Goal: Find contact information: Obtain details needed to contact an individual or organization

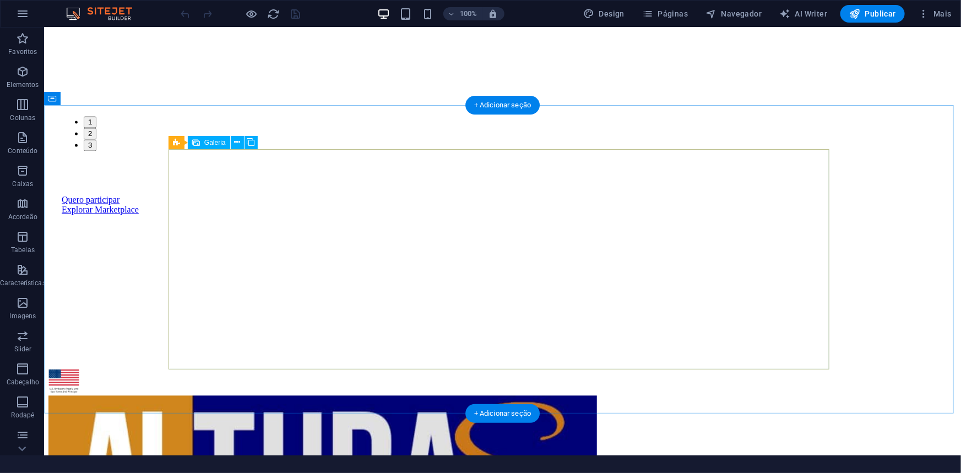
scroll to position [1001, 0]
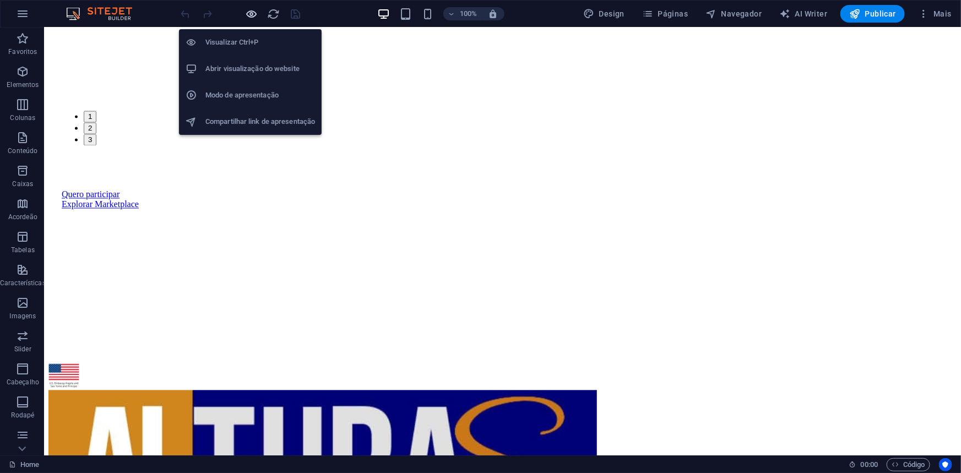
click at [248, 9] on icon "button" at bounding box center [252, 14] width 13 height 13
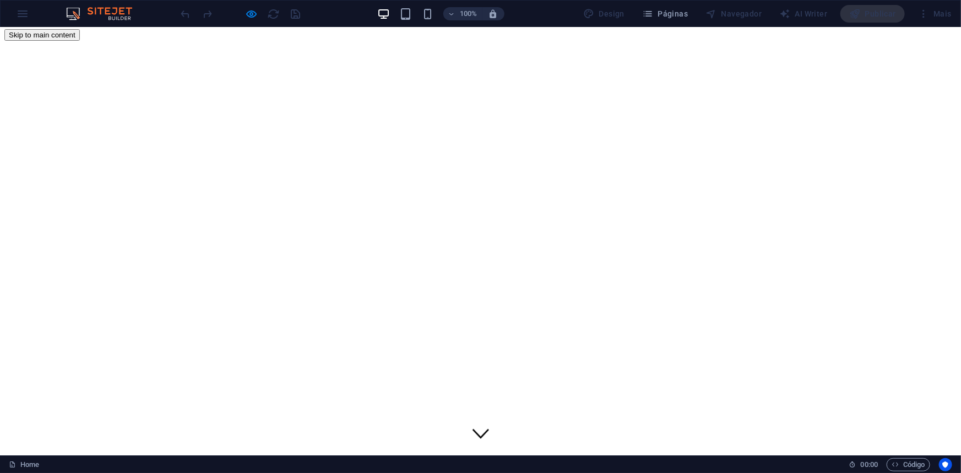
scroll to position [0, 0]
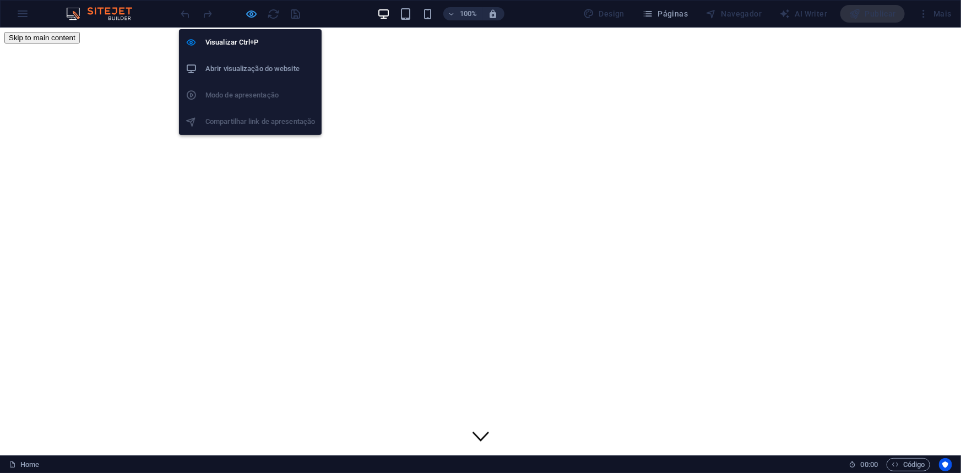
click at [254, 14] on icon "button" at bounding box center [252, 14] width 13 height 13
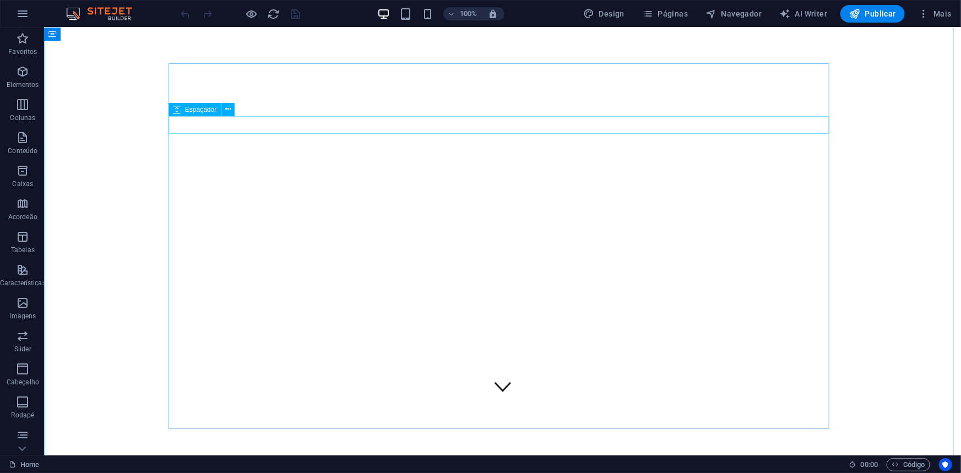
scroll to position [50, 0]
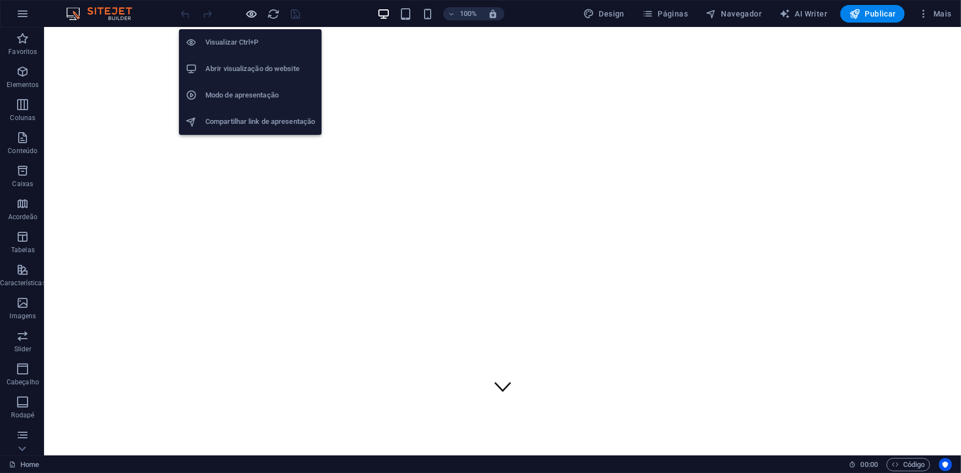
click at [254, 13] on icon "button" at bounding box center [252, 14] width 13 height 13
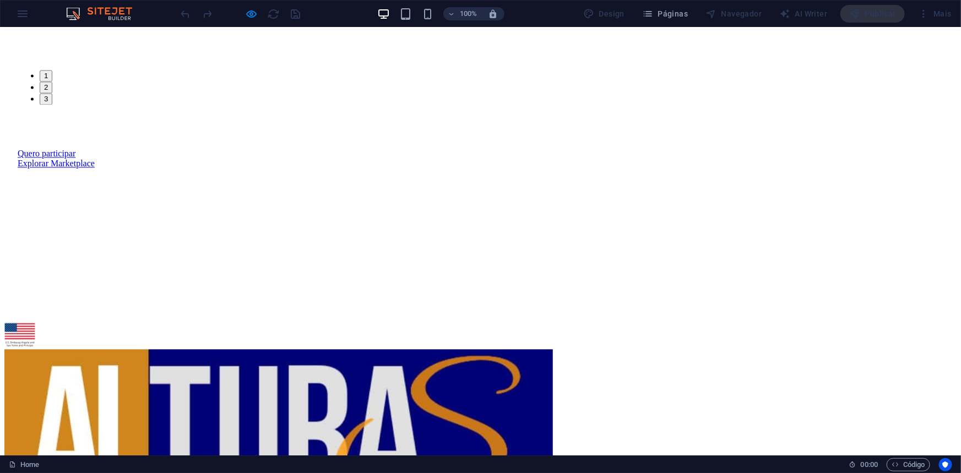
scroll to position [1051, 0]
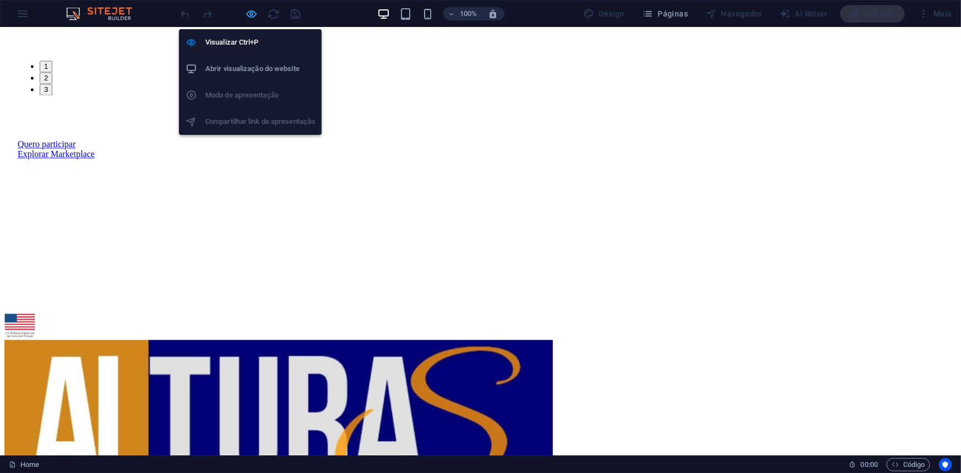
click at [250, 17] on icon "button" at bounding box center [252, 14] width 13 height 13
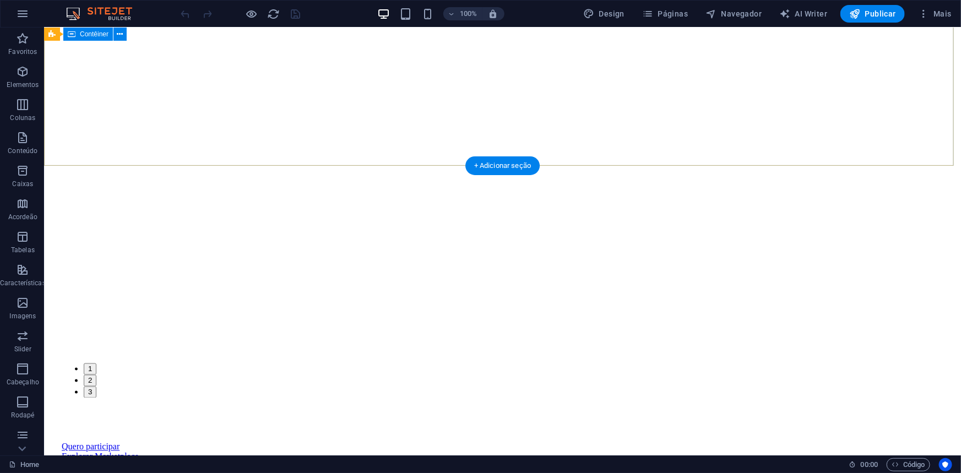
scroll to position [686, 0]
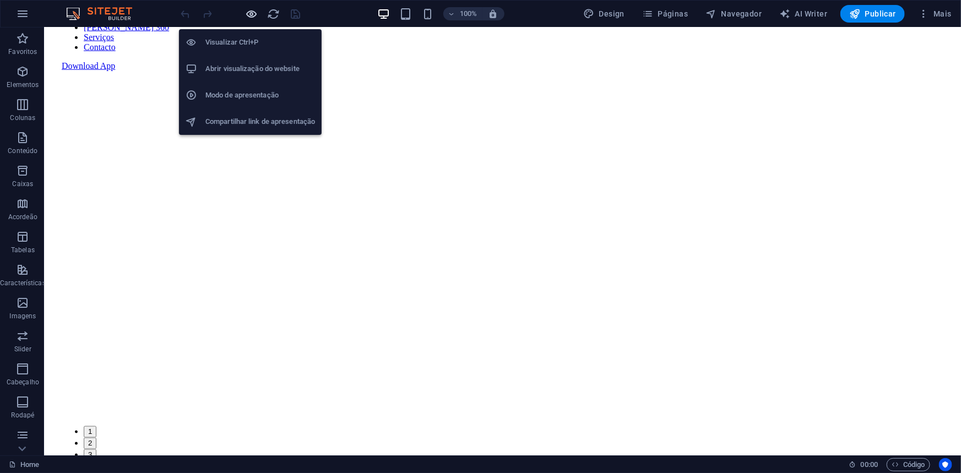
click at [249, 12] on icon "button" at bounding box center [252, 14] width 13 height 13
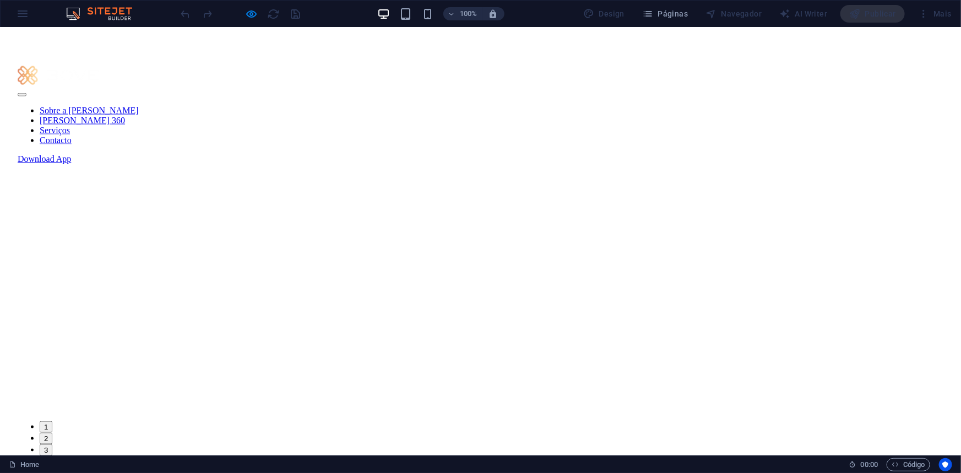
scroll to position [590, 0]
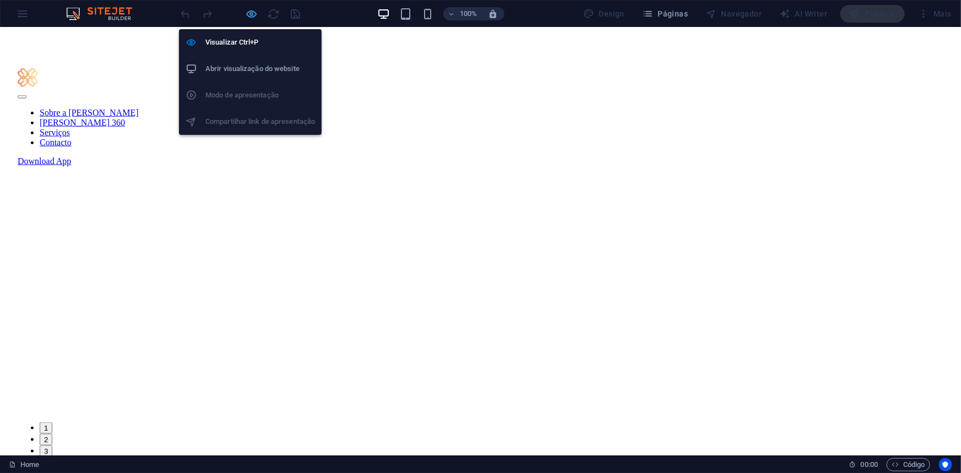
click at [253, 14] on icon "button" at bounding box center [252, 14] width 13 height 13
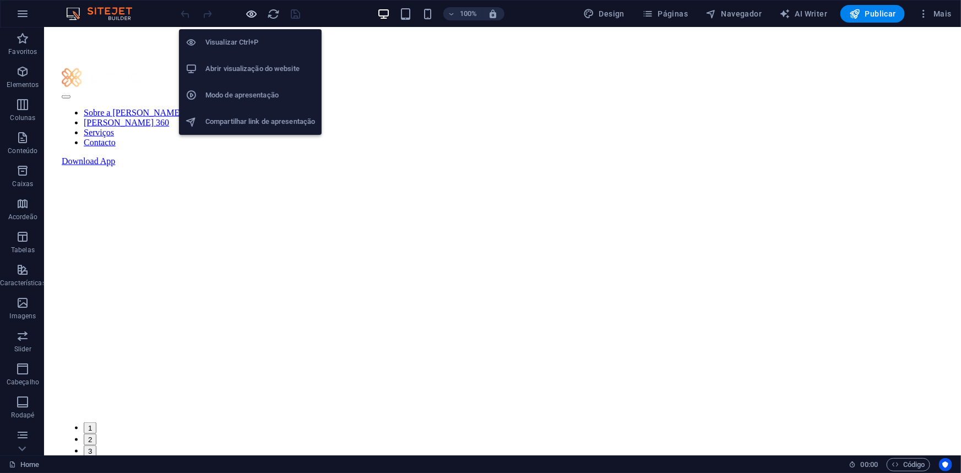
scroll to position [777, 0]
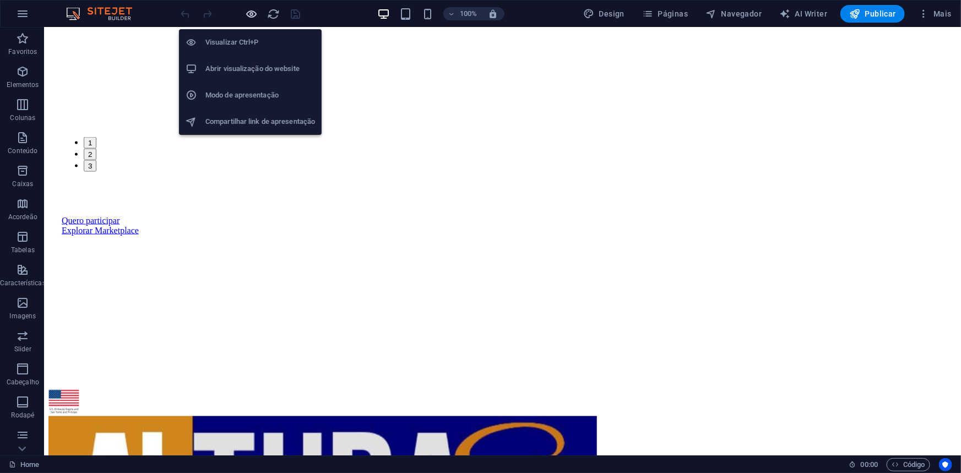
click at [253, 14] on icon "button" at bounding box center [252, 14] width 13 height 13
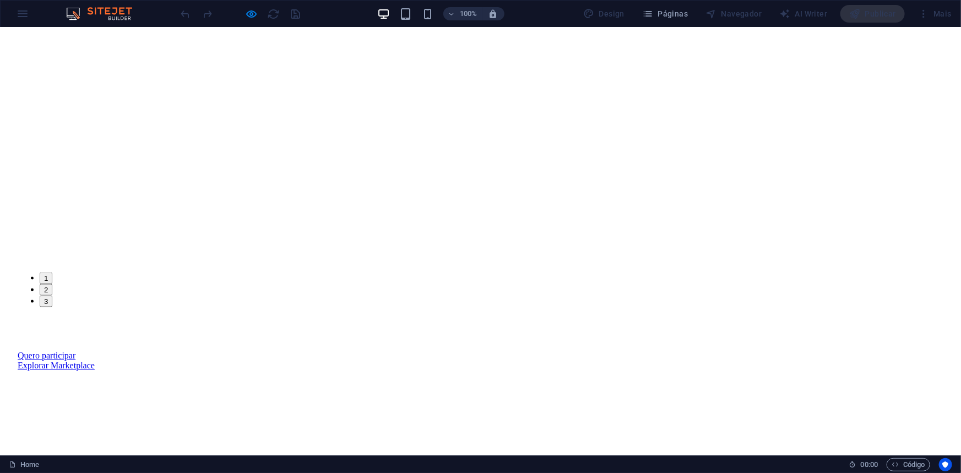
scroll to position [723, 0]
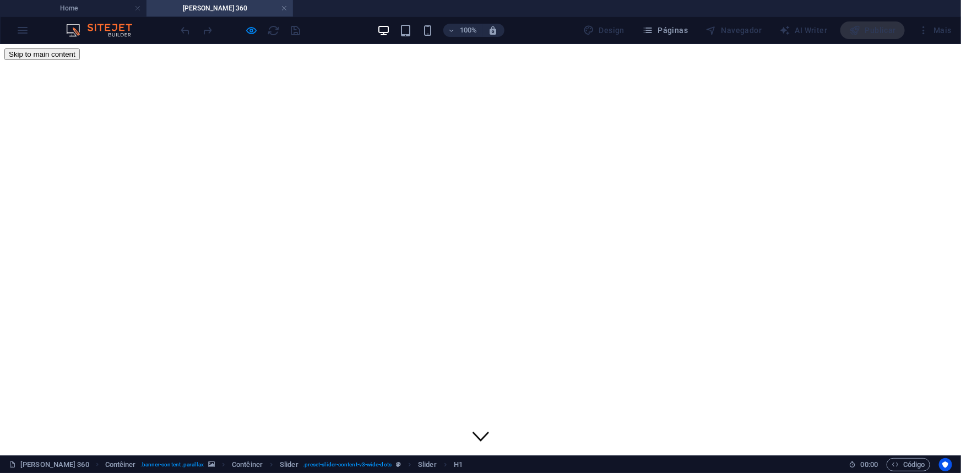
scroll to position [0, 0]
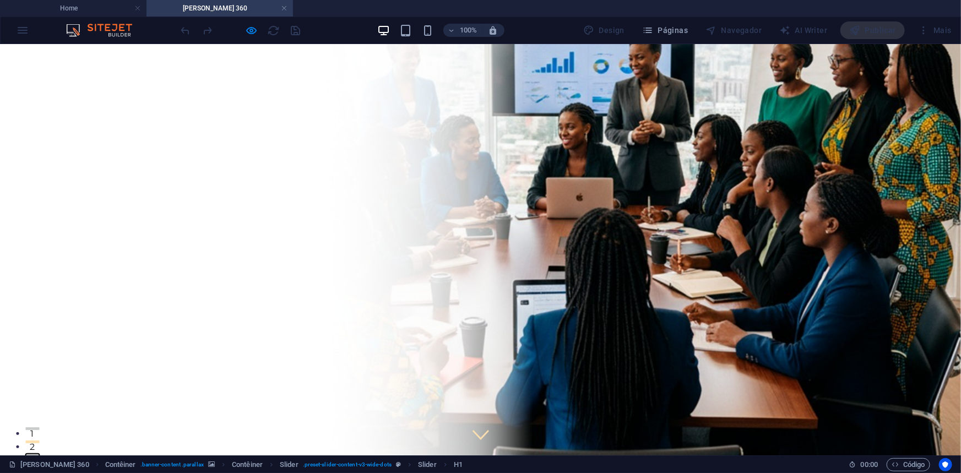
click at [39, 453] on button "3" at bounding box center [32, 454] width 14 height 3
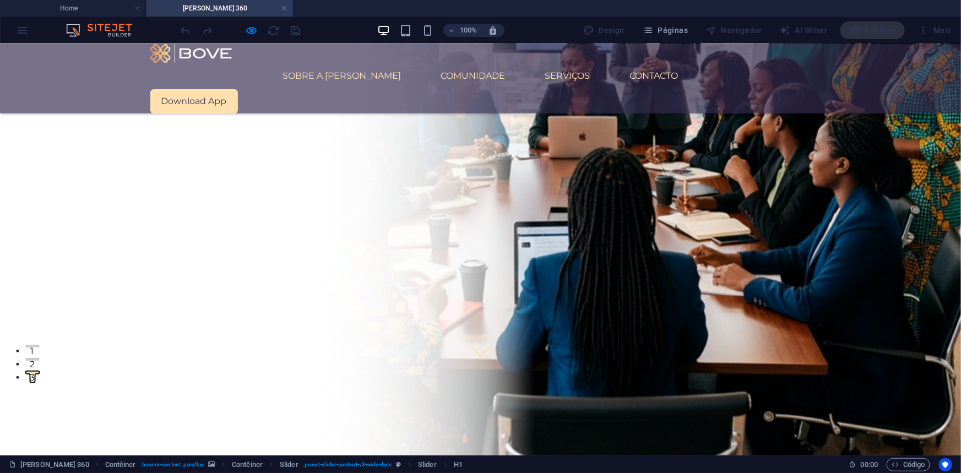
scroll to position [100, 0]
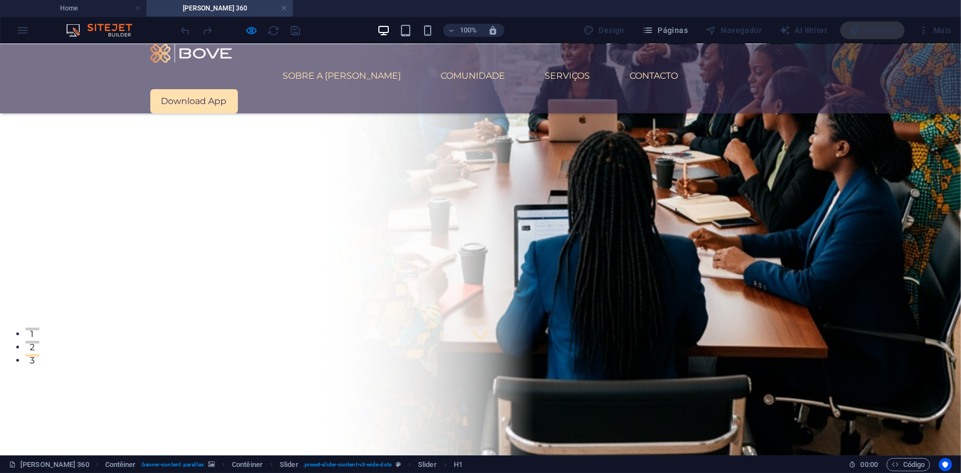
drag, startPoint x: 524, startPoint y: 423, endPoint x: 497, endPoint y: 450, distance: 38.9
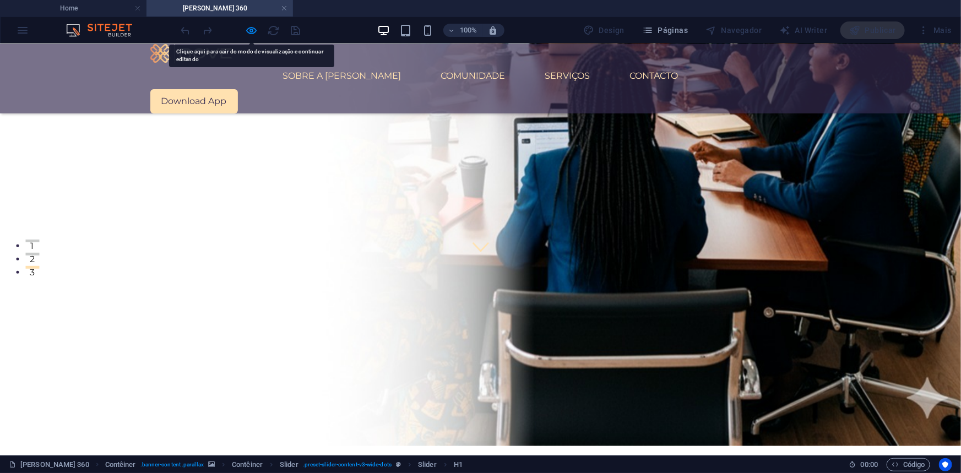
scroll to position [250, 0]
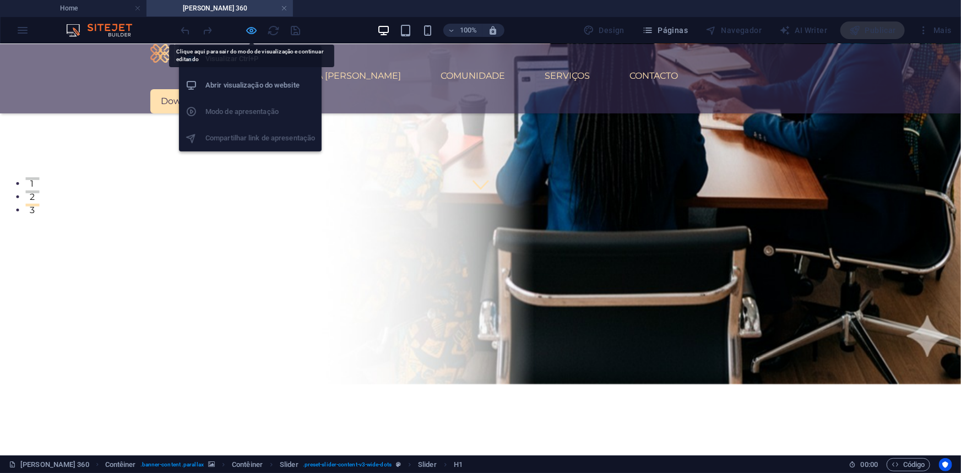
click at [254, 30] on icon "button" at bounding box center [252, 30] width 13 height 13
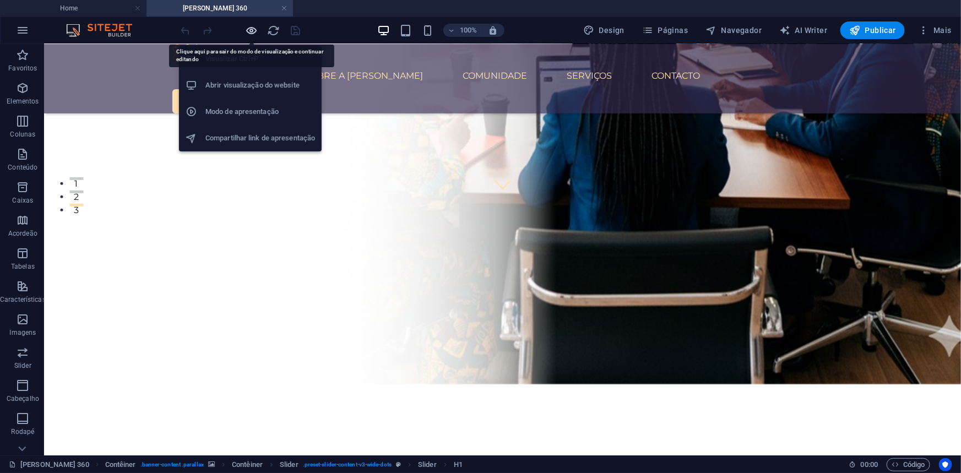
click at [254, 30] on icon "button" at bounding box center [252, 30] width 13 height 13
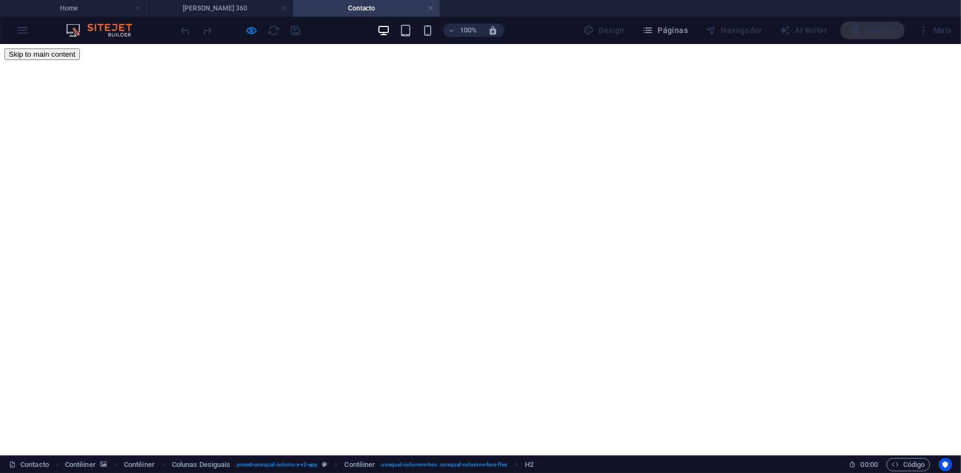
scroll to position [0, 0]
click at [226, 2] on h4 "[PERSON_NAME] 360" at bounding box center [219, 8] width 146 height 12
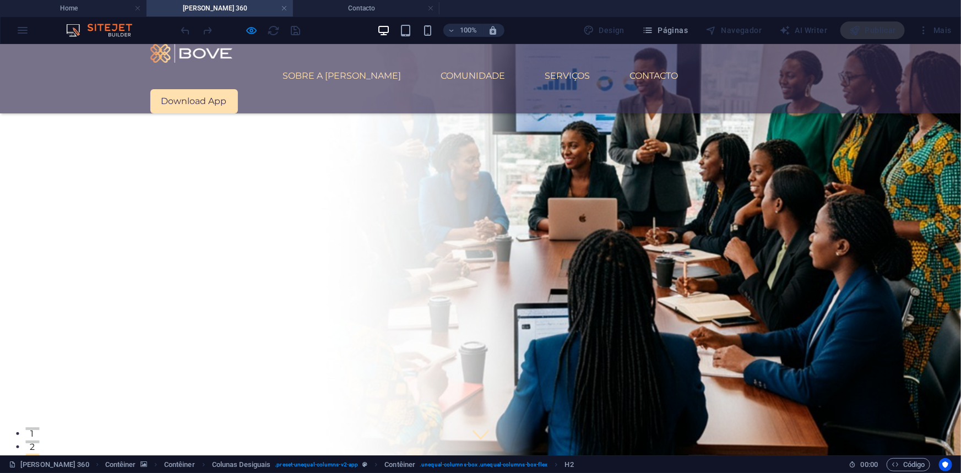
scroll to position [250, 0]
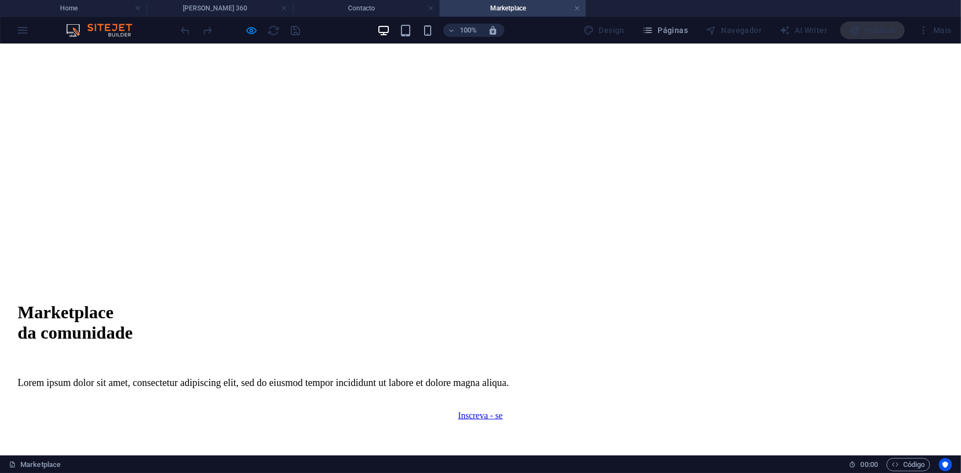
scroll to position [450, 0]
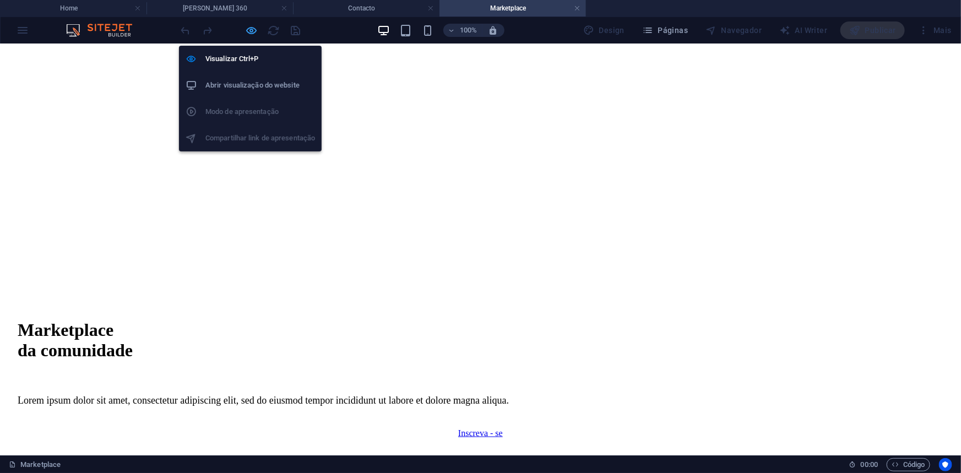
click at [253, 28] on icon "button" at bounding box center [252, 30] width 13 height 13
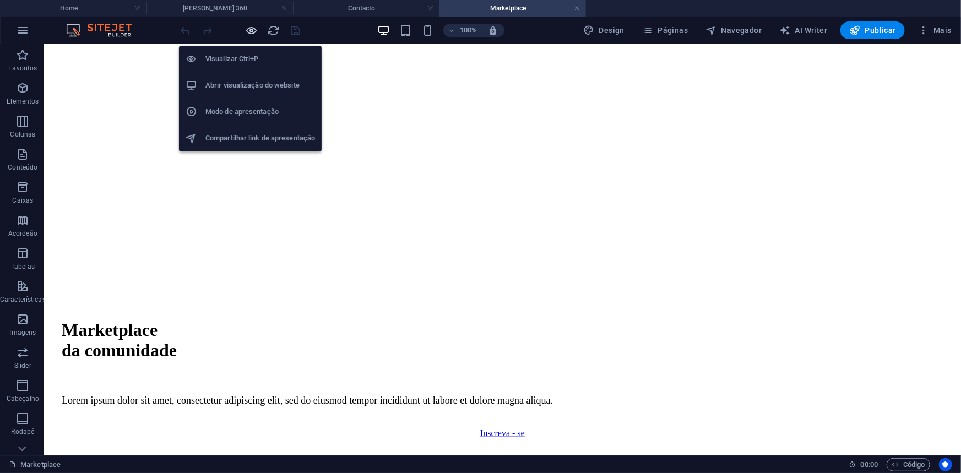
click at [253, 28] on icon "button" at bounding box center [252, 30] width 13 height 13
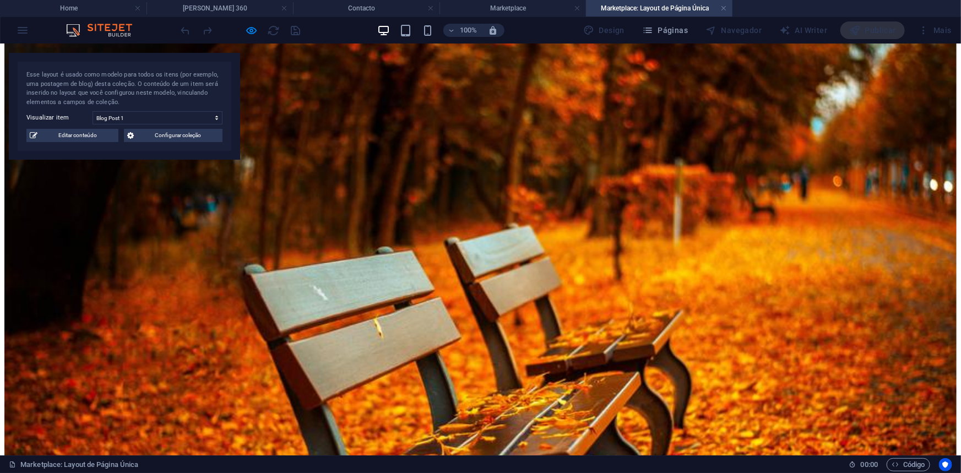
scroll to position [700, 0]
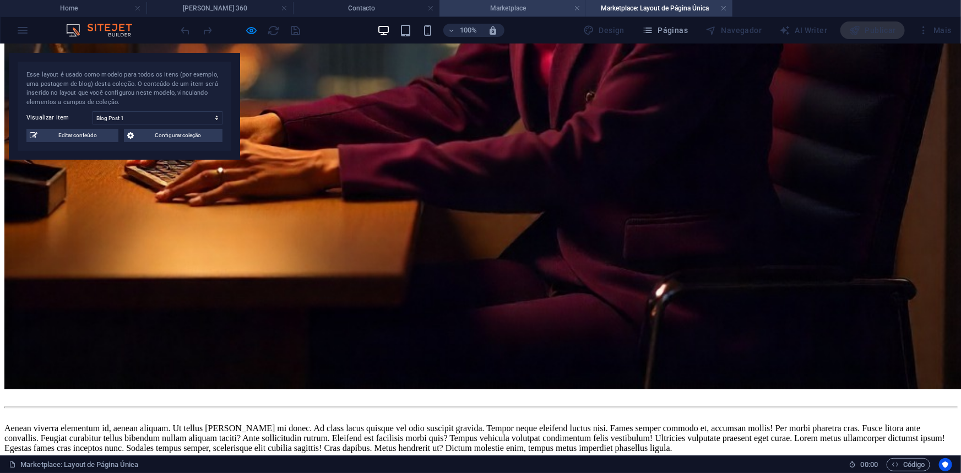
click at [506, 7] on h4 "Marketplace" at bounding box center [512, 8] width 146 height 12
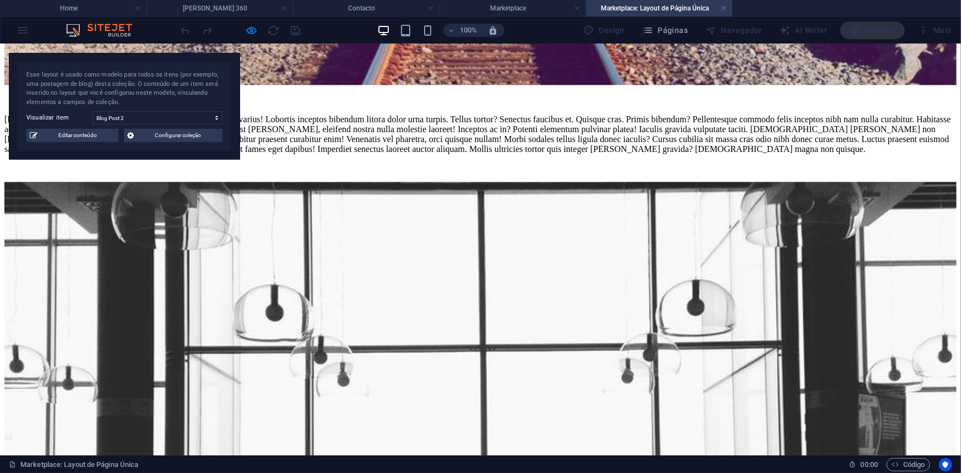
scroll to position [1401, 0]
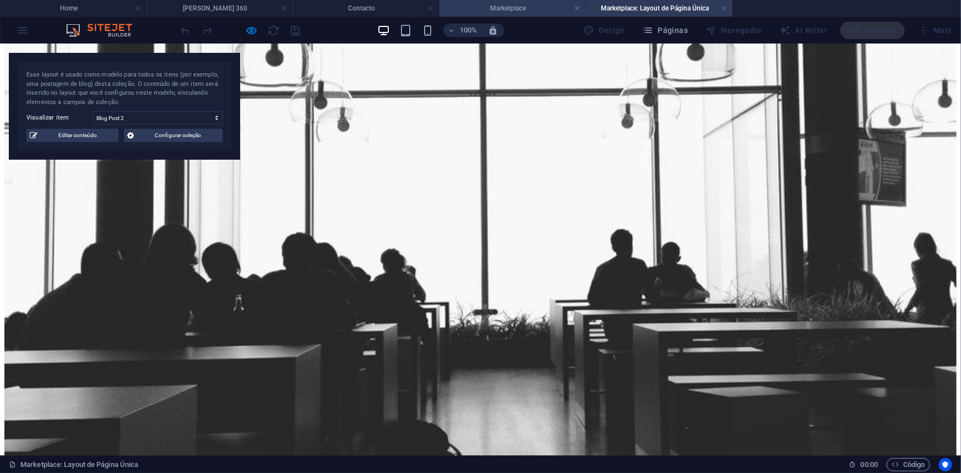
click at [522, 7] on h4 "Marketplace" at bounding box center [512, 8] width 146 height 12
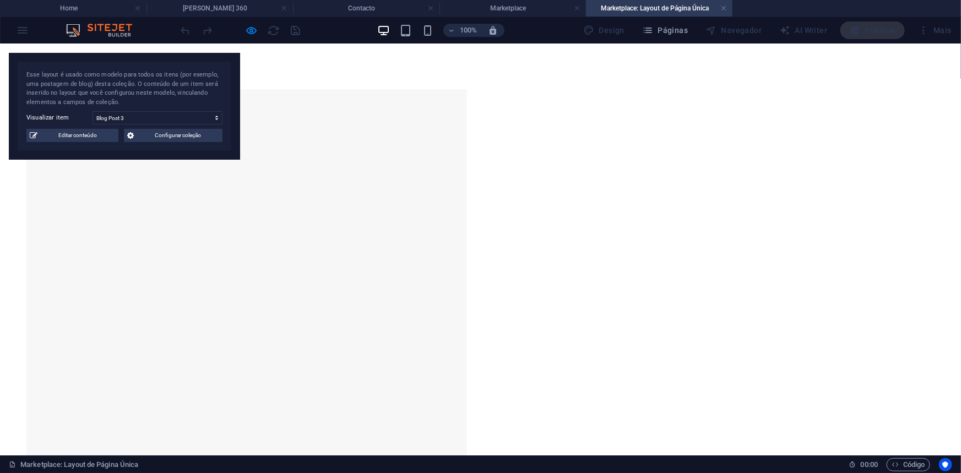
scroll to position [668, 0]
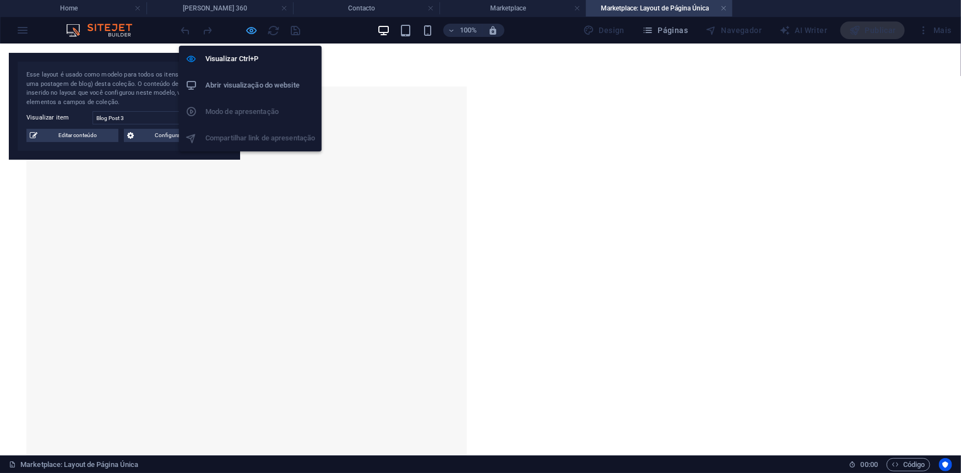
click at [256, 28] on icon "button" at bounding box center [252, 30] width 13 height 13
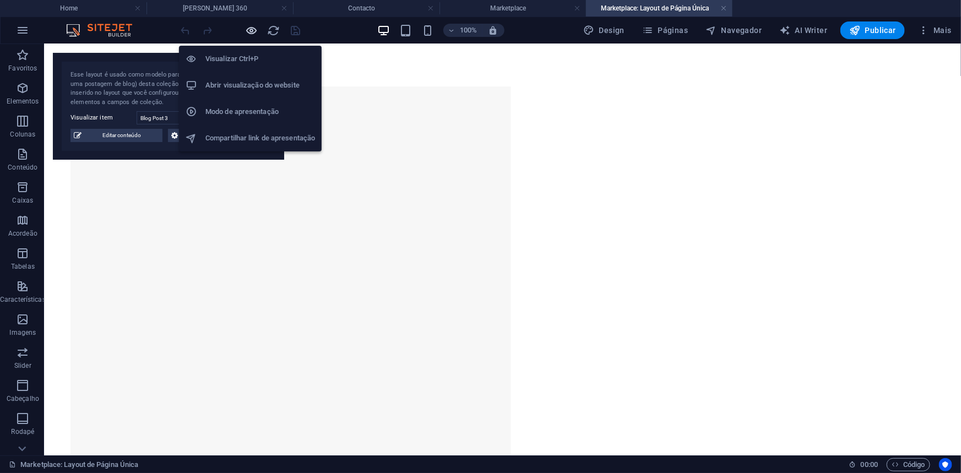
click at [253, 29] on icon "button" at bounding box center [252, 30] width 13 height 13
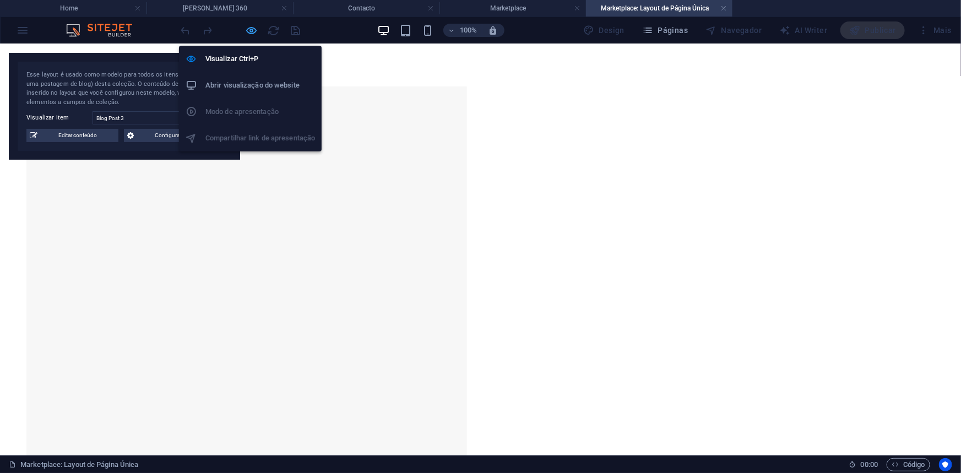
click at [249, 32] on icon "button" at bounding box center [252, 30] width 13 height 13
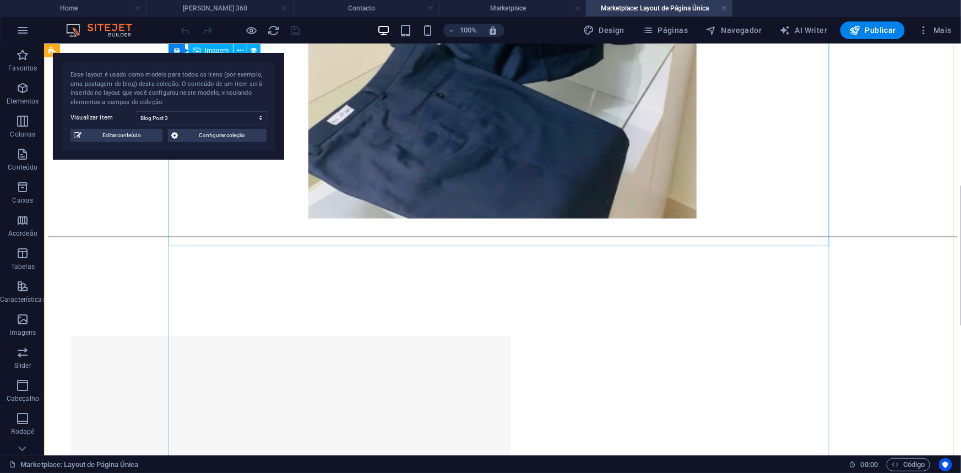
scroll to position [418, 0]
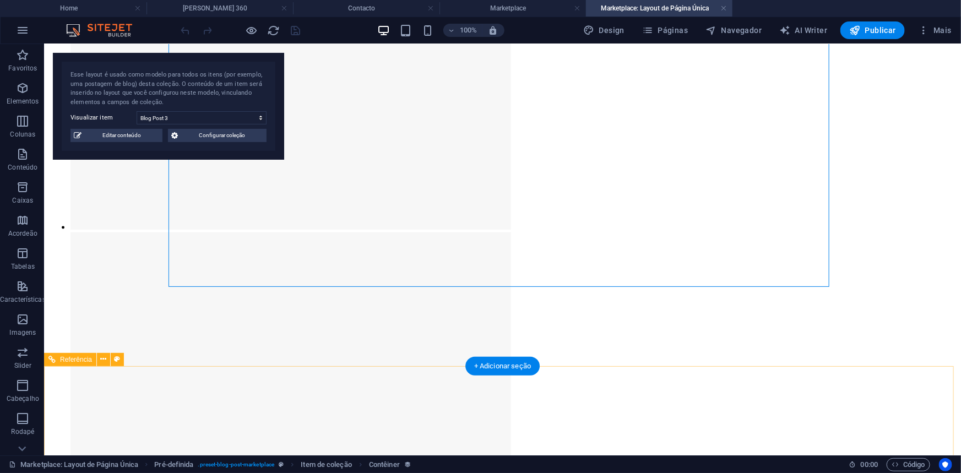
scroll to position [1018, 0]
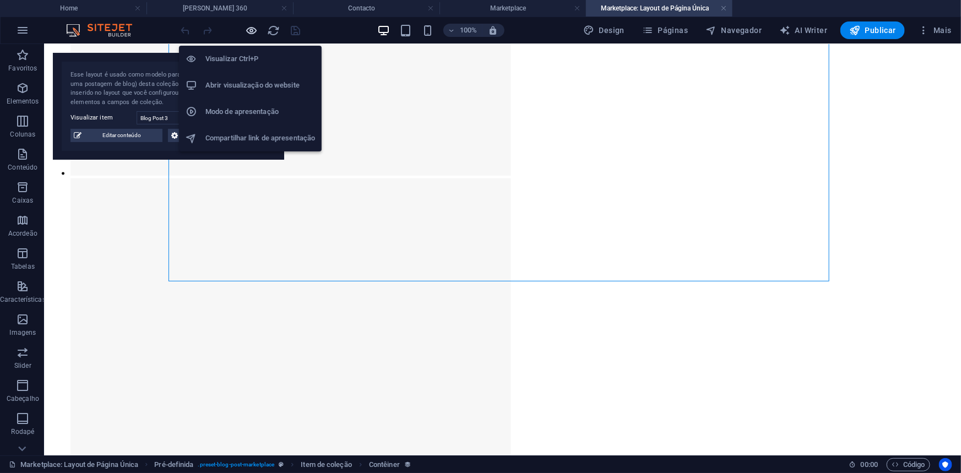
click at [252, 27] on icon "button" at bounding box center [252, 30] width 13 height 13
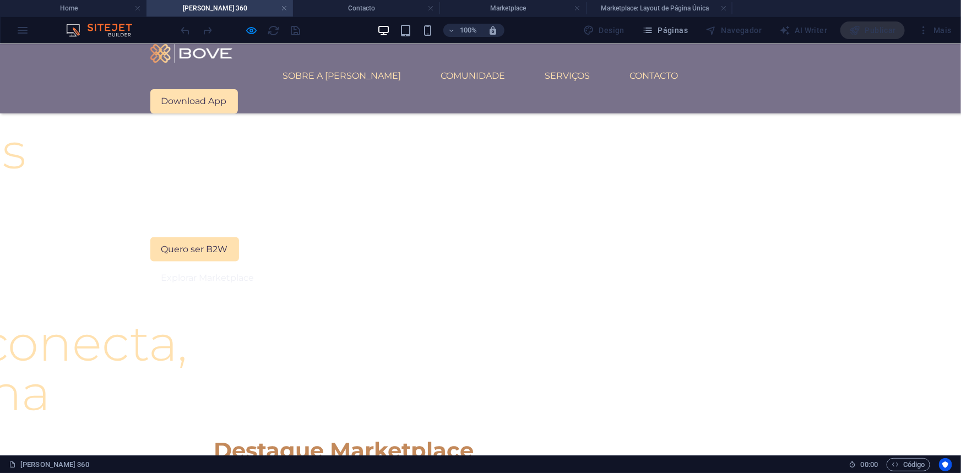
scroll to position [798, 0]
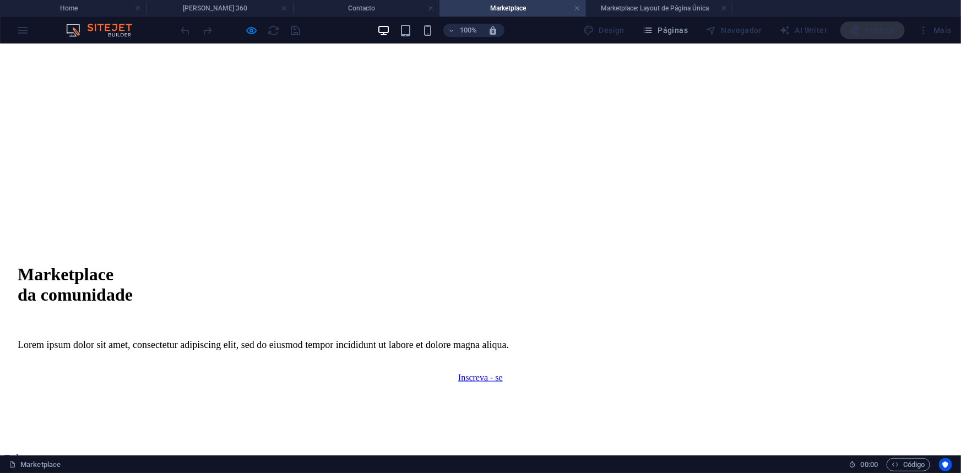
scroll to position [500, 0]
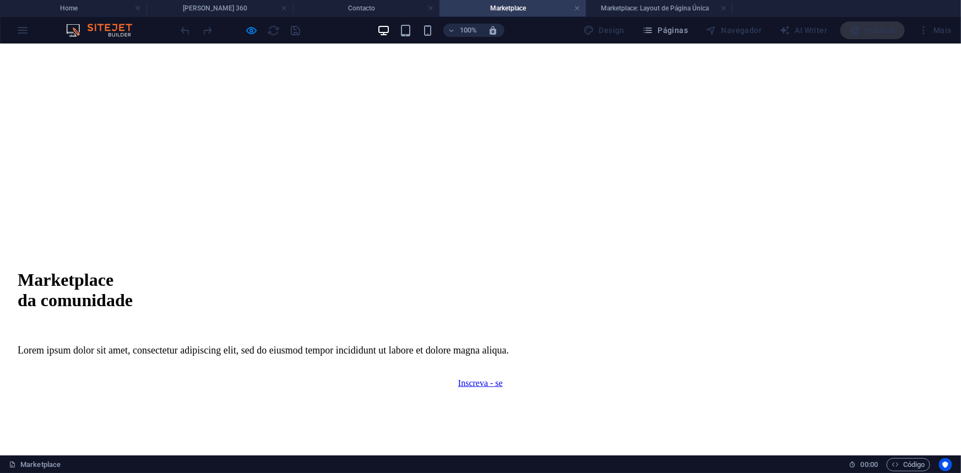
select select "68c8036e39f46689da06f08d"
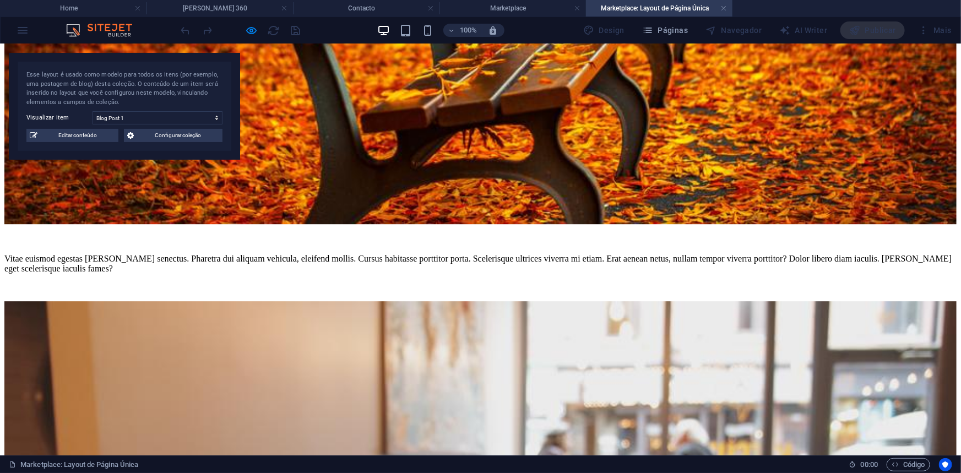
scroll to position [1521, 0]
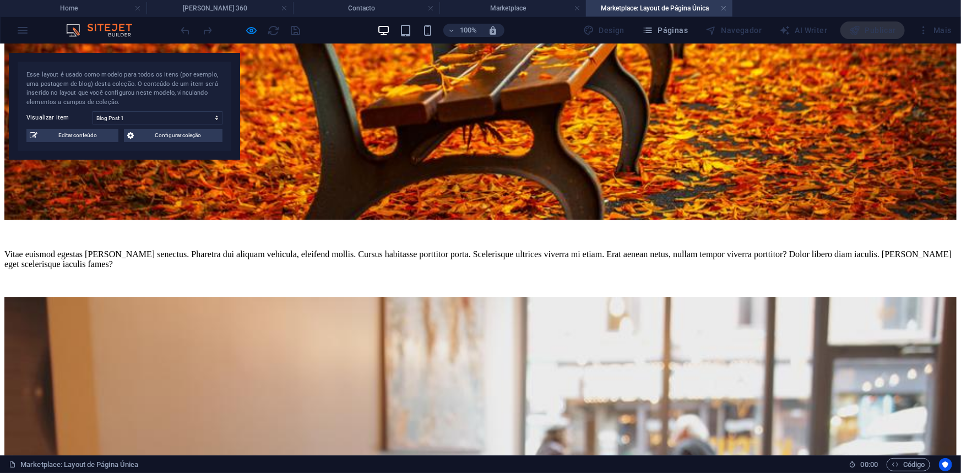
click at [726, 6] on link at bounding box center [723, 8] width 7 height 10
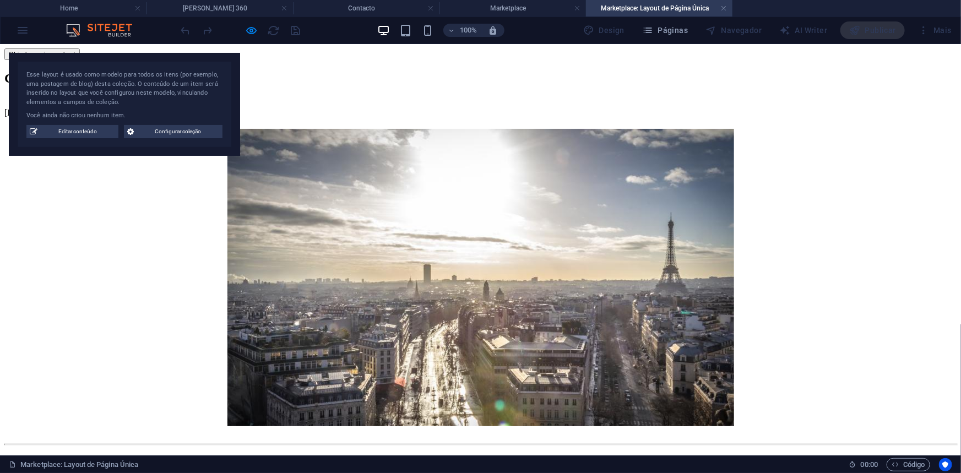
scroll to position [0, 0]
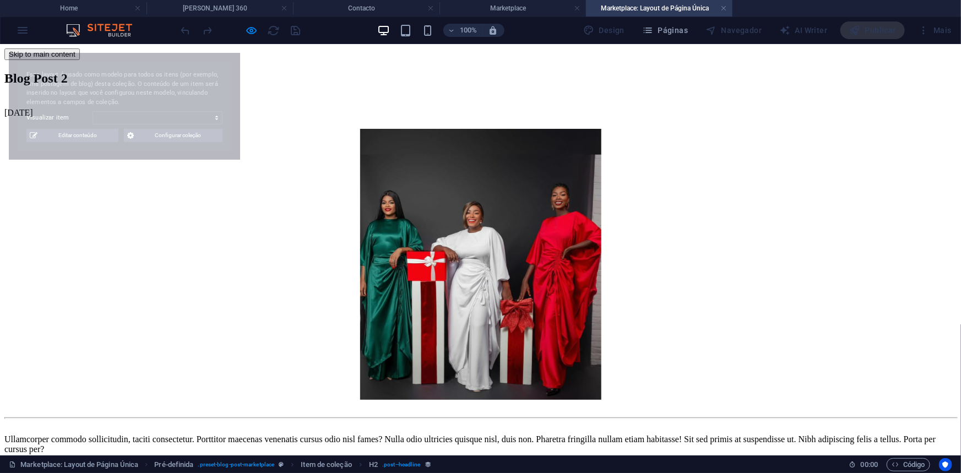
select select "68c8036e39f46689da06f08e"
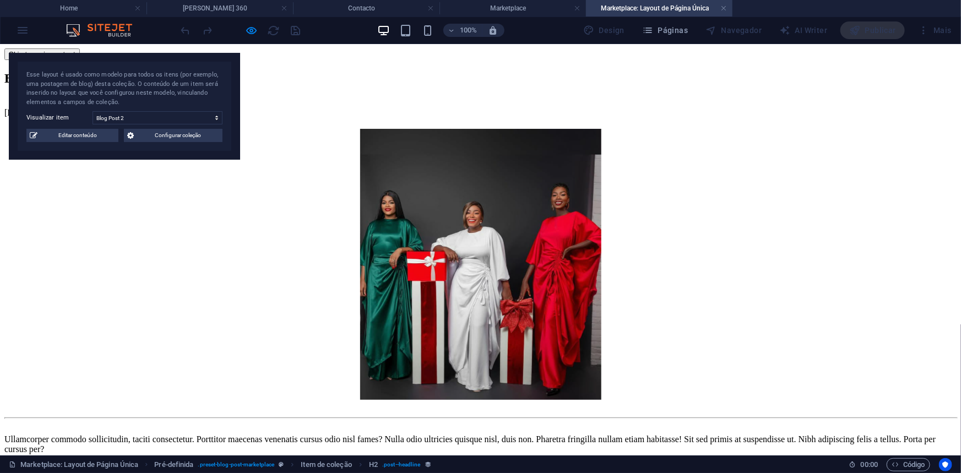
click at [720, 7] on h4 "Marketplace: Layout de Página Única" at bounding box center [659, 8] width 146 height 12
click at [724, 7] on link at bounding box center [723, 8] width 7 height 10
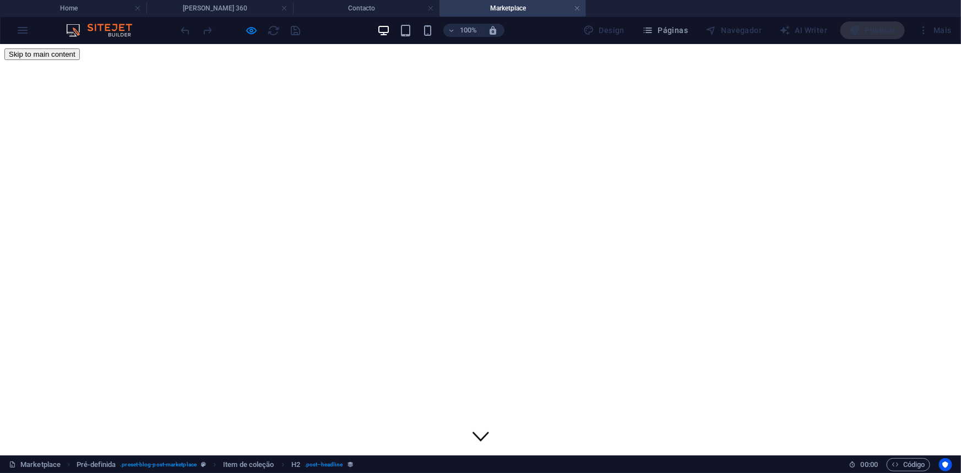
scroll to position [500, 0]
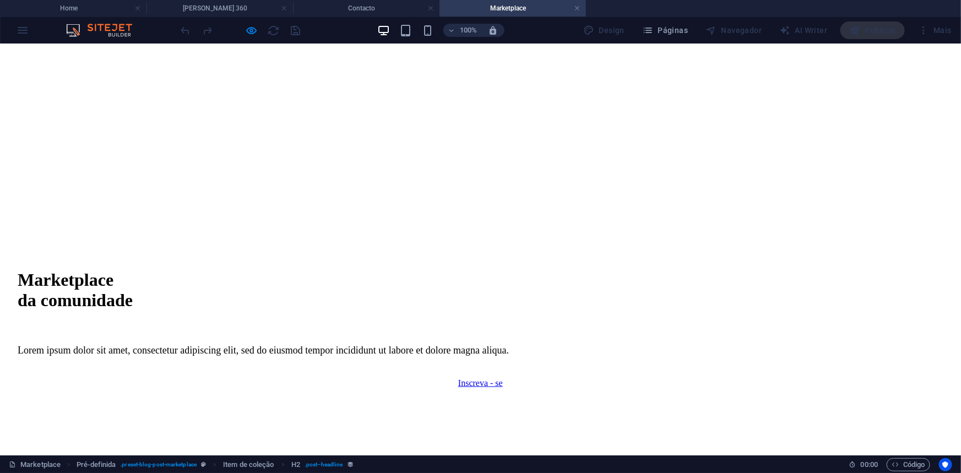
click at [29, 468] on link "Beleza" at bounding box center [16, 472] width 24 height 9
click at [580, 9] on h4 "Marketplace" at bounding box center [512, 8] width 146 height 12
click at [579, 6] on link at bounding box center [577, 8] width 7 height 10
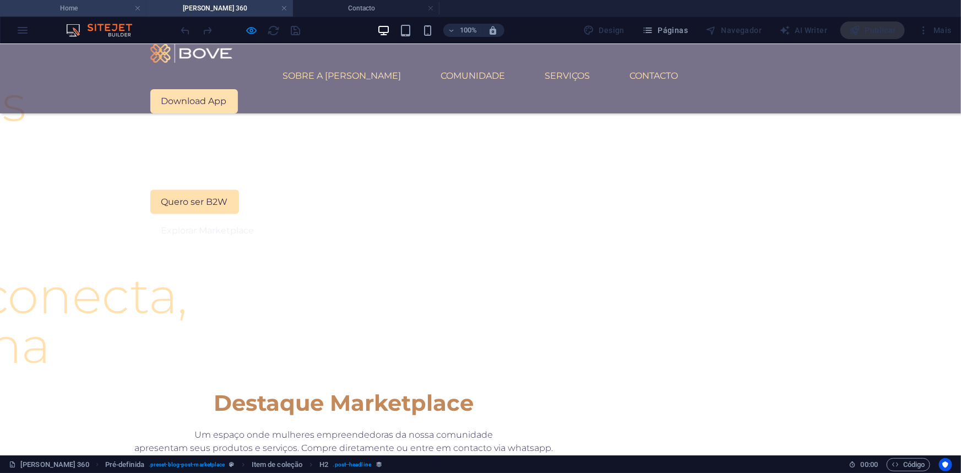
click at [77, 5] on h4 "Home" at bounding box center [73, 8] width 146 height 12
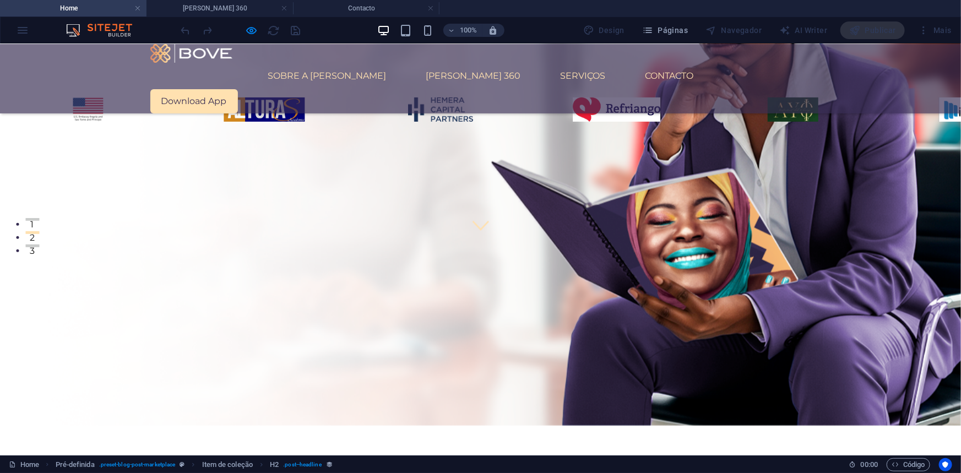
scroll to position [224, 0]
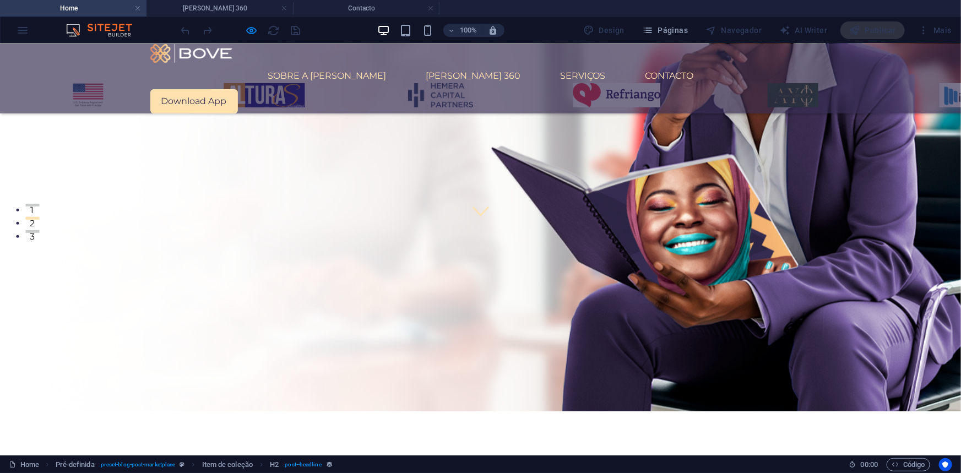
click at [39, 206] on button "1" at bounding box center [32, 204] width 14 height 3
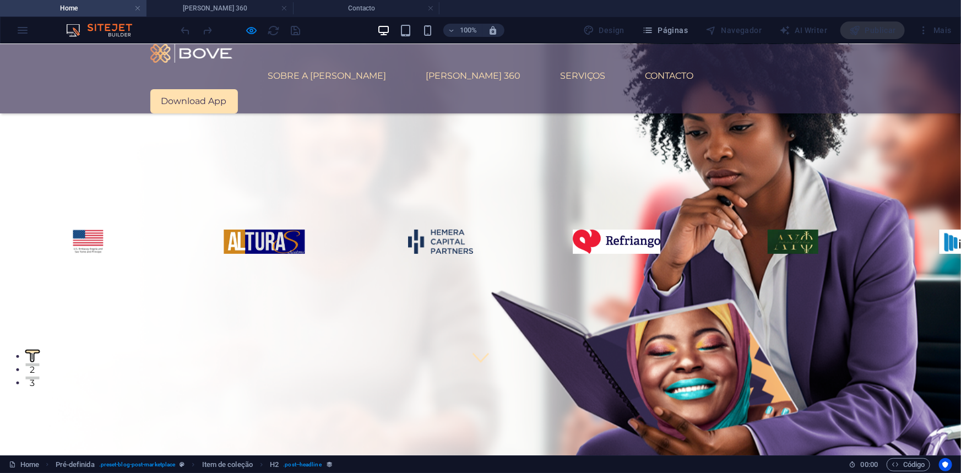
scroll to position [73, 0]
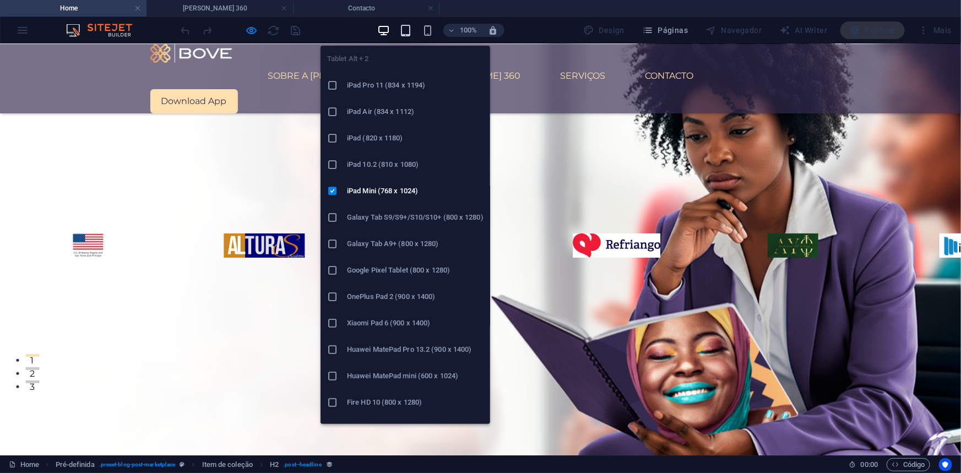
click at [411, 35] on icon "button" at bounding box center [405, 30] width 13 height 13
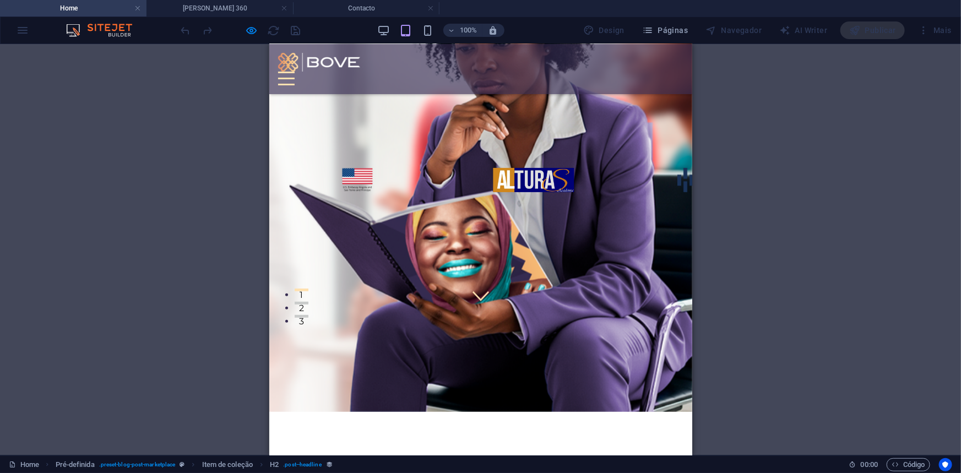
scroll to position [150, 0]
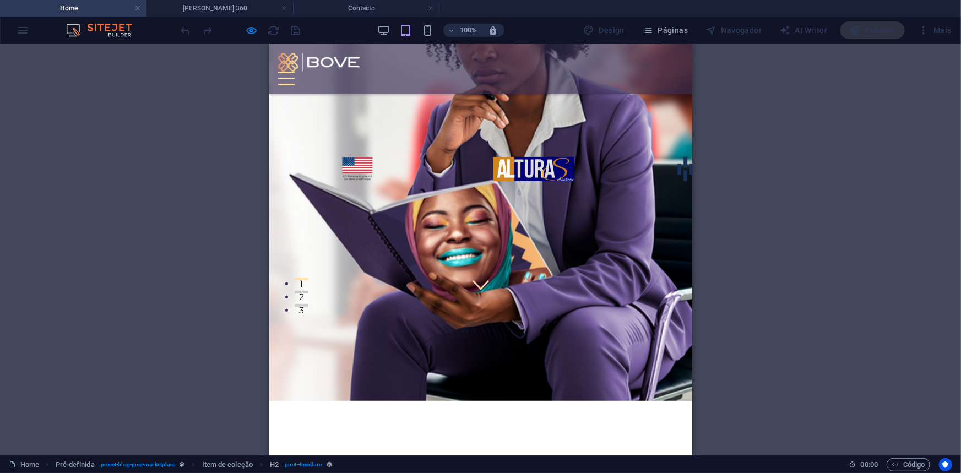
click at [294, 71] on div at bounding box center [285, 78] width 17 height 14
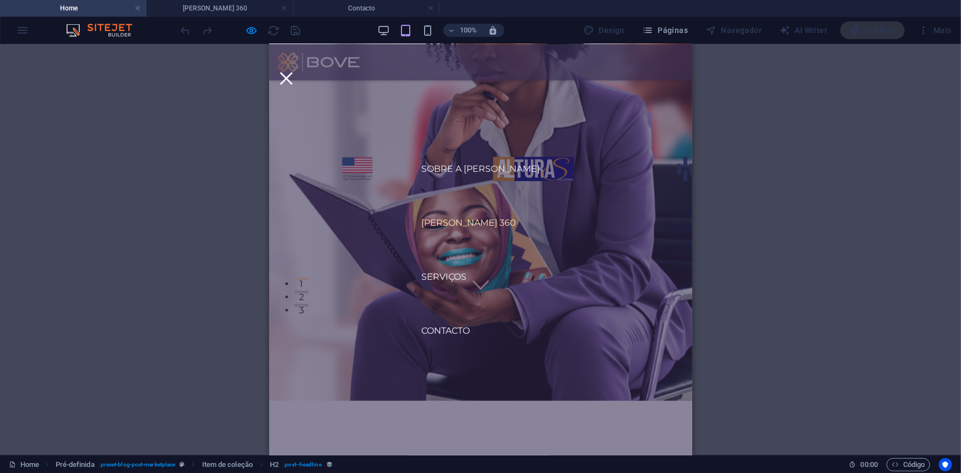
click at [461, 224] on link "[PERSON_NAME] 360" at bounding box center [468, 222] width 112 height 26
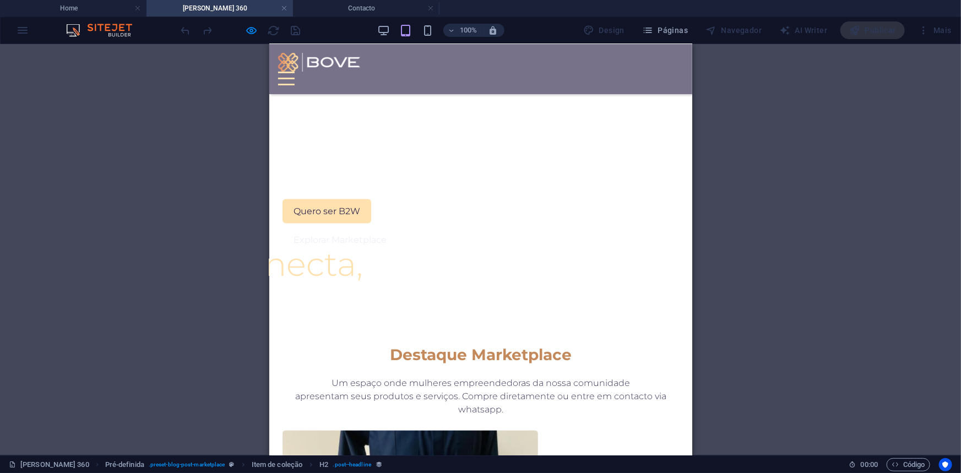
scroll to position [750, 0]
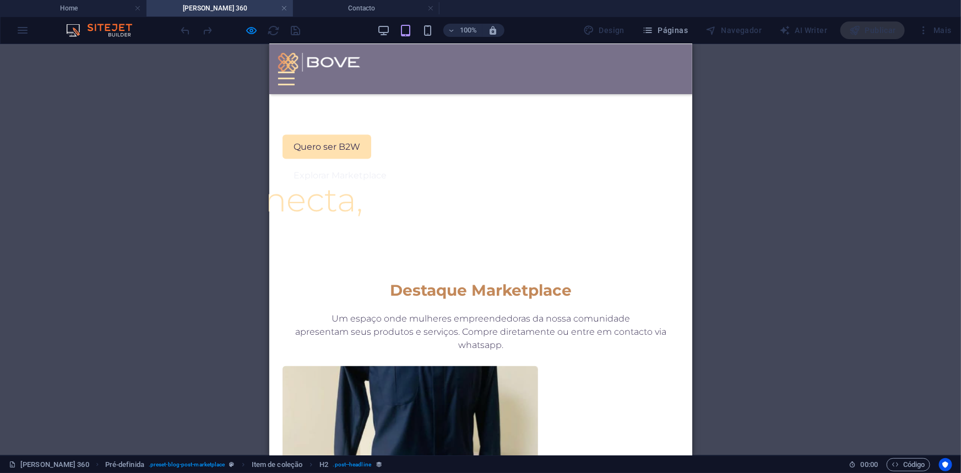
click at [294, 71] on div at bounding box center [285, 78] width 17 height 14
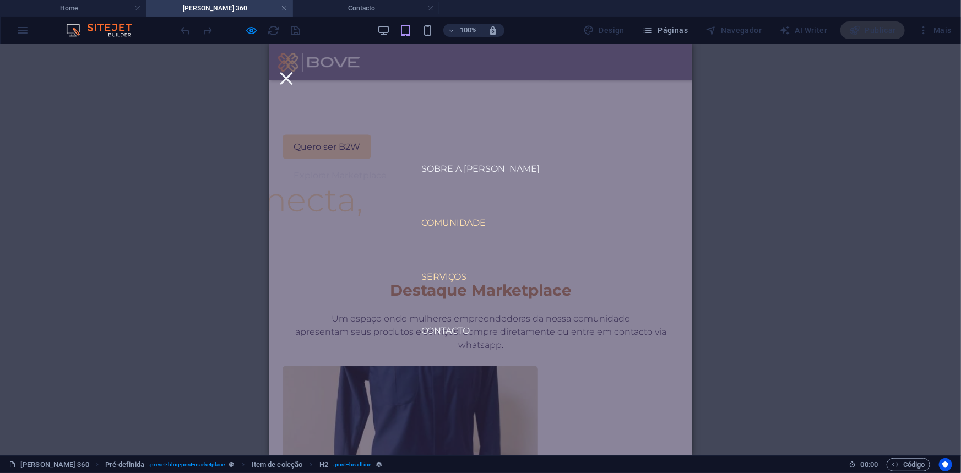
click at [467, 274] on link "Serviços" at bounding box center [443, 276] width 63 height 26
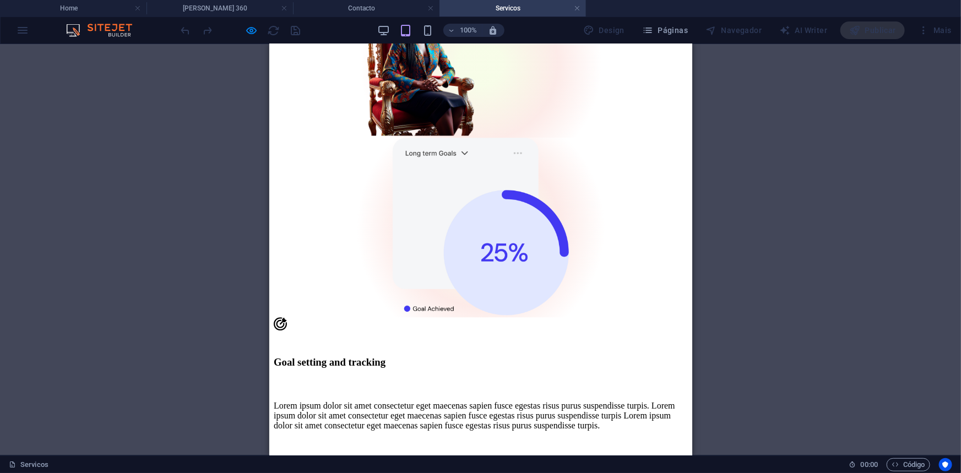
scroll to position [1101, 0]
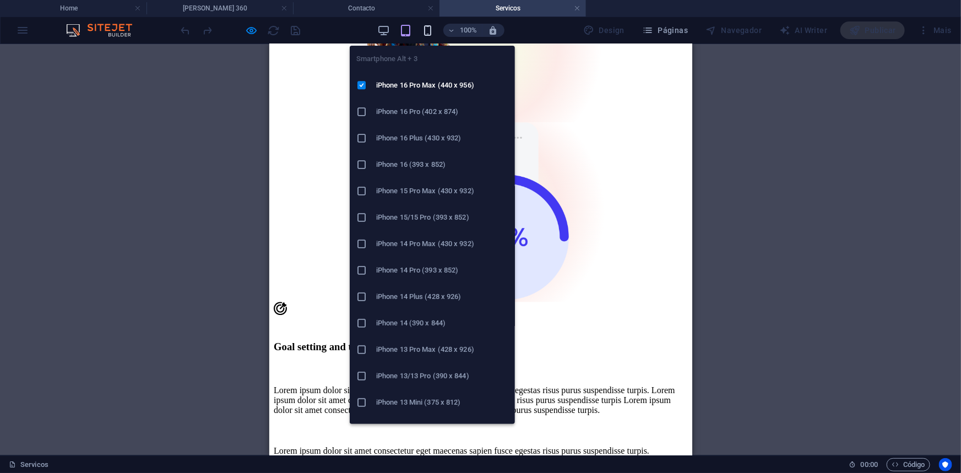
click at [433, 34] on icon "button" at bounding box center [427, 30] width 13 height 13
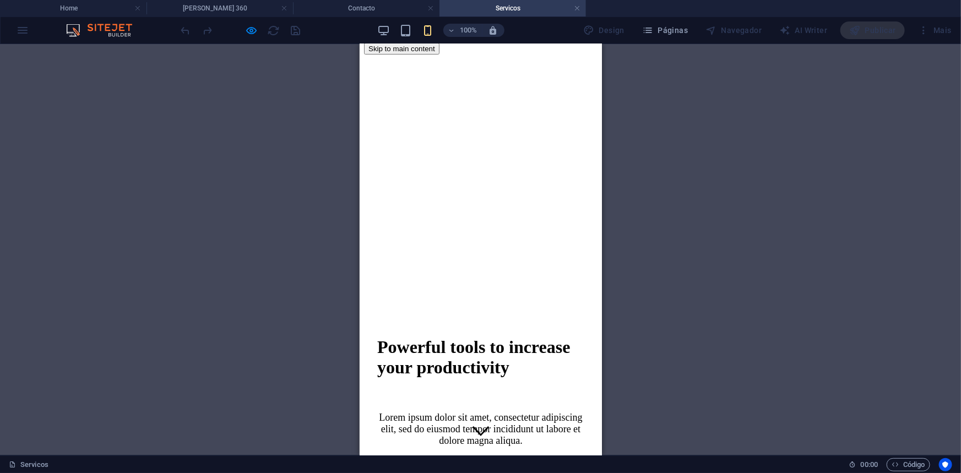
scroll to position [0, 0]
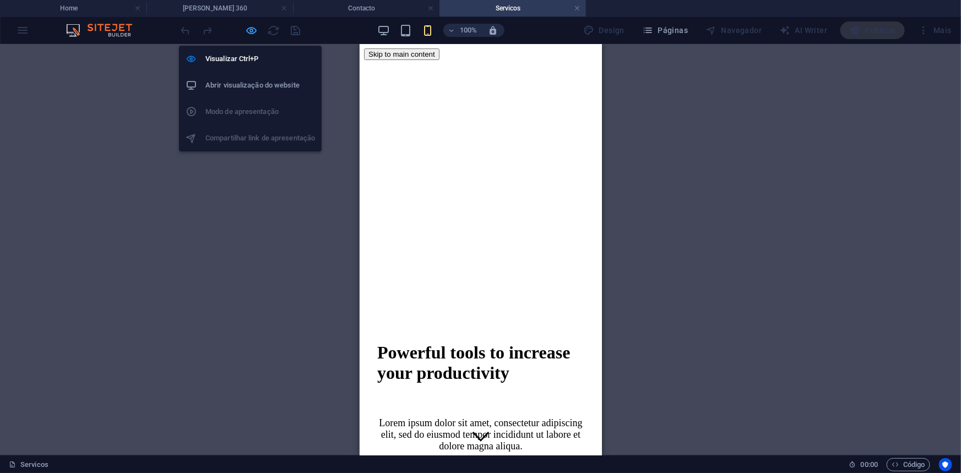
click at [254, 34] on icon "button" at bounding box center [252, 30] width 13 height 13
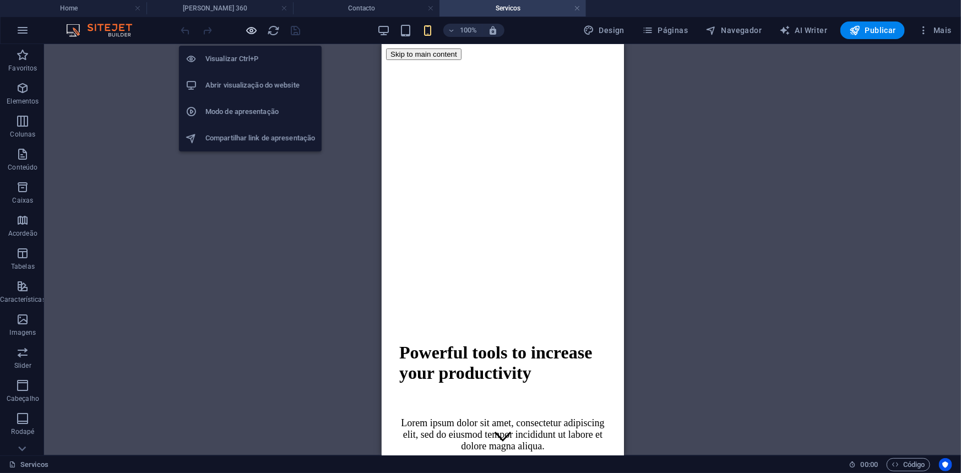
click at [254, 34] on icon "button" at bounding box center [252, 30] width 13 height 13
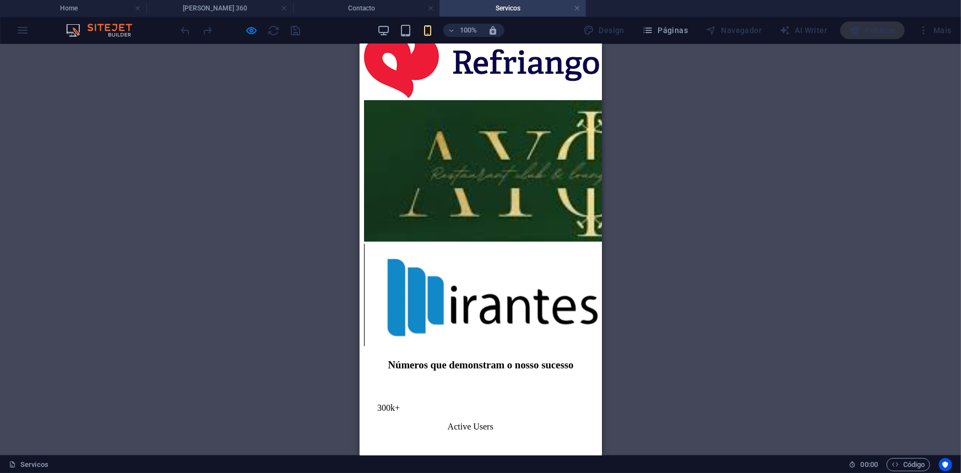
scroll to position [2429, 0]
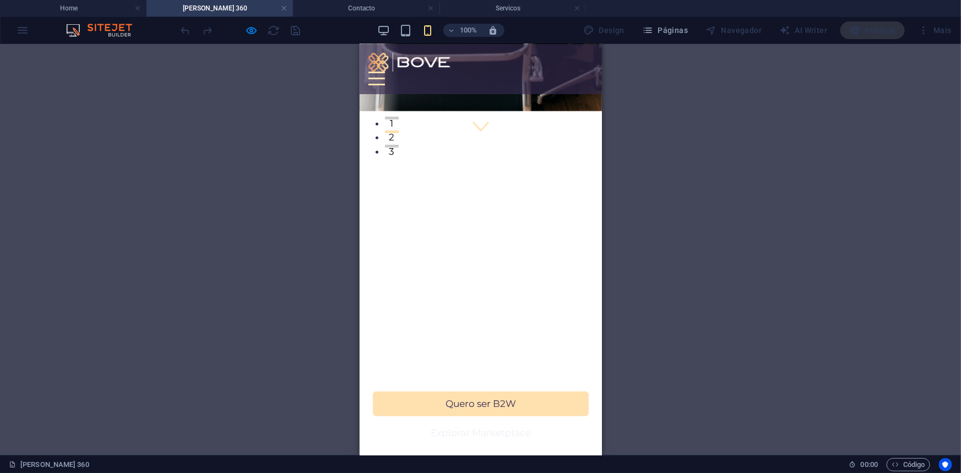
scroll to position [291, 0]
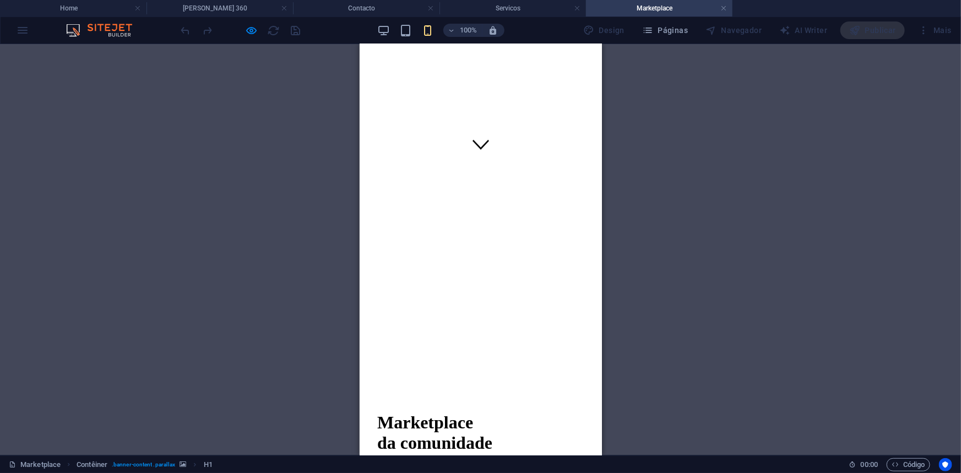
scroll to position [250, 0]
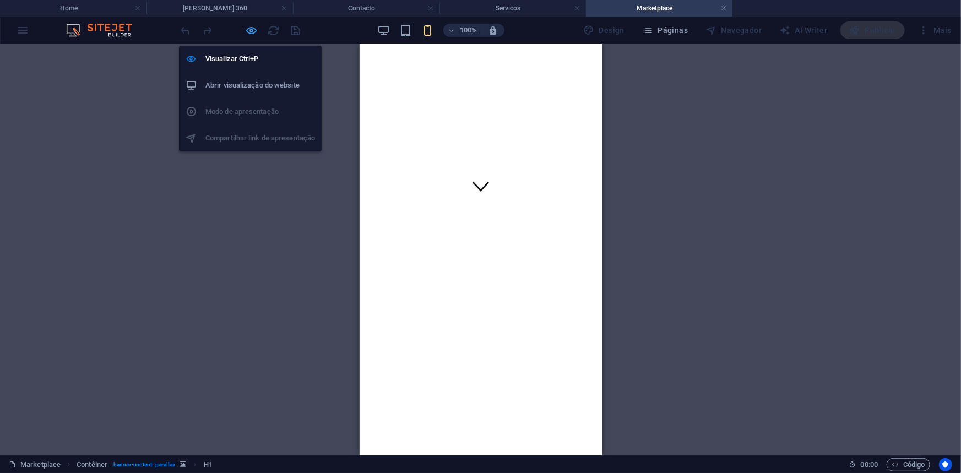
click at [253, 33] on icon "button" at bounding box center [252, 30] width 13 height 13
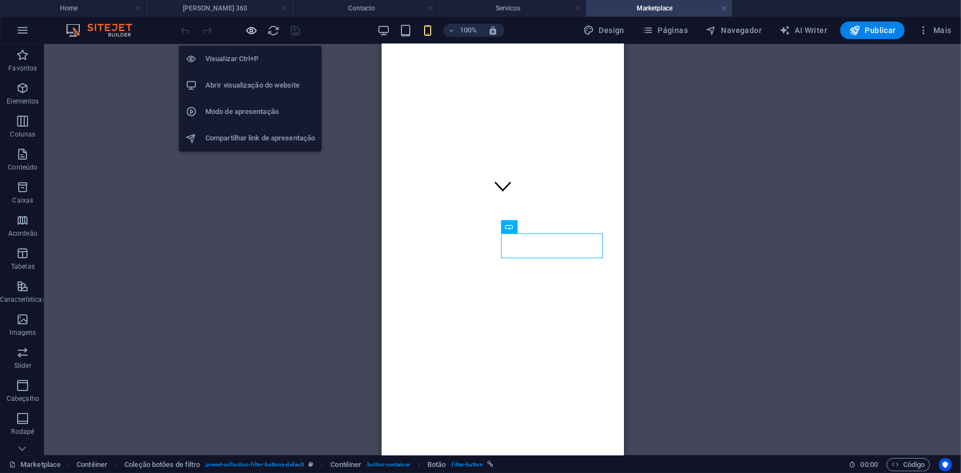
click at [250, 30] on icon "button" at bounding box center [252, 30] width 13 height 13
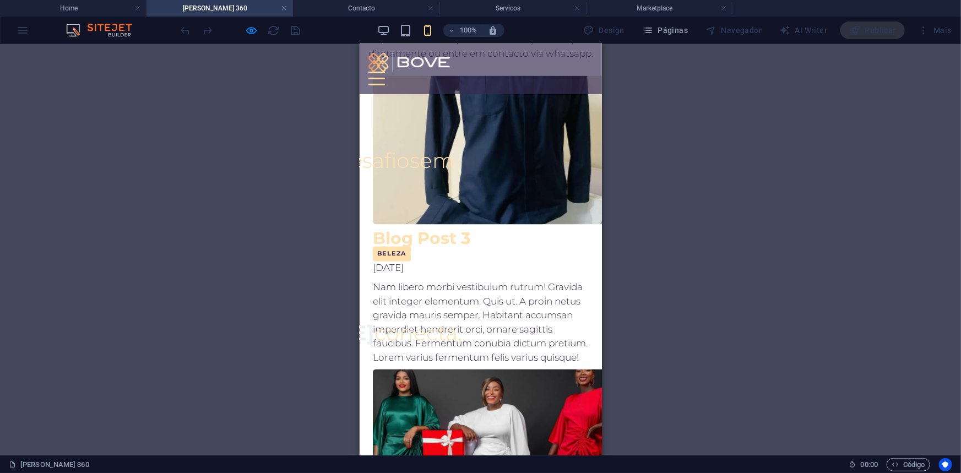
scroll to position [854, 0]
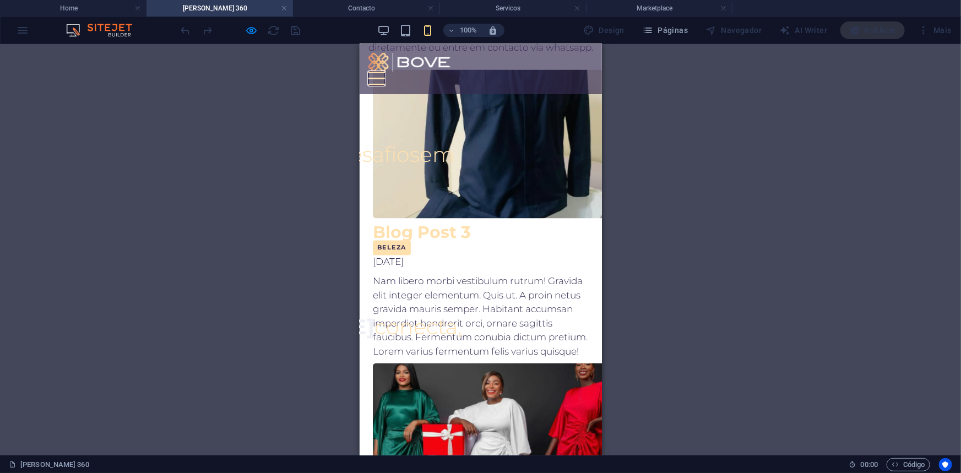
click at [384, 71] on button at bounding box center [376, 72] width 17 height 2
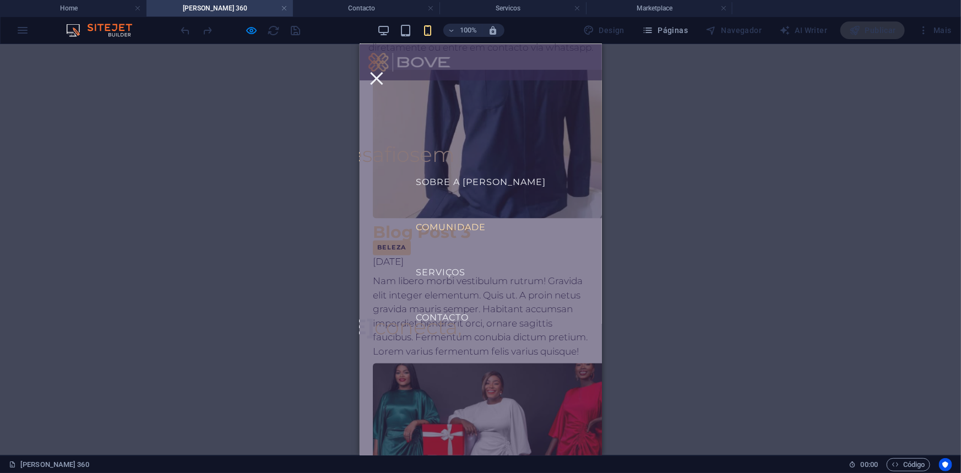
click at [384, 71] on div at bounding box center [376, 78] width 17 height 14
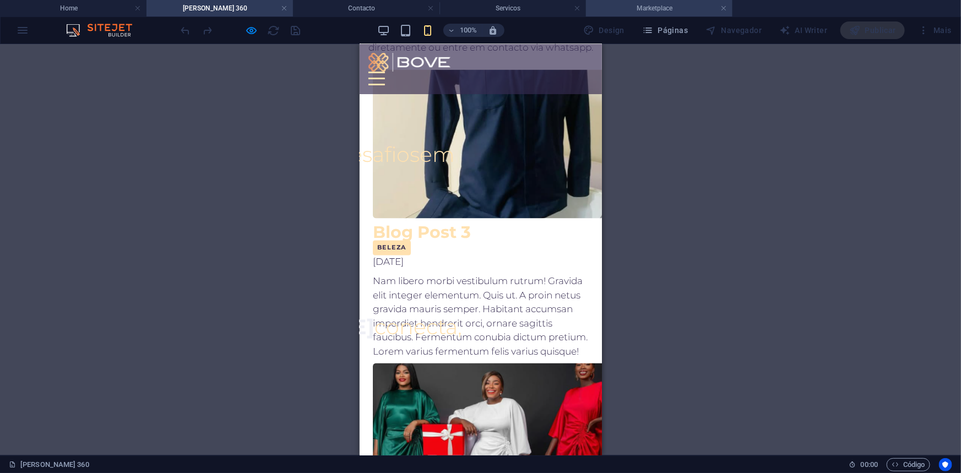
click at [673, 7] on h4 "Marketplace" at bounding box center [659, 8] width 146 height 12
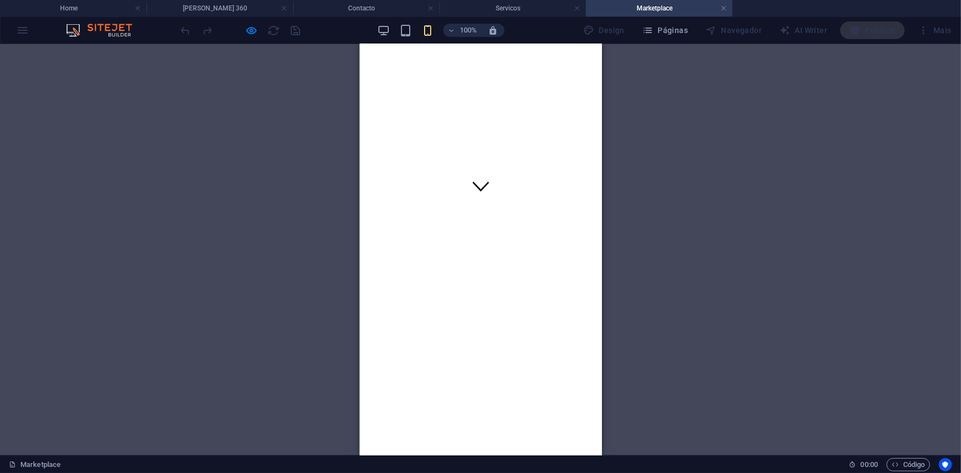
scroll to position [0, 0]
click at [727, 10] on h4 "Marketplace" at bounding box center [659, 8] width 146 height 12
click at [726, 10] on link at bounding box center [723, 8] width 7 height 10
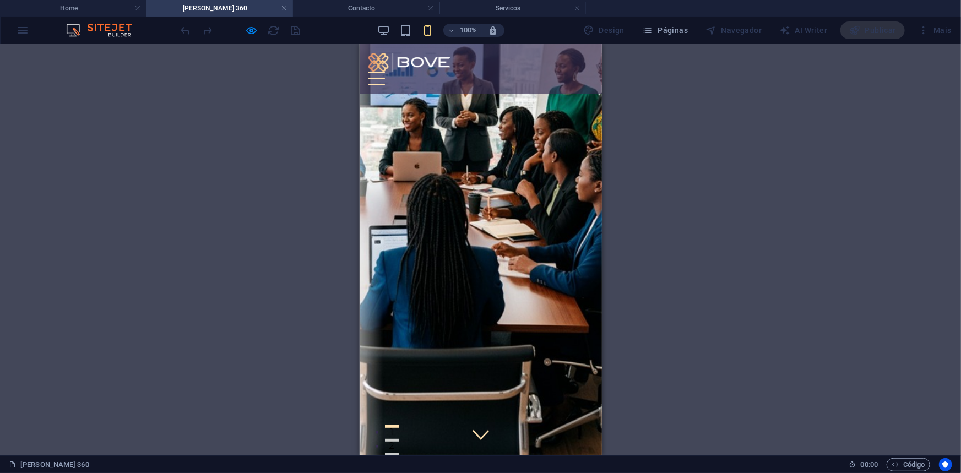
scroll to position [854, 0]
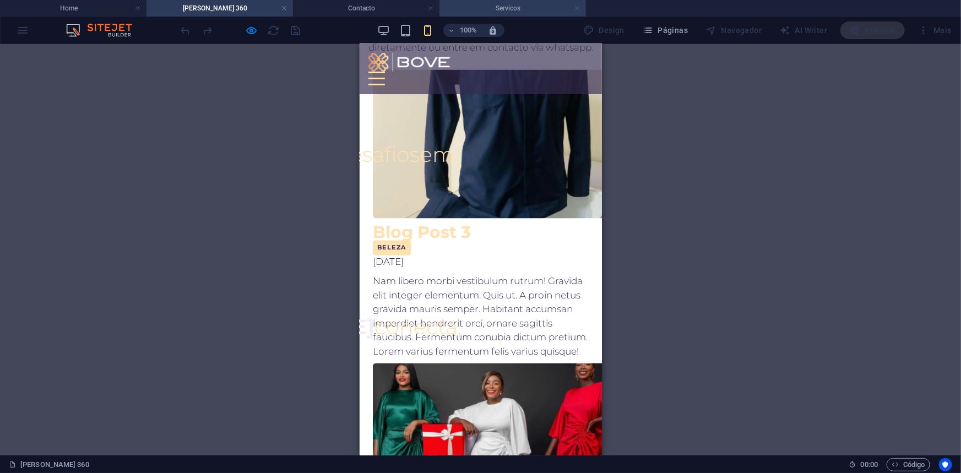
click at [577, 7] on link at bounding box center [577, 8] width 7 height 10
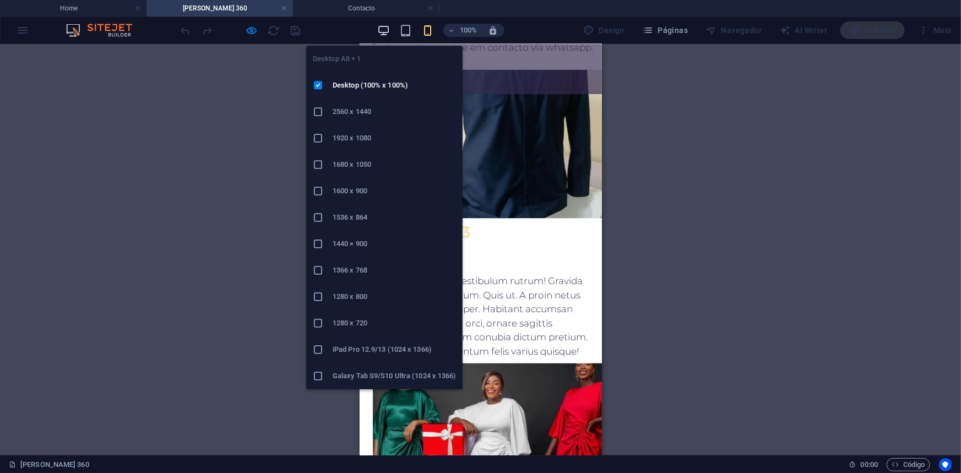
click at [380, 27] on icon "button" at bounding box center [383, 30] width 13 height 13
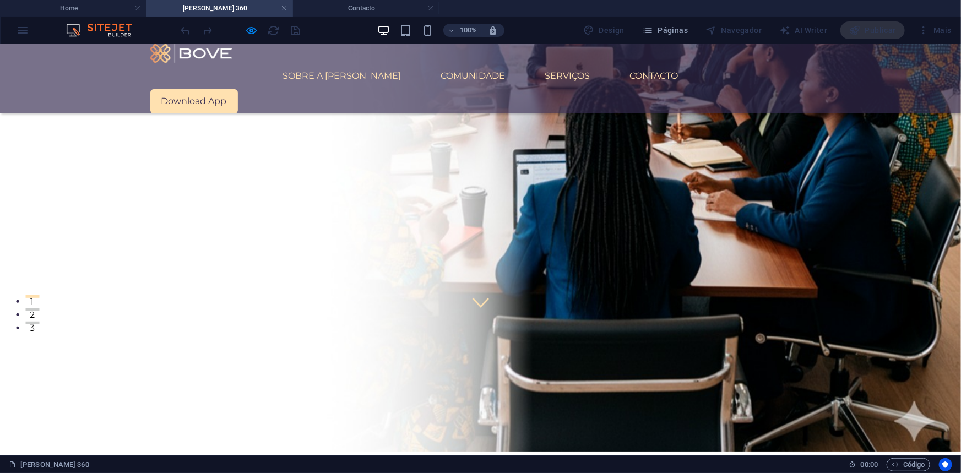
scroll to position [147, 0]
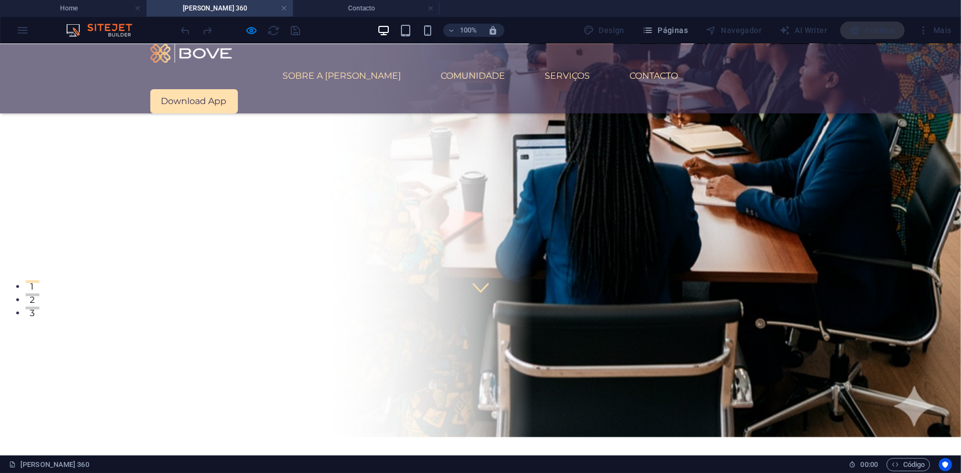
click at [621, 62] on link "Contacto" at bounding box center [654, 75] width 66 height 26
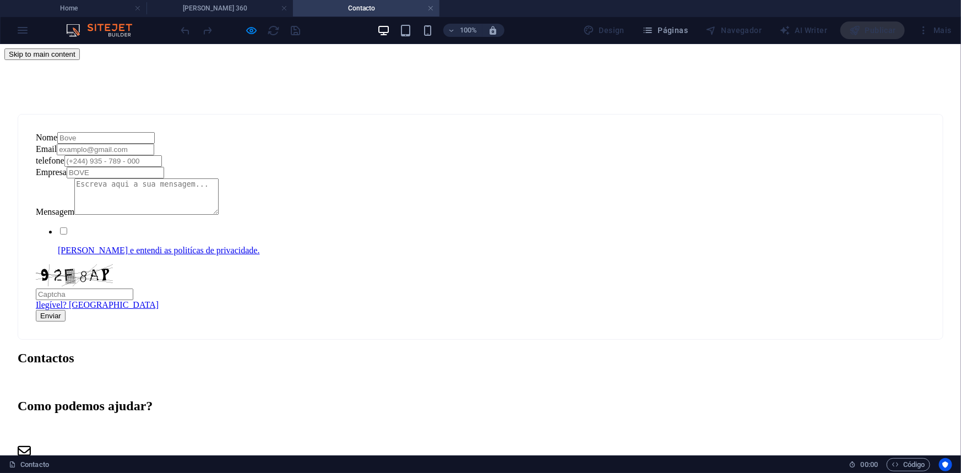
scroll to position [0, 0]
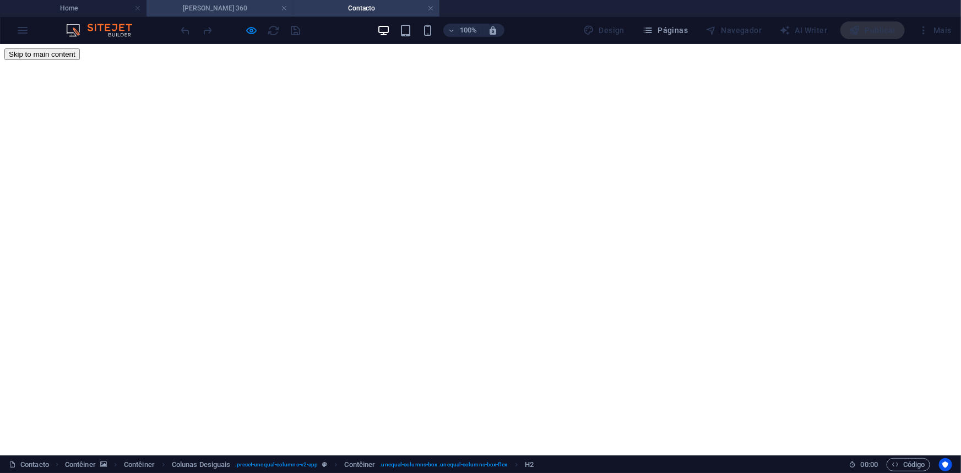
click at [235, 7] on h4 "[PERSON_NAME] 360" at bounding box center [219, 8] width 146 height 12
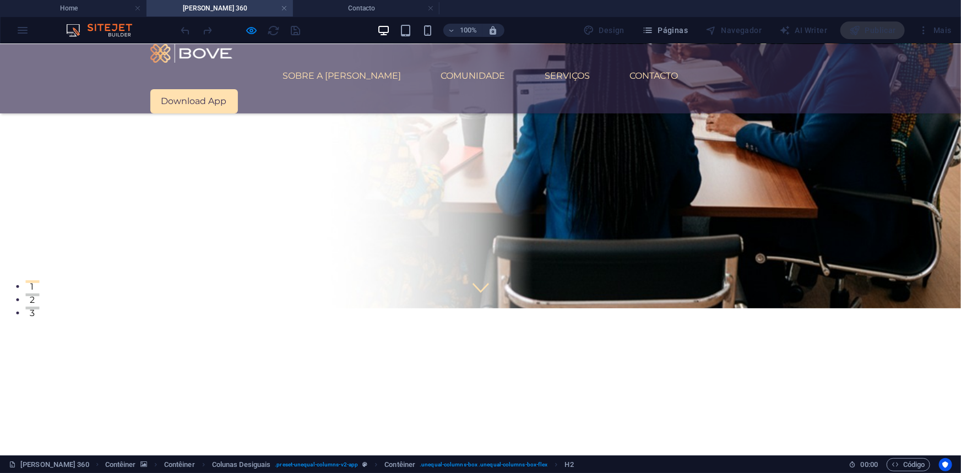
click at [536, 62] on link "Serviços" at bounding box center [567, 75] width 63 height 26
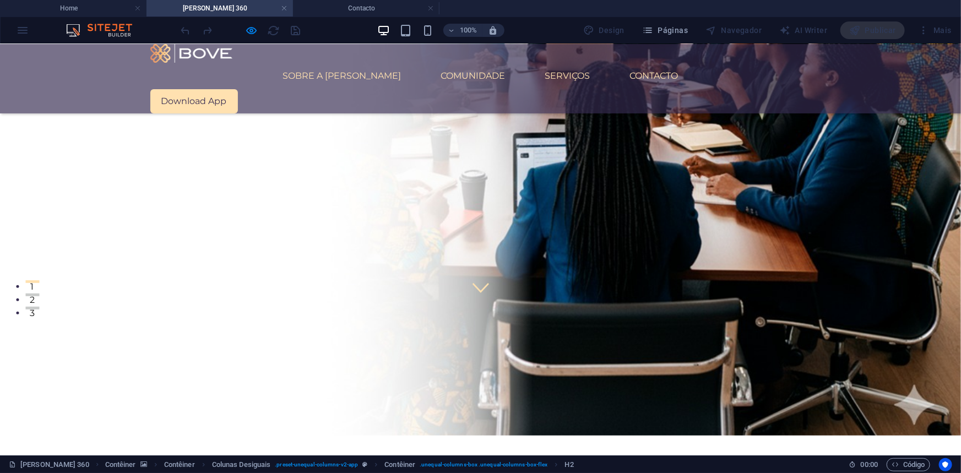
scroll to position [0, 0]
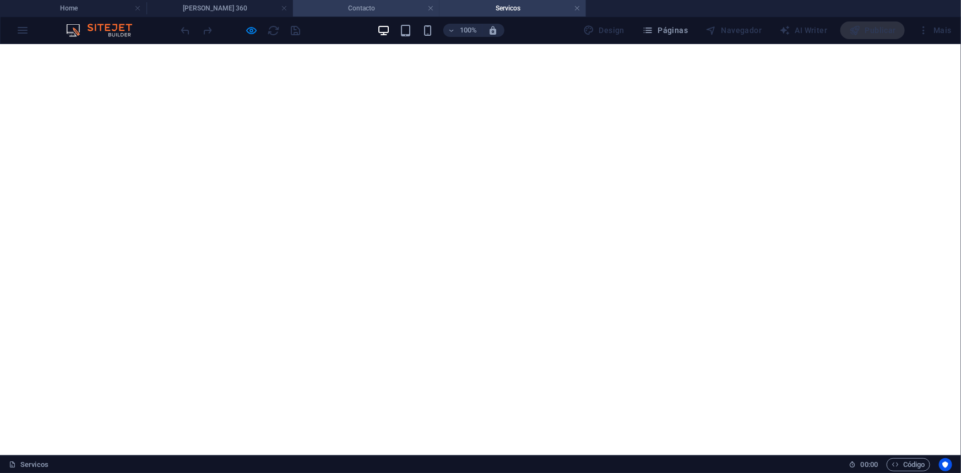
click at [407, 8] on h4 "Contacto" at bounding box center [366, 8] width 146 height 12
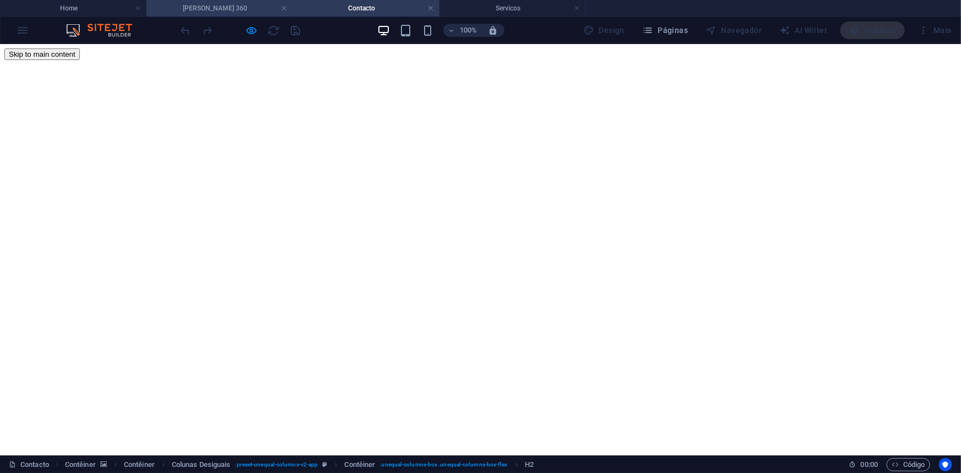
click at [219, 8] on h4 "[PERSON_NAME] 360" at bounding box center [219, 8] width 146 height 12
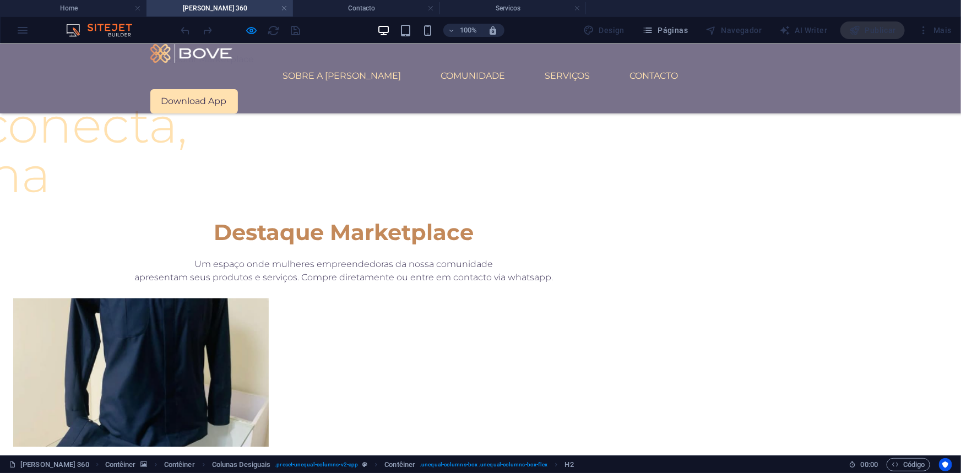
scroll to position [798, 0]
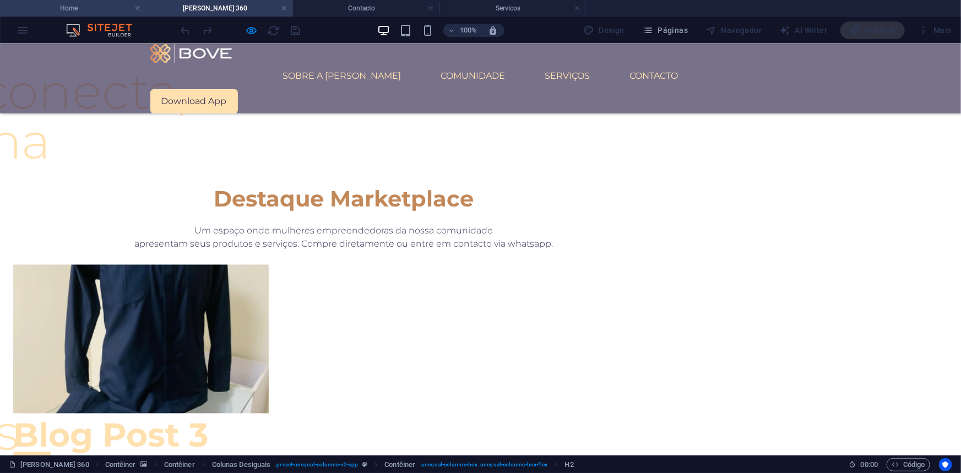
click at [75, 8] on h4 "Home" at bounding box center [73, 8] width 146 height 12
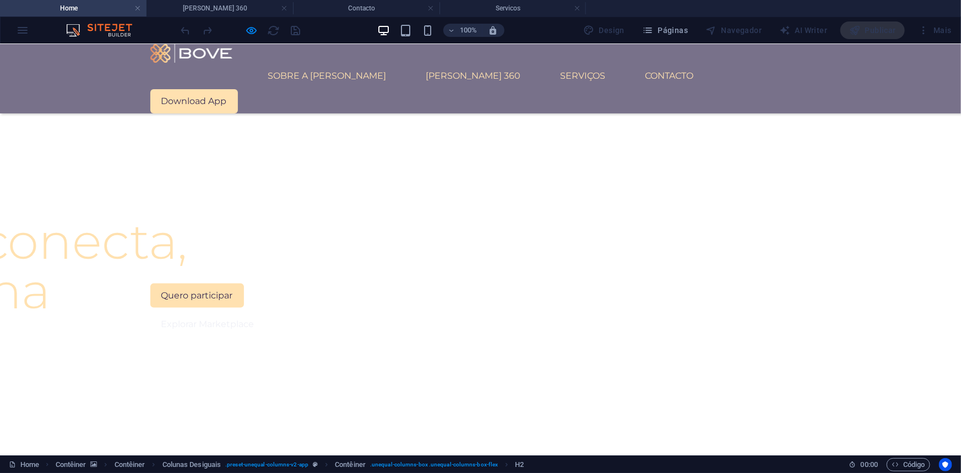
scroll to position [551, 0]
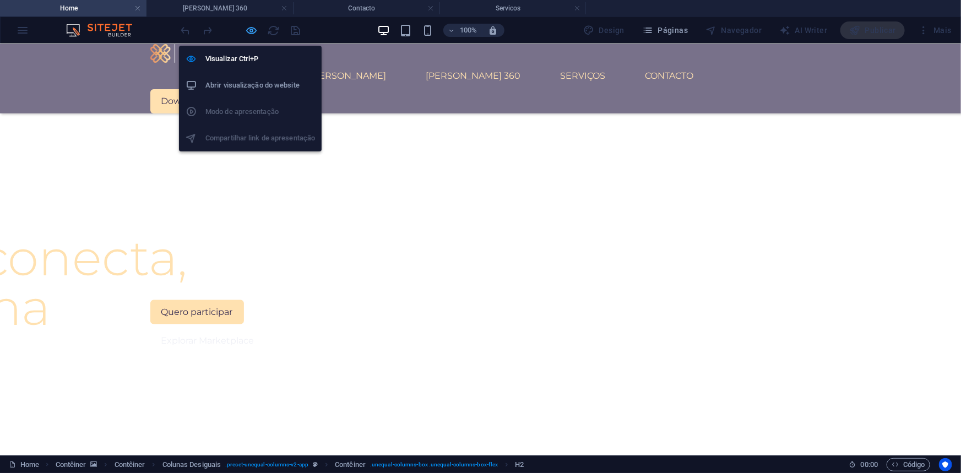
click at [250, 28] on icon "button" at bounding box center [252, 30] width 13 height 13
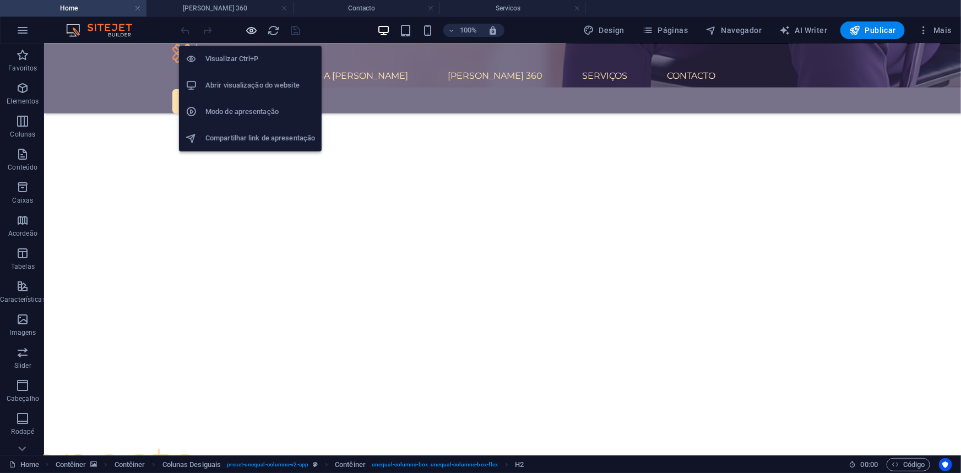
click at [250, 28] on icon "button" at bounding box center [252, 30] width 13 height 13
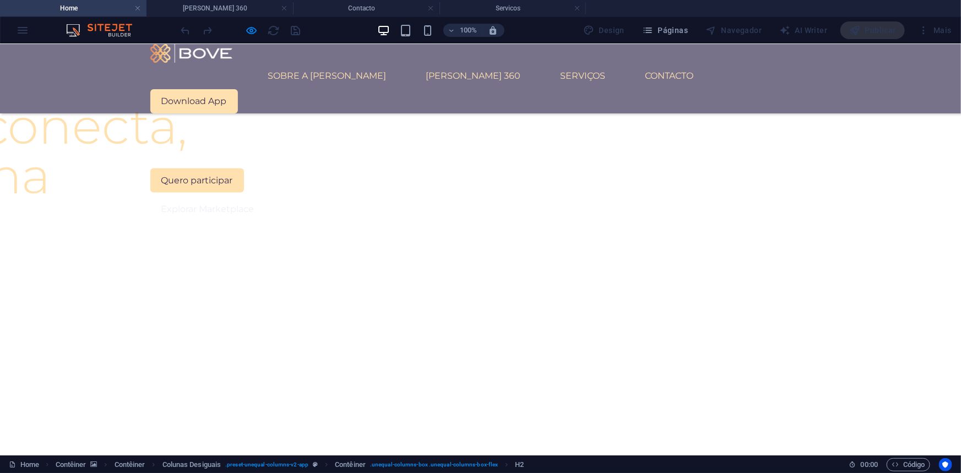
scroll to position [892, 0]
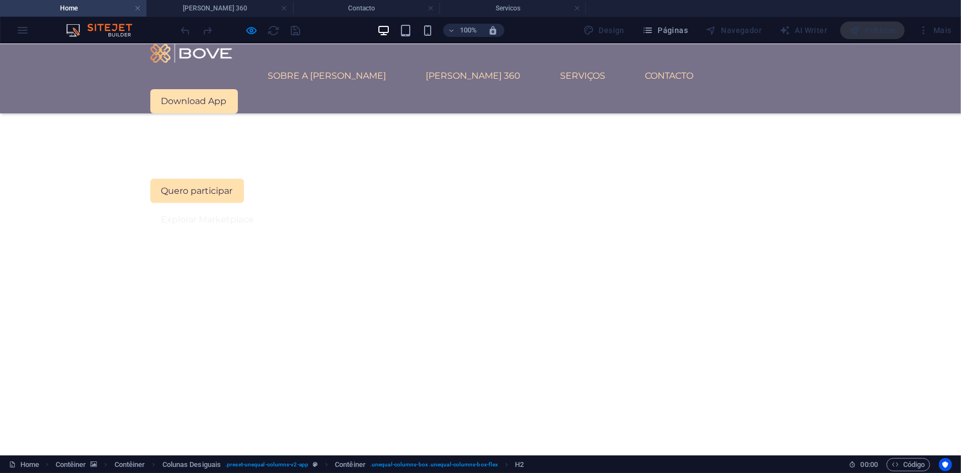
scroll to position [793, 0]
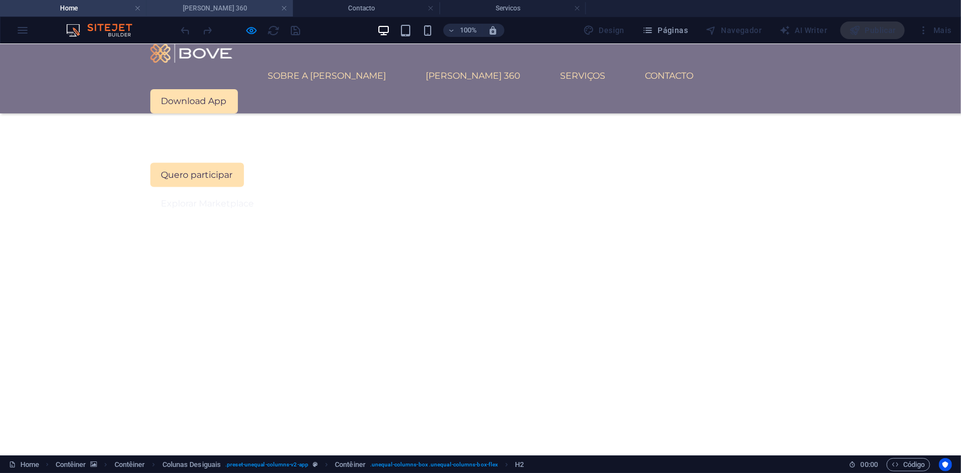
click at [232, 13] on h4 "[PERSON_NAME] 360" at bounding box center [219, 8] width 146 height 12
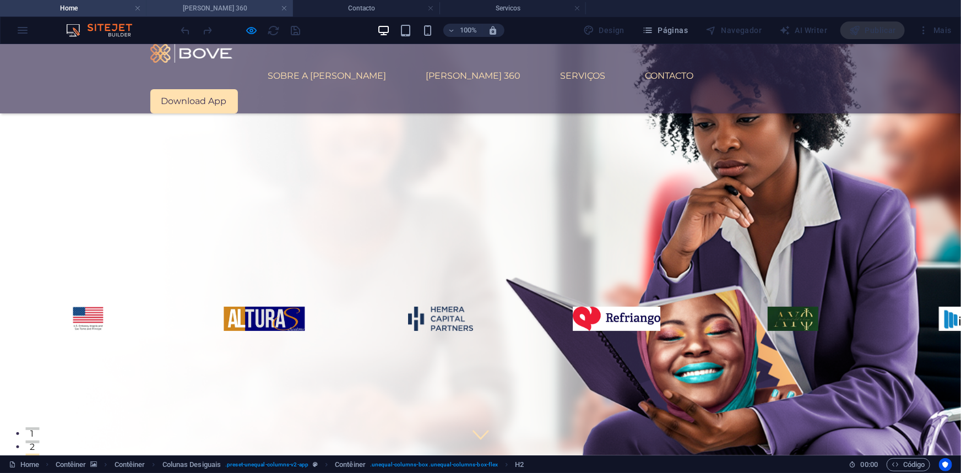
scroll to position [590, 0]
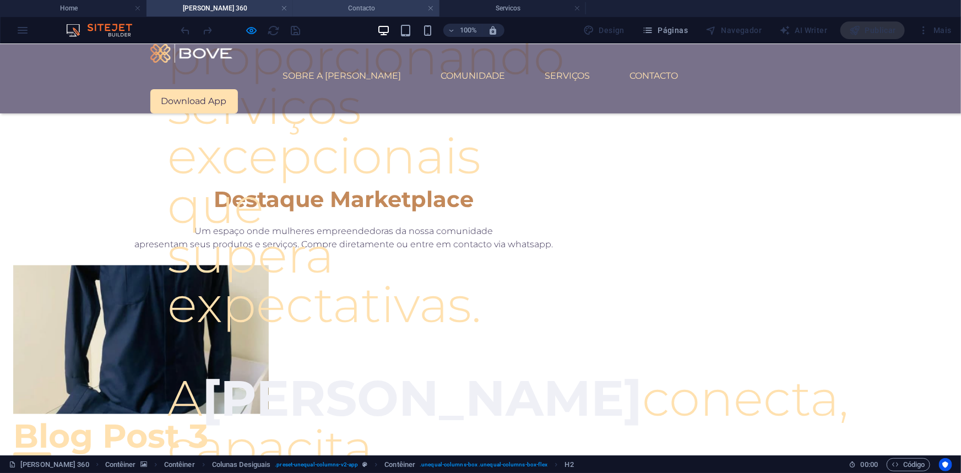
click at [370, 7] on h4 "Contacto" at bounding box center [366, 8] width 146 height 12
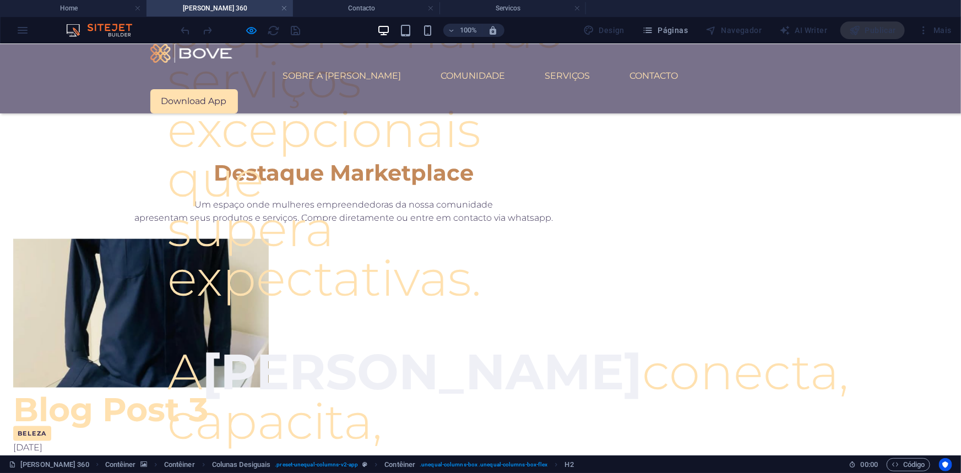
scroll to position [0, 0]
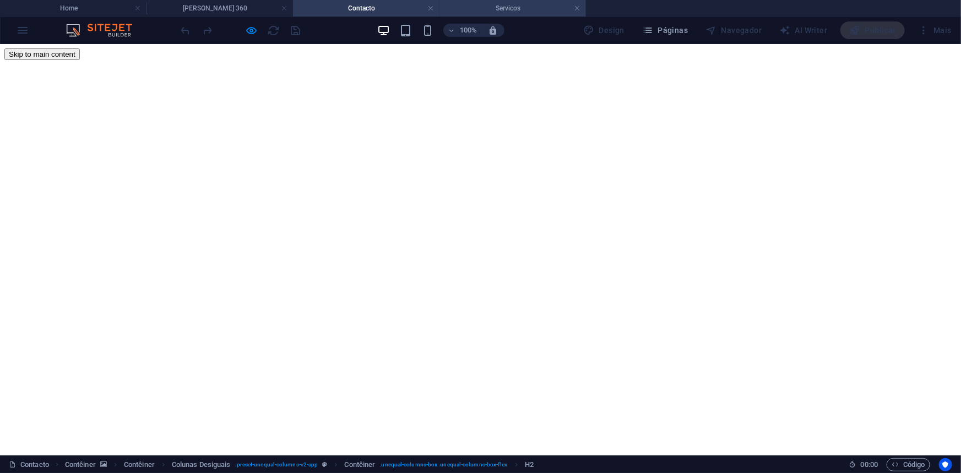
click at [517, 3] on h4 "Servicos" at bounding box center [512, 8] width 146 height 12
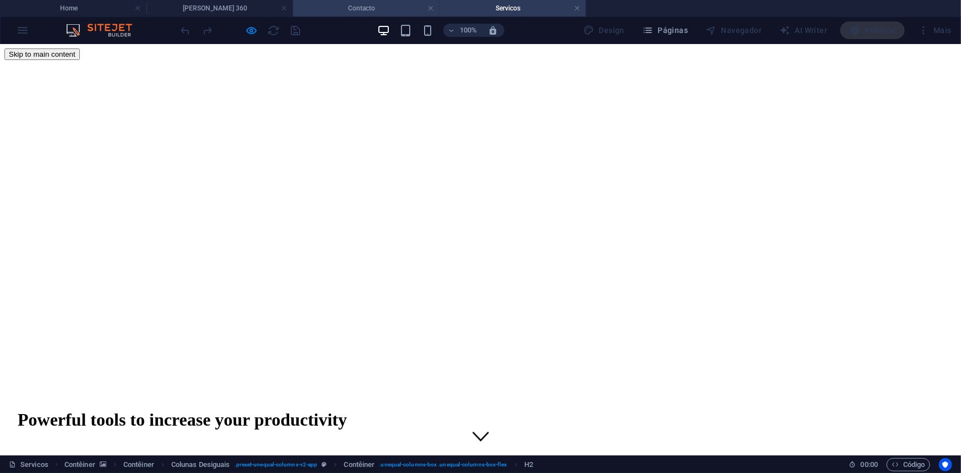
click at [396, 6] on h4 "Contacto" at bounding box center [366, 8] width 146 height 12
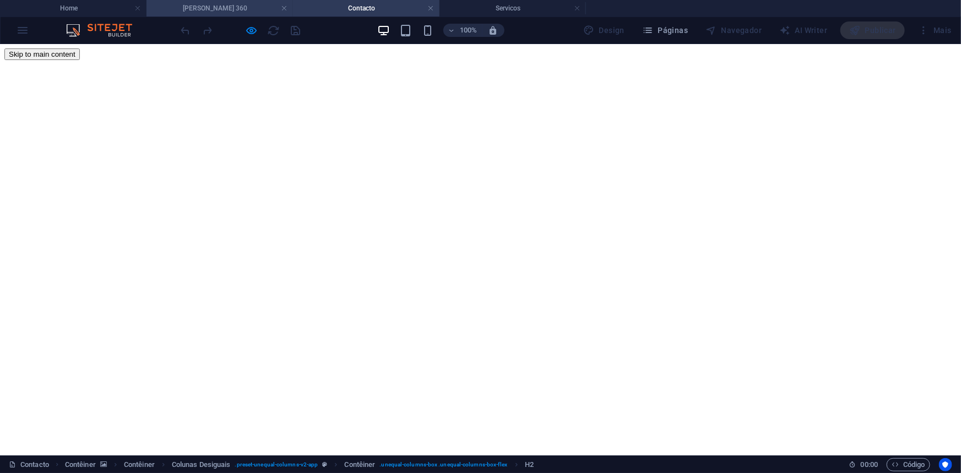
click at [238, 10] on h4 "[PERSON_NAME] 360" at bounding box center [219, 8] width 146 height 12
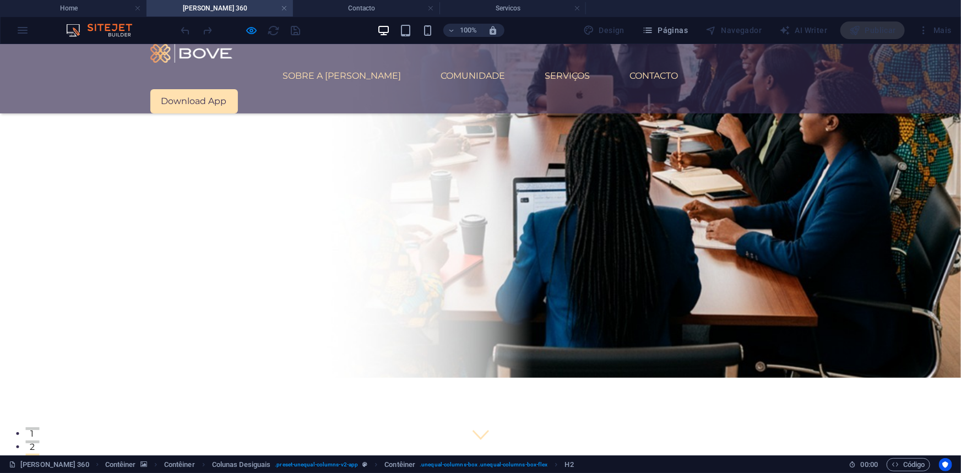
scroll to position [590, 0]
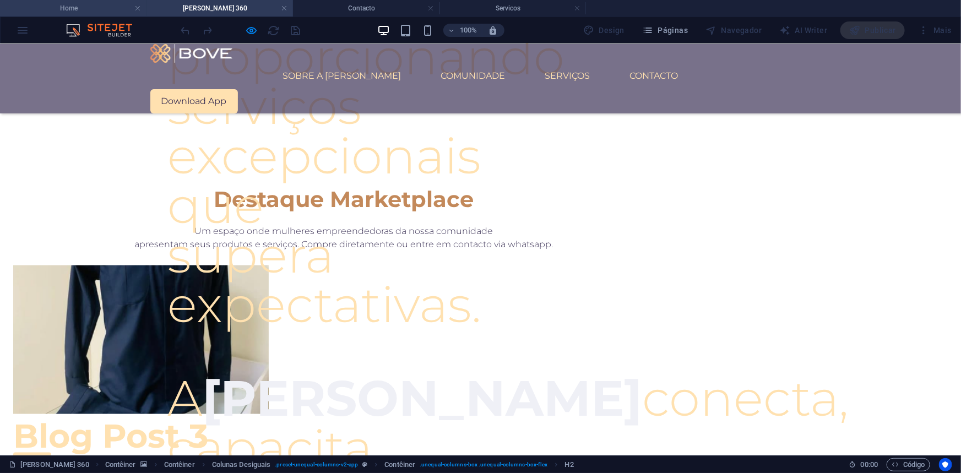
click at [81, 6] on h4 "Home" at bounding box center [73, 8] width 146 height 12
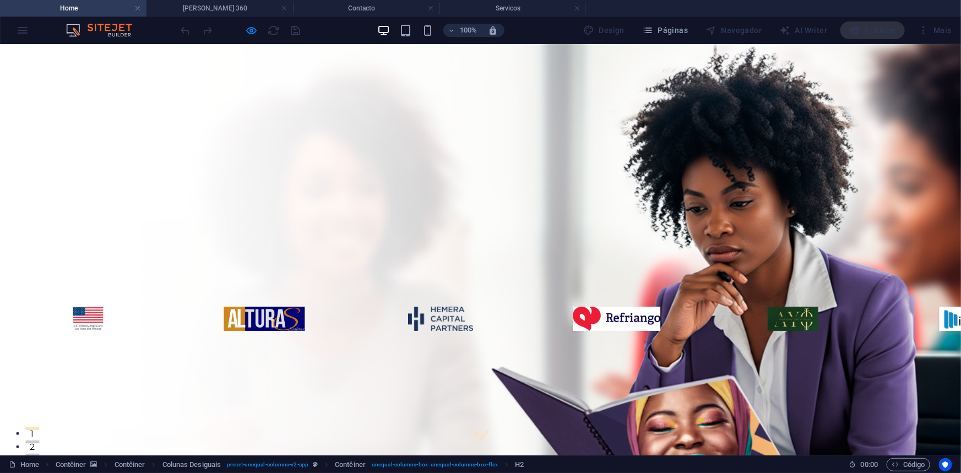
scroll to position [793, 0]
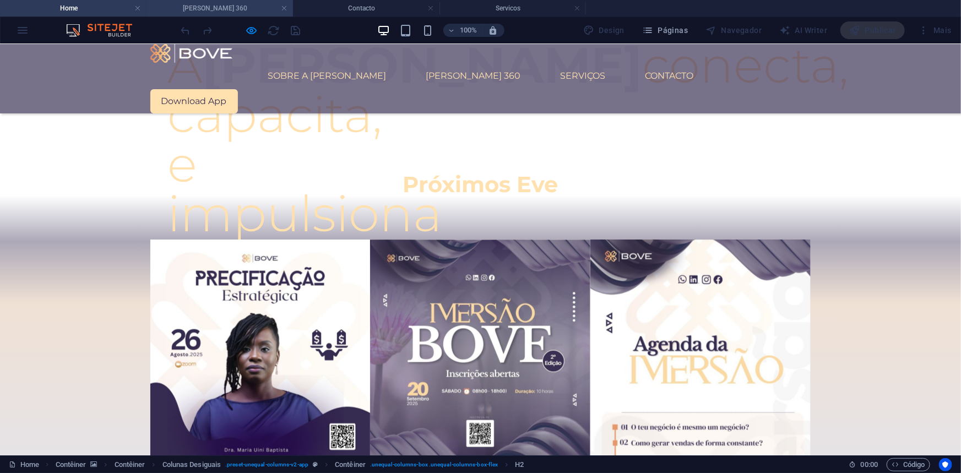
click at [201, 6] on h4 "[PERSON_NAME] 360" at bounding box center [219, 8] width 146 height 12
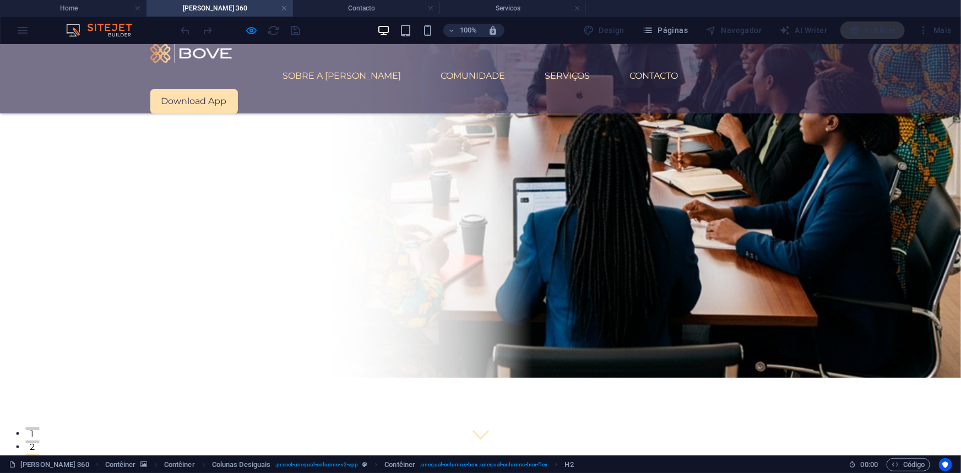
scroll to position [0, 0]
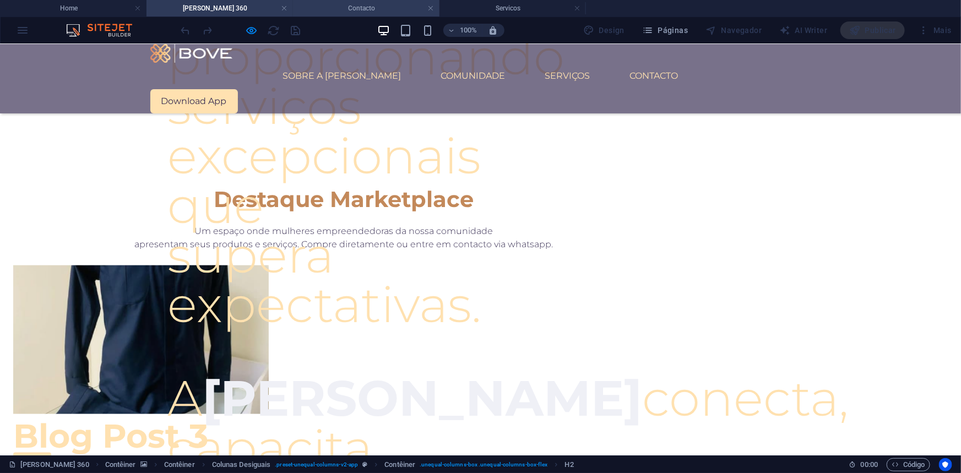
click at [327, 12] on h4 "Contacto" at bounding box center [366, 8] width 146 height 12
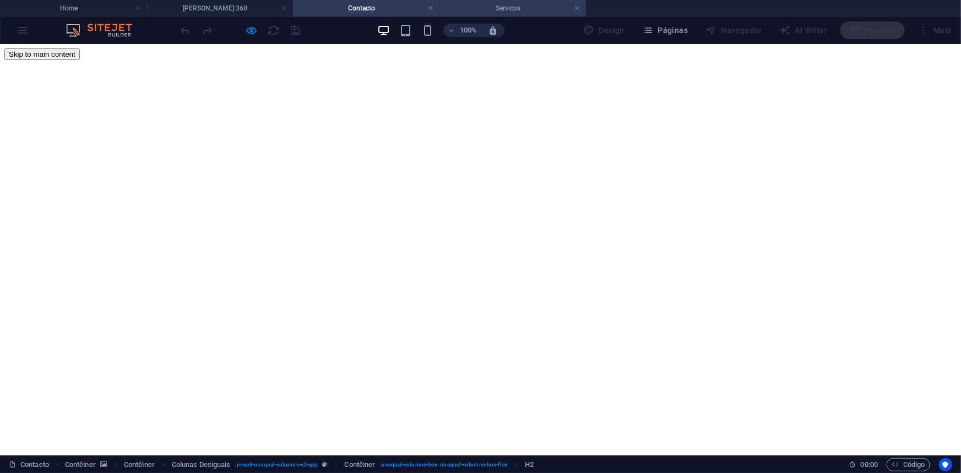
click at [511, 14] on li "Servicos" at bounding box center [512, 8] width 146 height 17
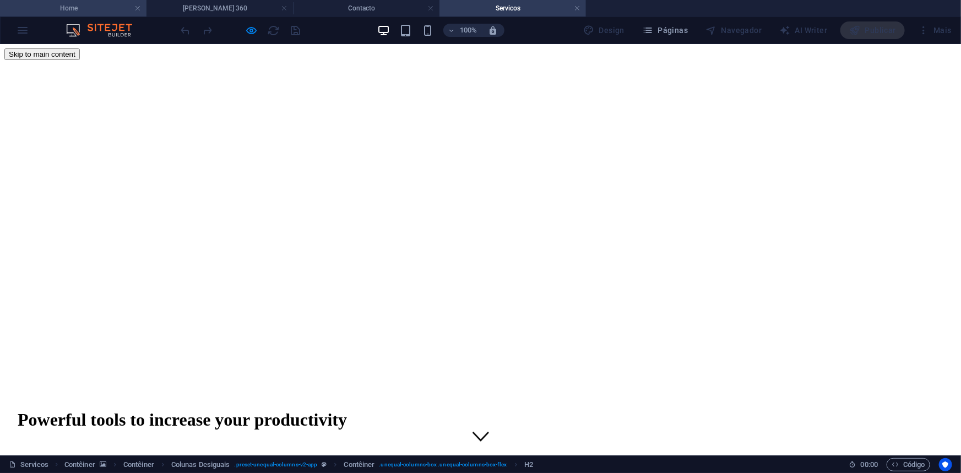
click at [89, 11] on h4 "Home" at bounding box center [73, 8] width 146 height 12
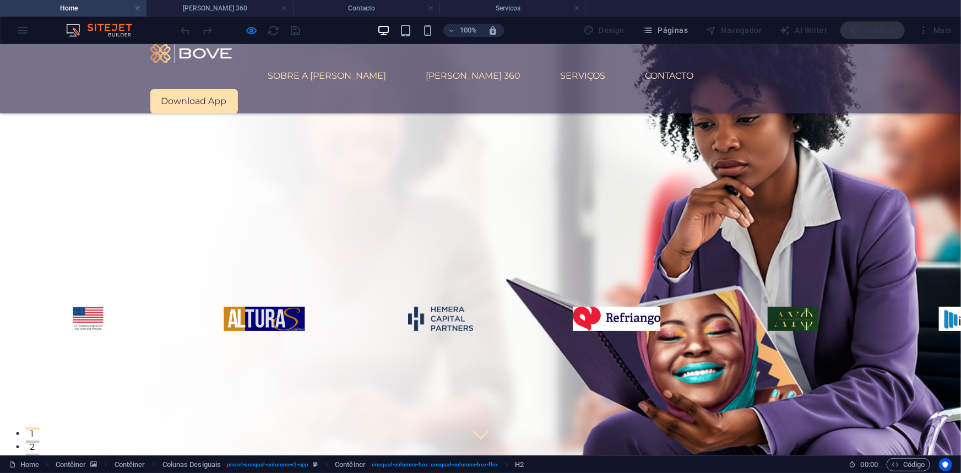
scroll to position [793, 0]
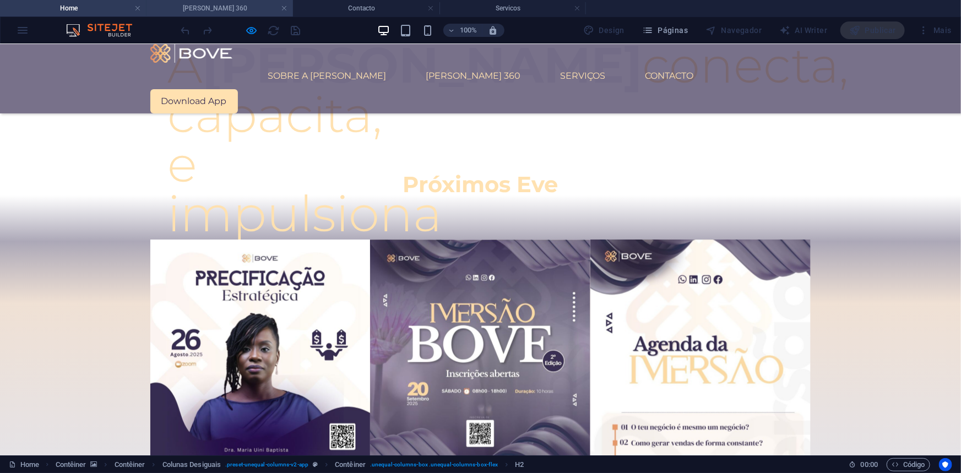
click at [197, 6] on h4 "[PERSON_NAME] 360" at bounding box center [219, 8] width 146 height 12
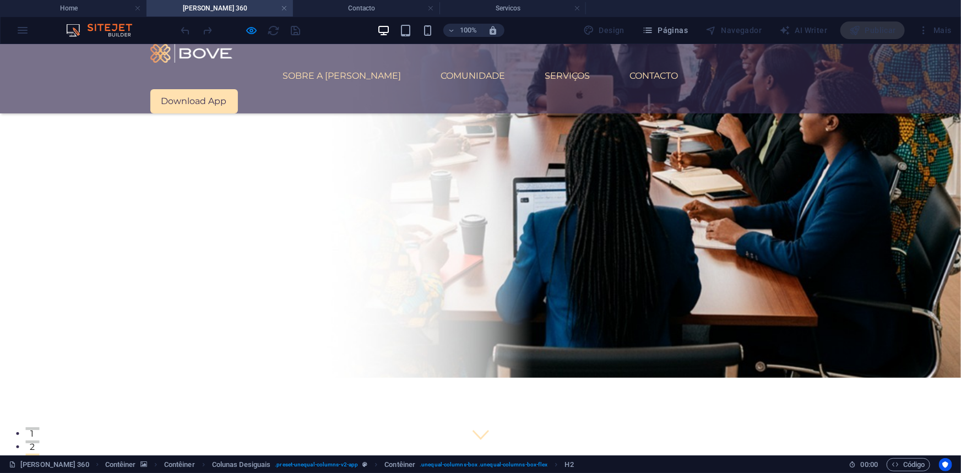
scroll to position [590, 0]
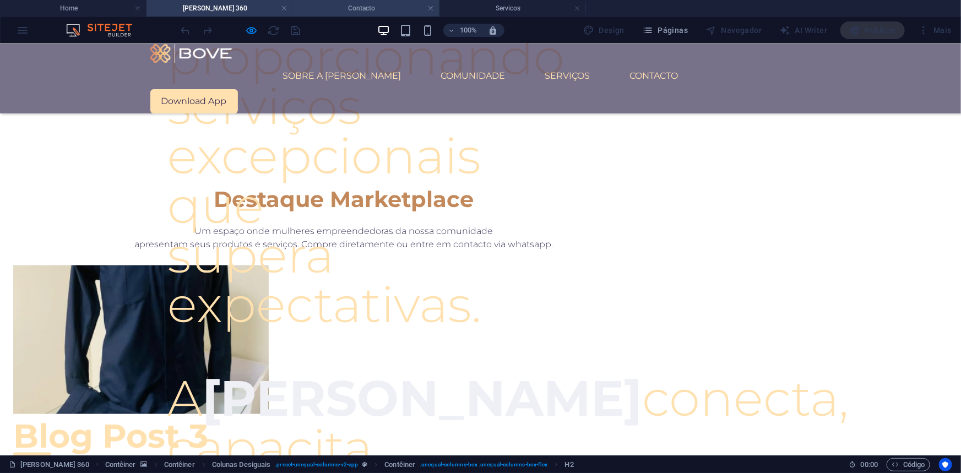
click at [317, 1] on li "Contacto" at bounding box center [366, 8] width 146 height 17
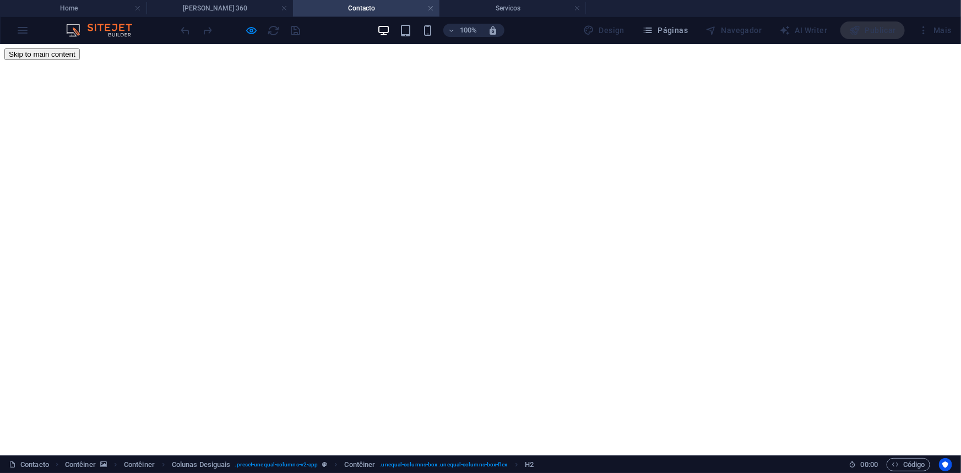
scroll to position [0, 0]
click at [473, 6] on h4 "Servicos" at bounding box center [512, 8] width 146 height 12
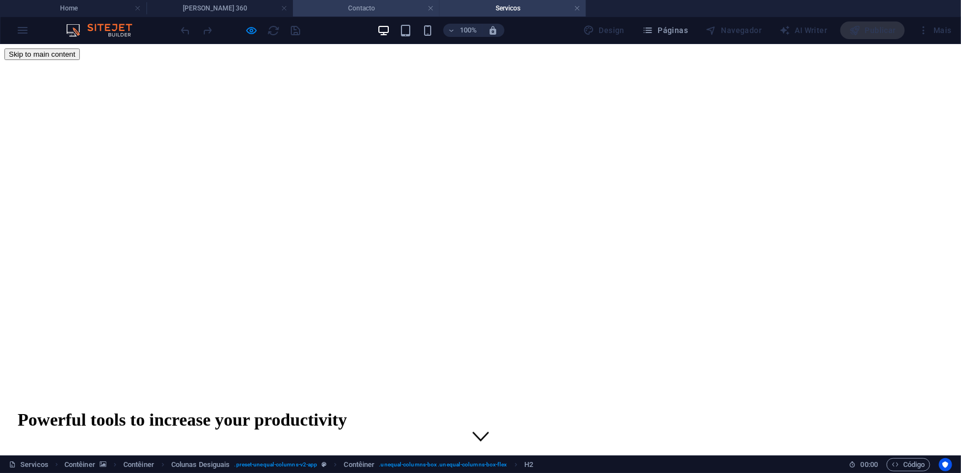
click at [383, 4] on h4 "Contacto" at bounding box center [366, 8] width 146 height 12
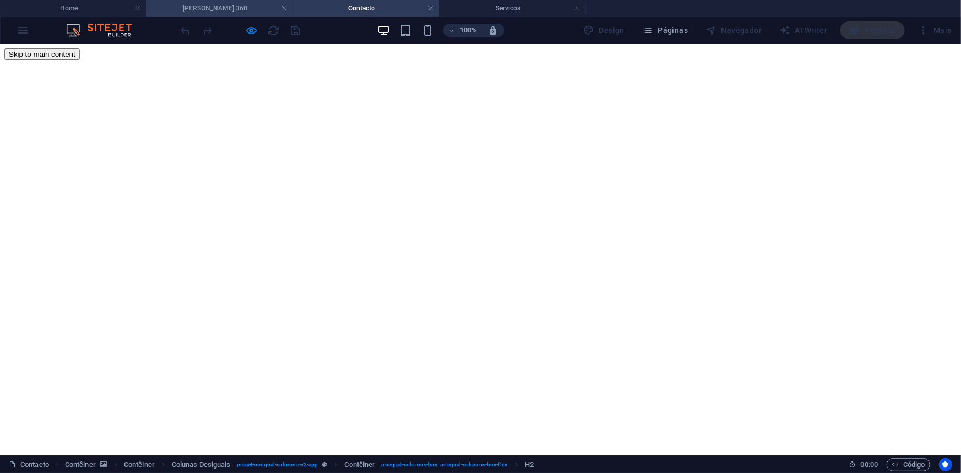
click at [227, 14] on li "[PERSON_NAME] 360" at bounding box center [219, 8] width 146 height 17
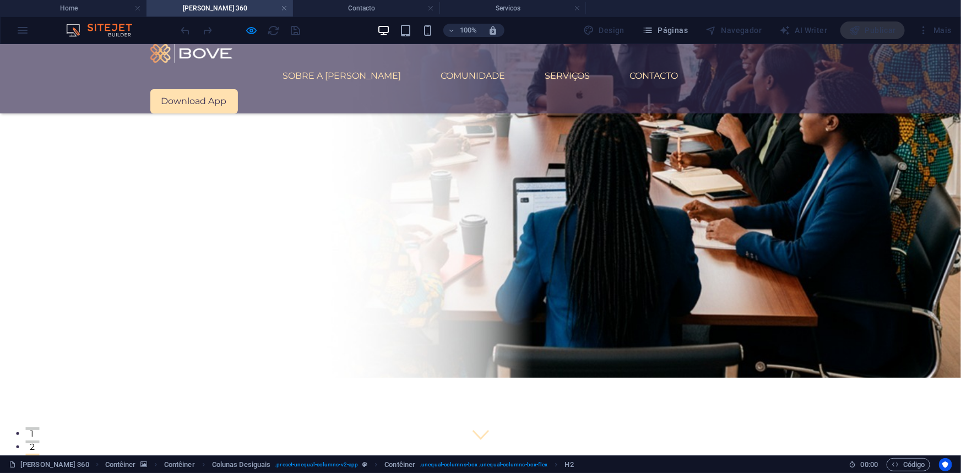
scroll to position [590, 0]
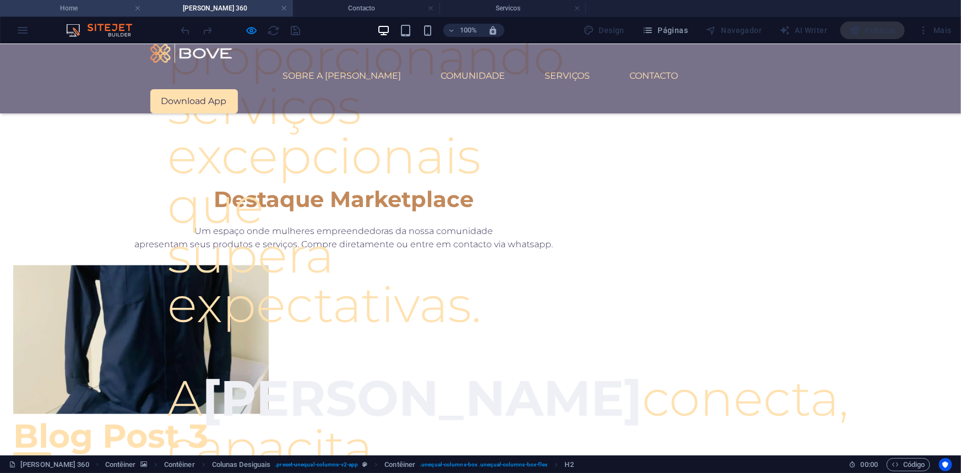
click at [59, 4] on h4 "Home" at bounding box center [73, 8] width 146 height 12
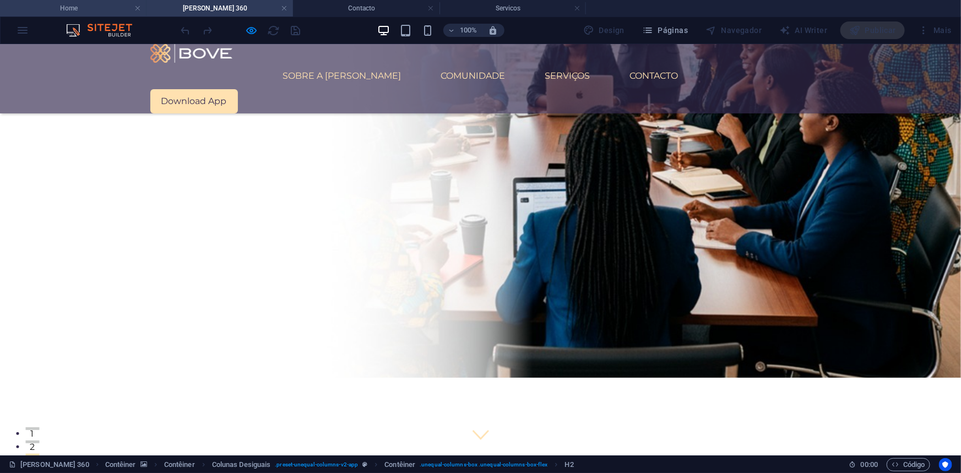
scroll to position [793, 0]
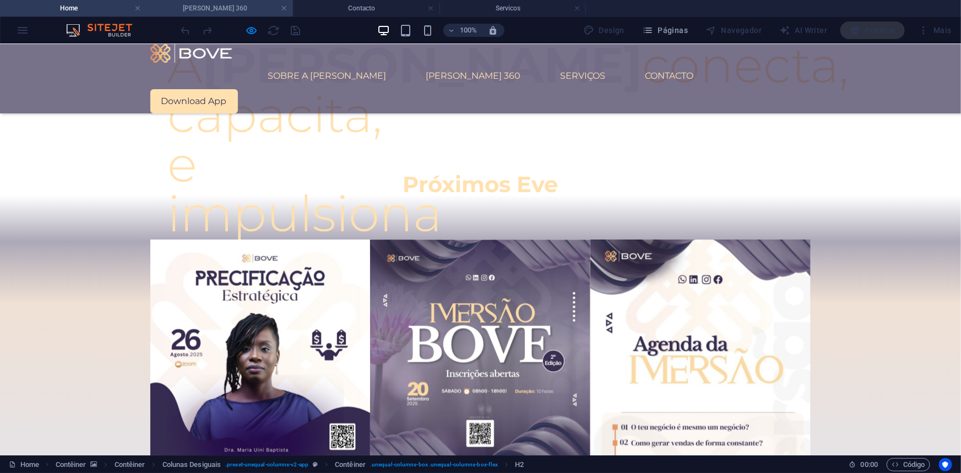
click at [221, 12] on h4 "[PERSON_NAME] 360" at bounding box center [219, 8] width 146 height 12
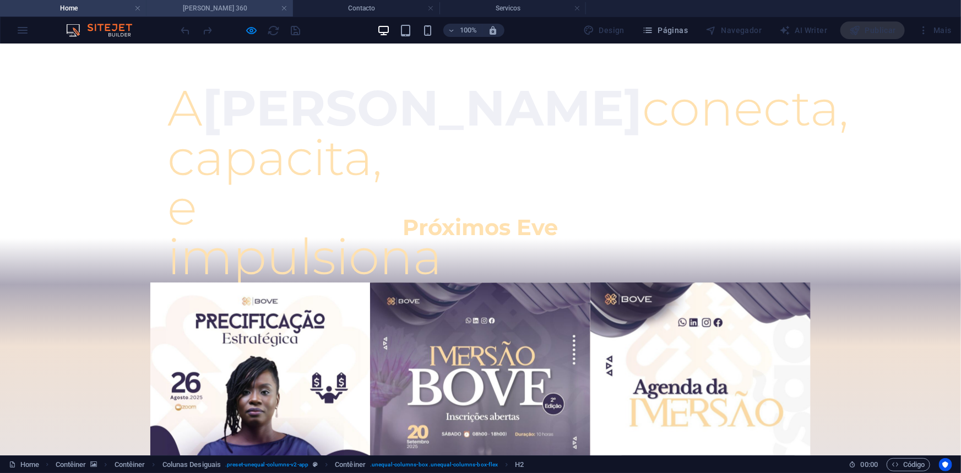
scroll to position [0, 0]
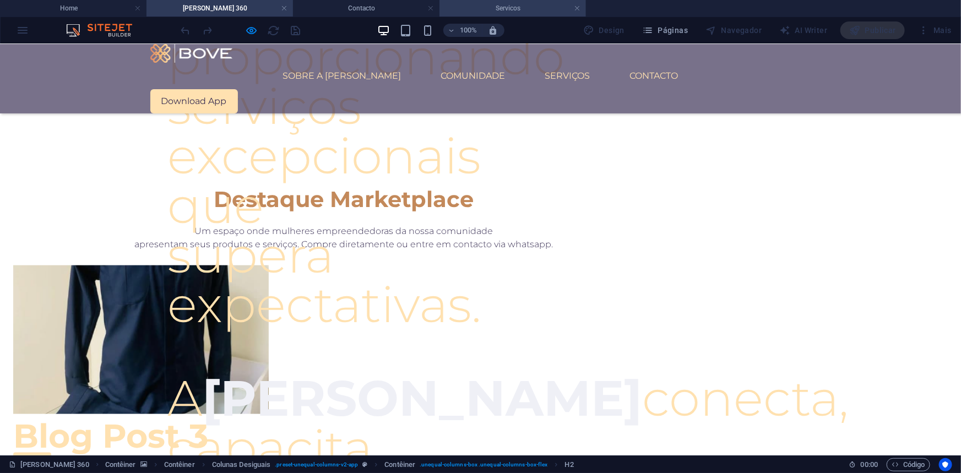
click at [514, 7] on h4 "Servicos" at bounding box center [512, 8] width 146 height 12
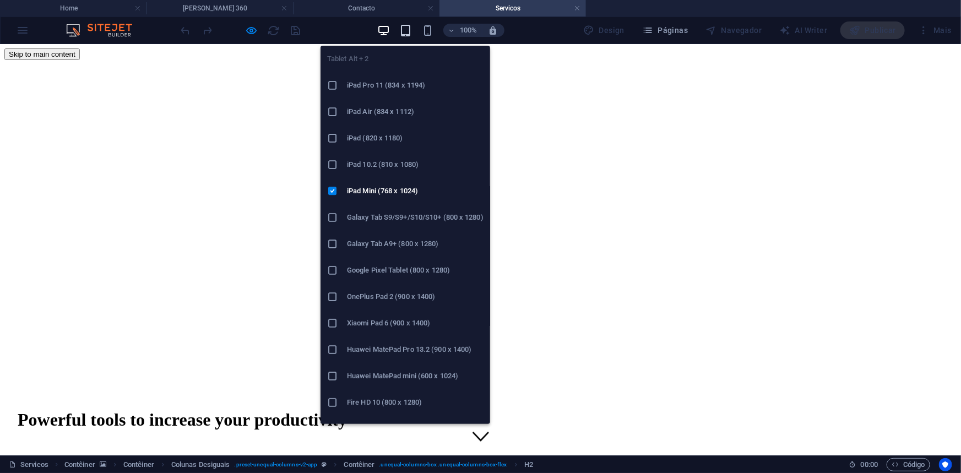
click at [406, 27] on icon "button" at bounding box center [405, 30] width 13 height 13
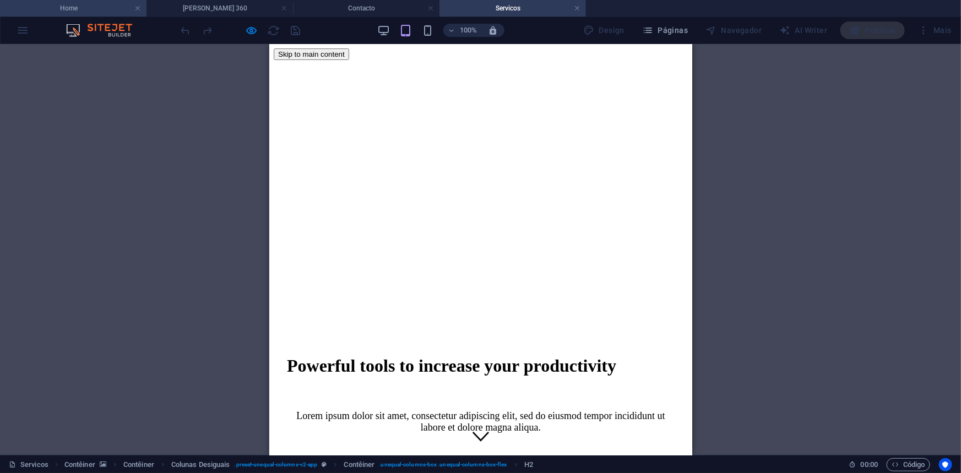
click at [69, 10] on h4 "Home" at bounding box center [73, 8] width 146 height 12
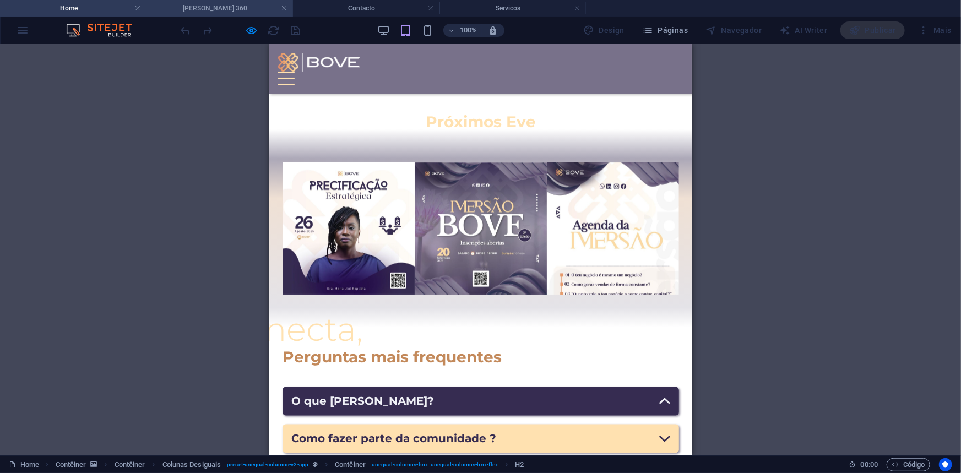
click at [231, 12] on h4 "[PERSON_NAME] 360" at bounding box center [219, 8] width 146 height 12
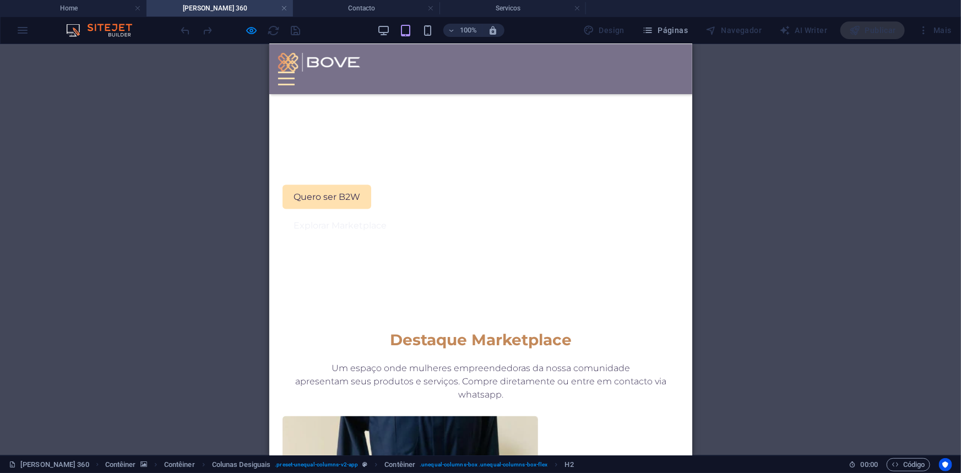
scroll to position [764, 0]
click at [341, 5] on h4 "Contacto" at bounding box center [366, 8] width 146 height 12
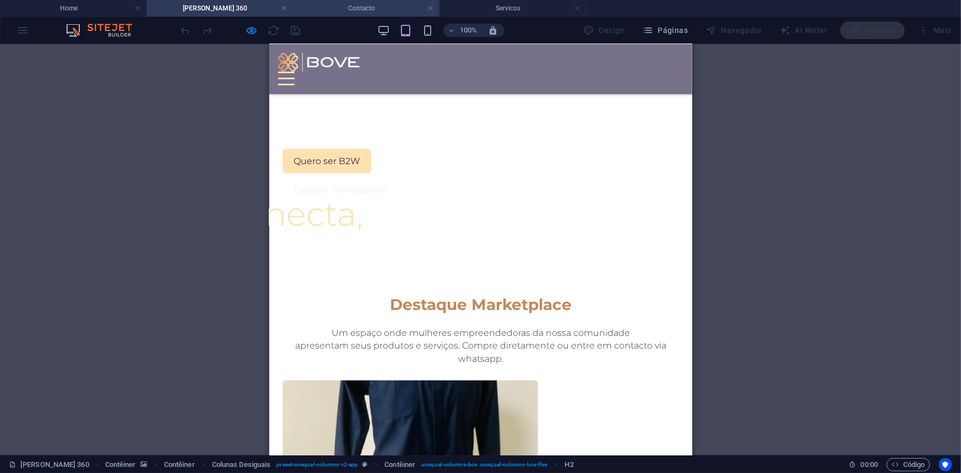
scroll to position [0, 0]
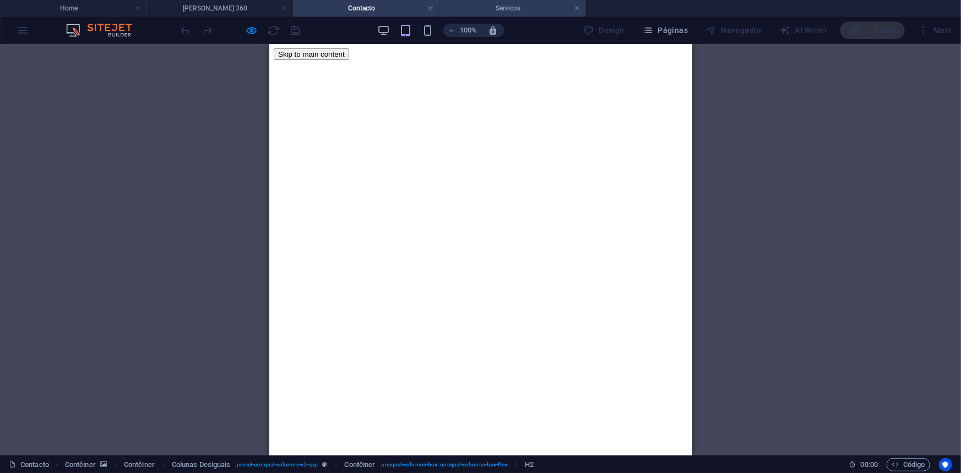
click at [495, 4] on h4 "Servicos" at bounding box center [512, 8] width 146 height 12
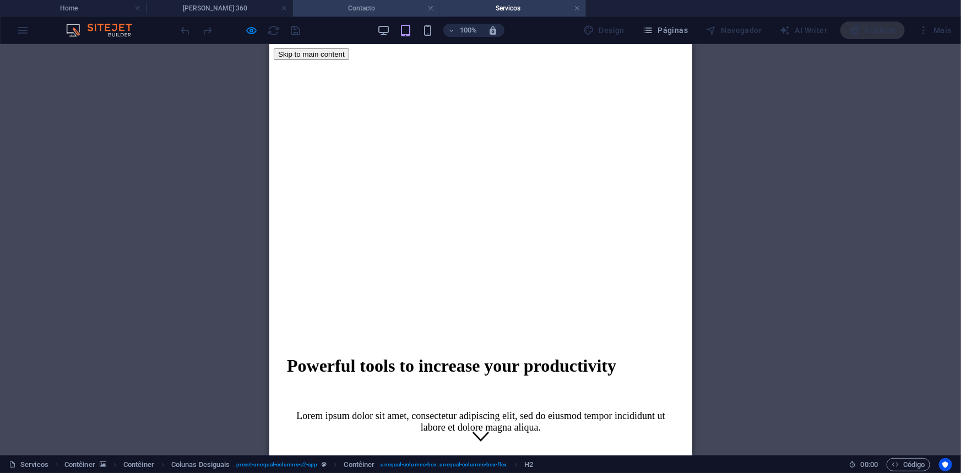
click at [352, 6] on h4 "Contacto" at bounding box center [366, 8] width 146 height 12
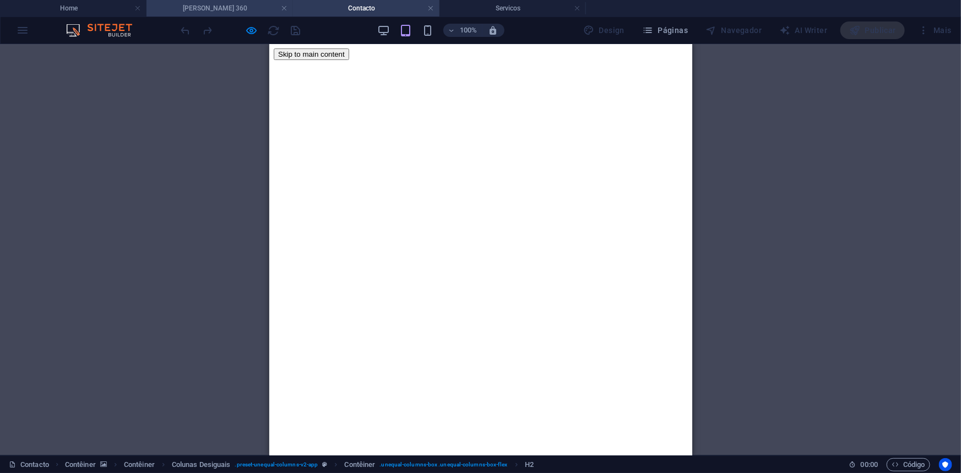
click at [221, 8] on h4 "[PERSON_NAME] 360" at bounding box center [219, 8] width 146 height 12
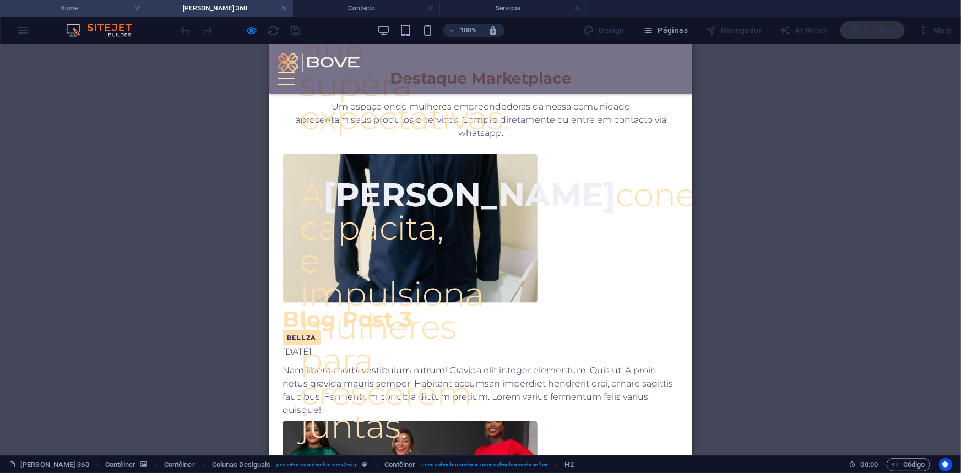
click at [83, 14] on li "Home" at bounding box center [73, 8] width 146 height 17
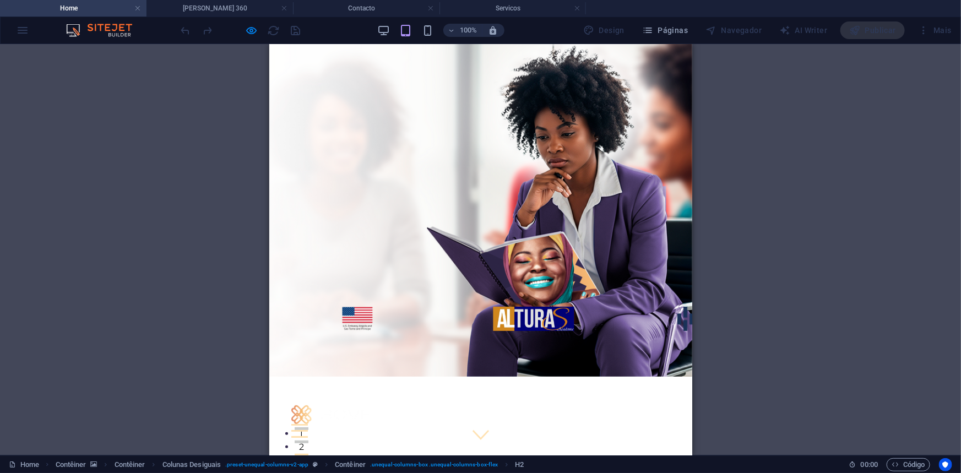
scroll to position [0, 0]
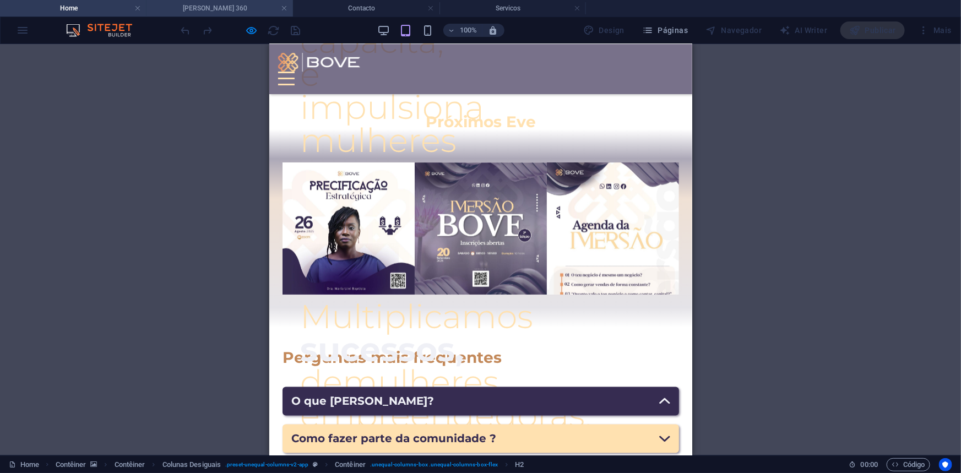
click at [190, 6] on h4 "[PERSON_NAME] 360" at bounding box center [219, 8] width 146 height 12
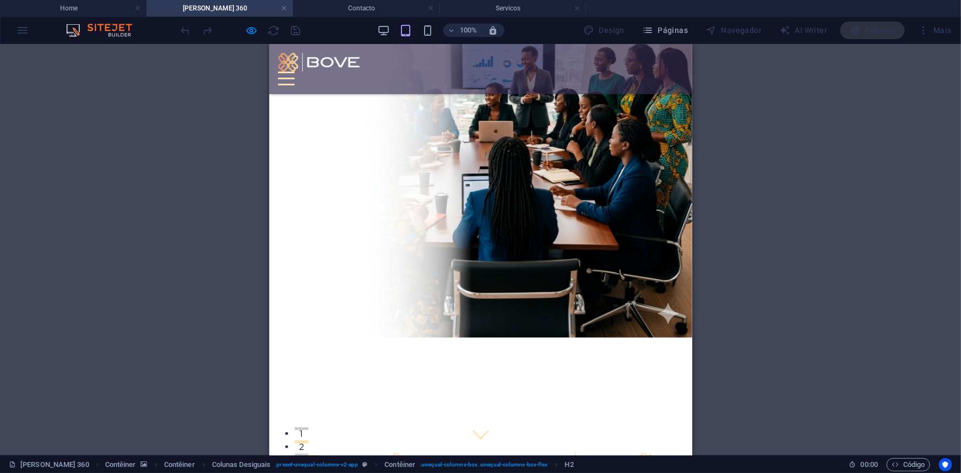
scroll to position [616, 0]
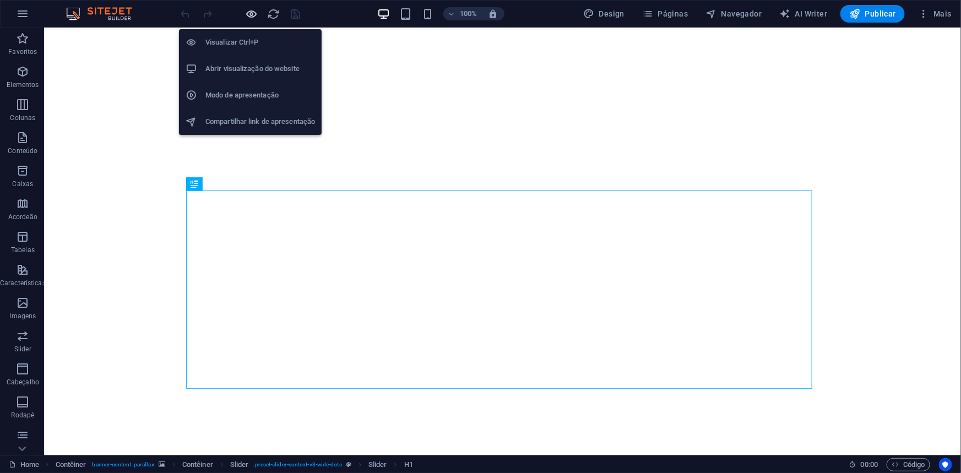
click at [254, 13] on icon "button" at bounding box center [252, 14] width 13 height 13
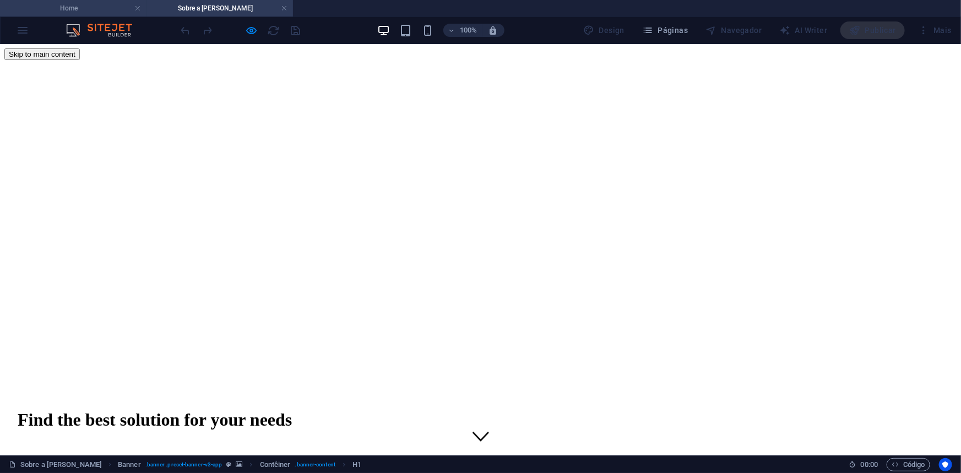
click at [55, 6] on h4 "Home" at bounding box center [73, 8] width 146 height 12
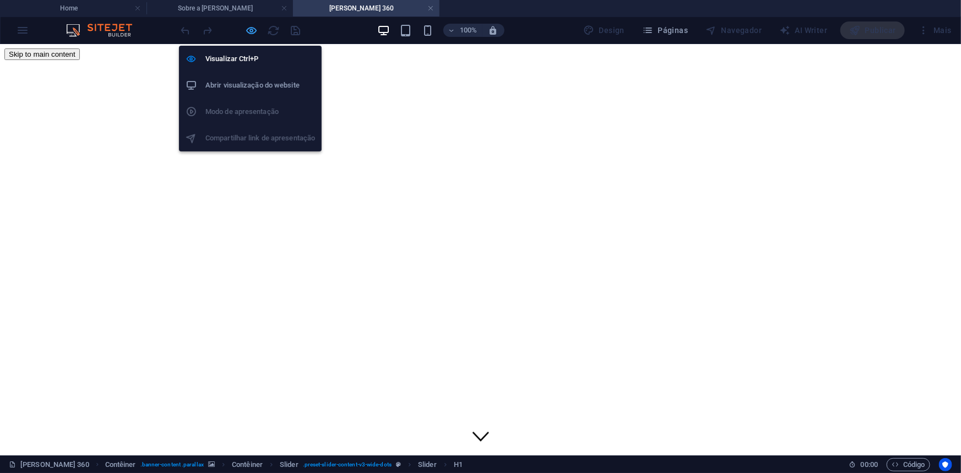
click at [249, 30] on icon "button" at bounding box center [252, 30] width 13 height 13
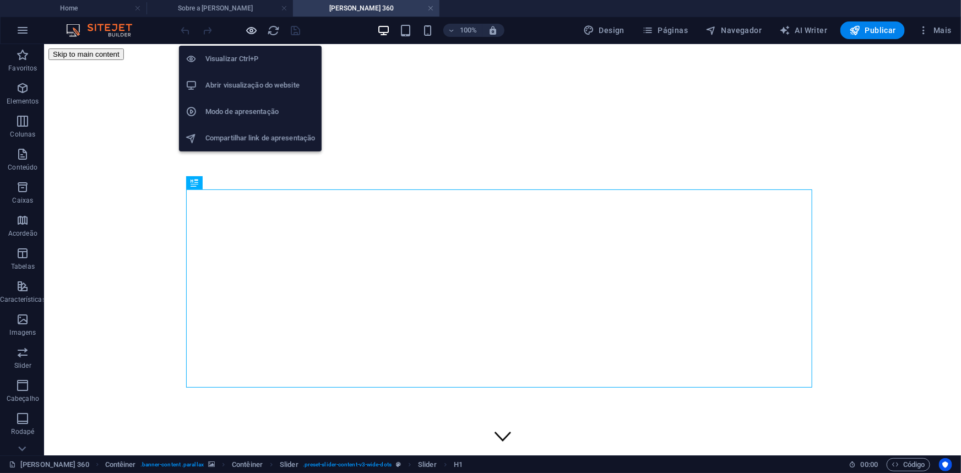
click at [249, 30] on icon "button" at bounding box center [252, 30] width 13 height 13
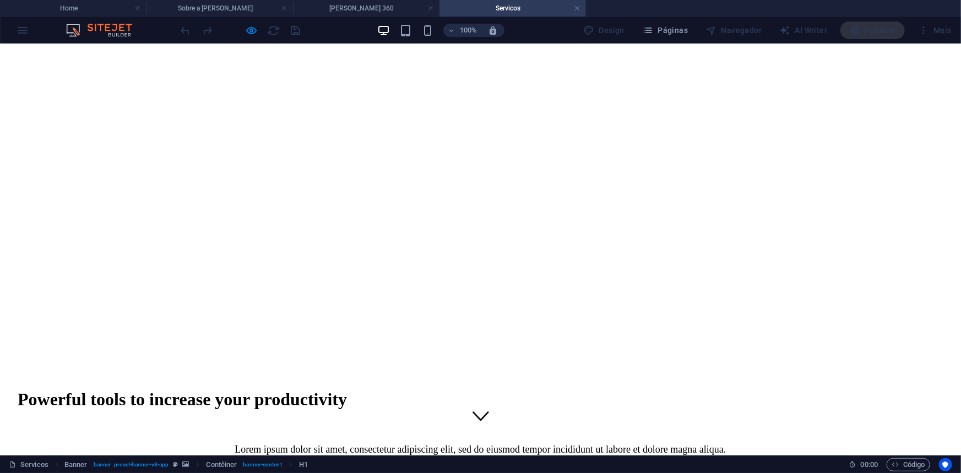
scroll to position [50, 0]
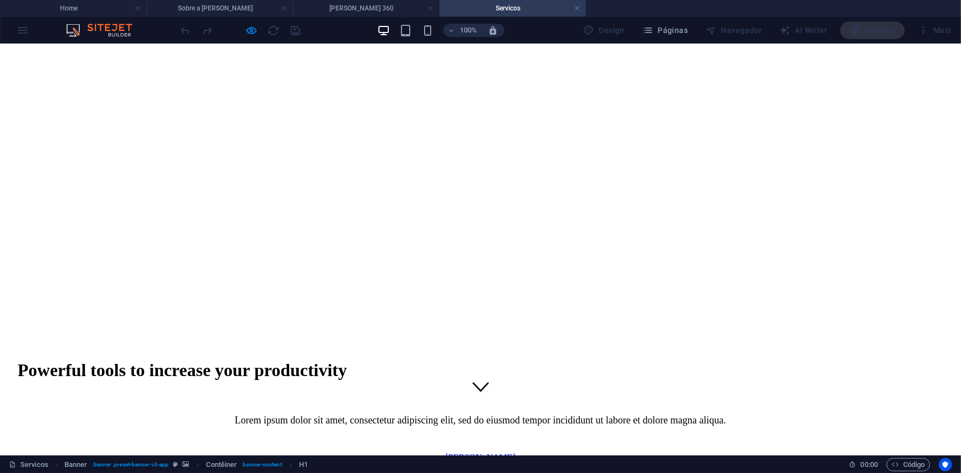
click at [262, 28] on div at bounding box center [240, 30] width 123 height 18
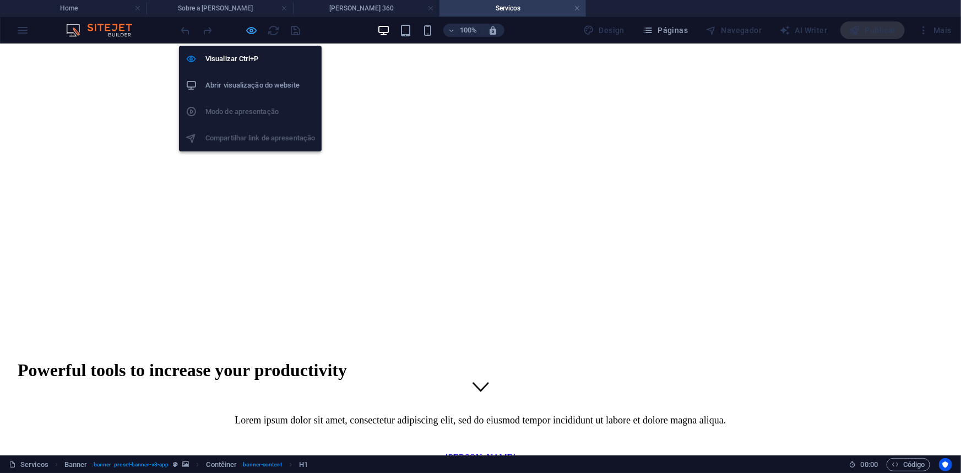
click at [246, 29] on icon "button" at bounding box center [252, 30] width 13 height 13
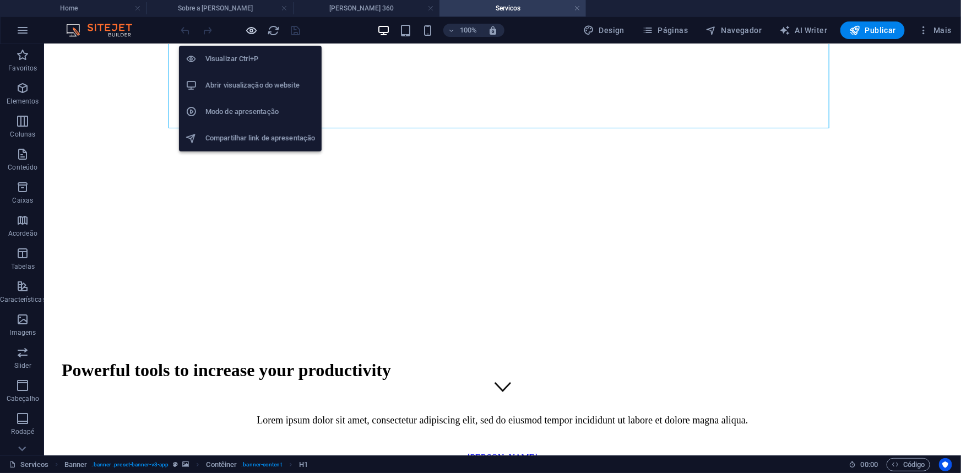
click at [247, 29] on icon "button" at bounding box center [252, 30] width 13 height 13
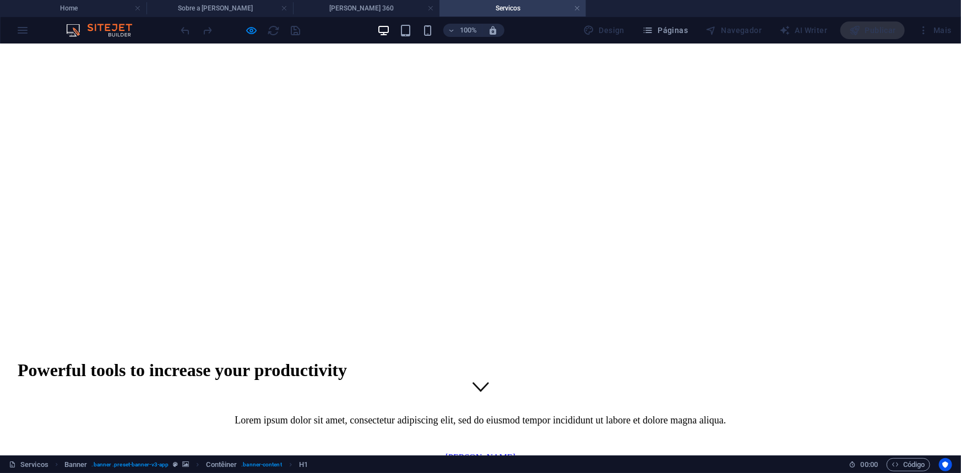
click at [468, 452] on link "[PERSON_NAME]" at bounding box center [480, 456] width 70 height 9
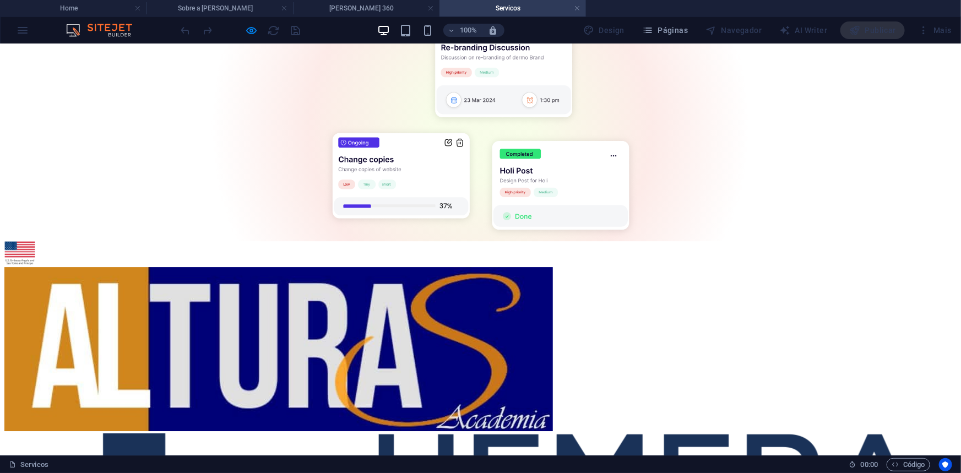
scroll to position [1696, 0]
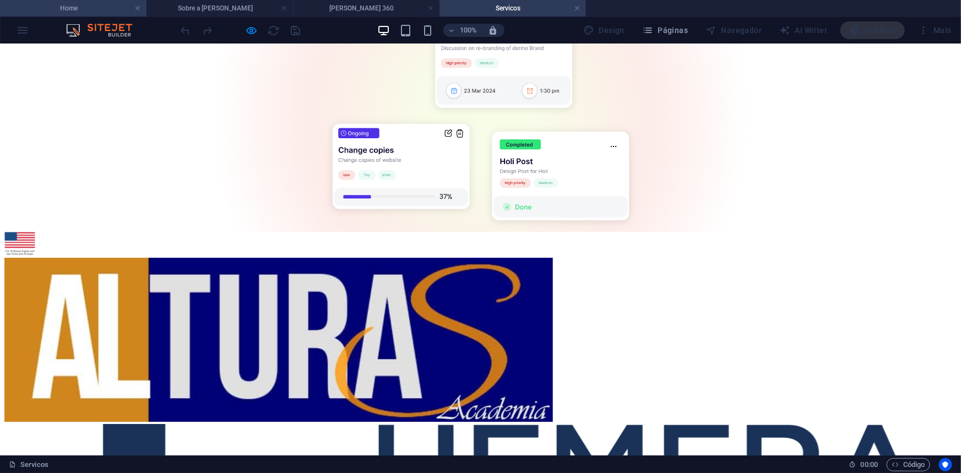
click at [63, 11] on h4 "Home" at bounding box center [73, 8] width 146 height 12
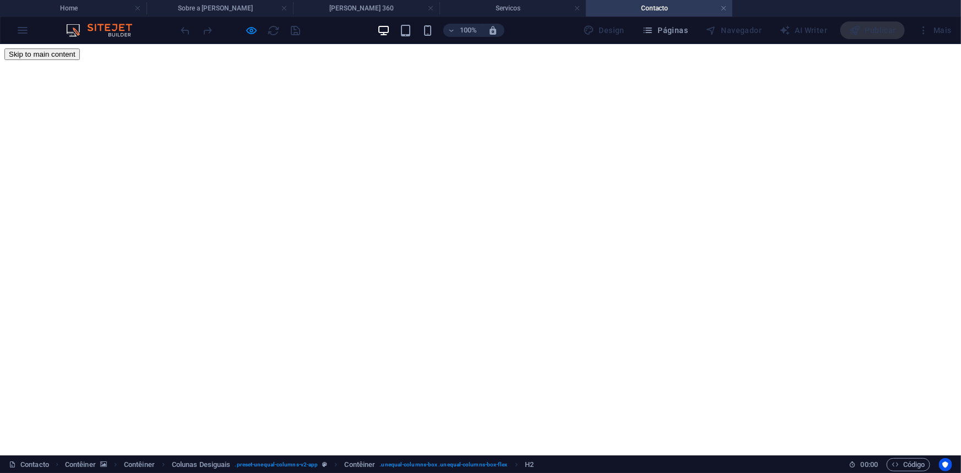
scroll to position [0, 0]
drag, startPoint x: 509, startPoint y: 216, endPoint x: 434, endPoint y: 218, distance: 74.9
drag, startPoint x: 434, startPoint y: 218, endPoint x: 540, endPoint y: 217, distance: 105.7
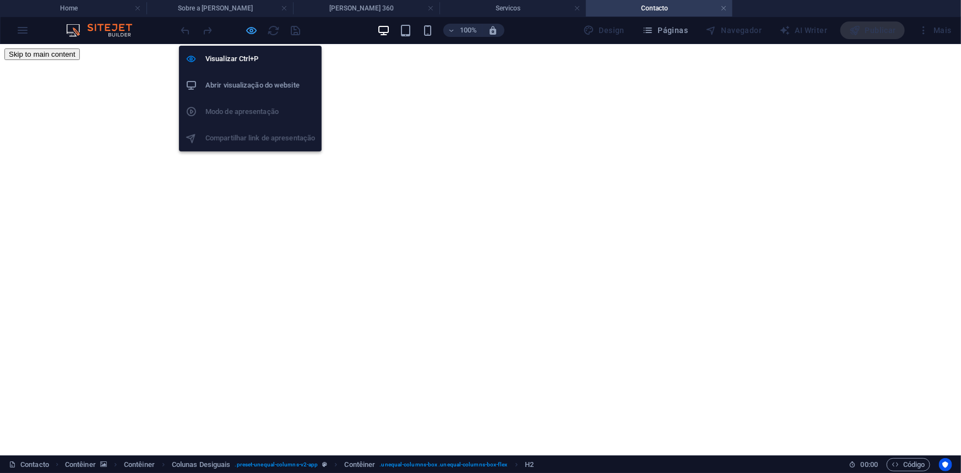
click at [254, 31] on icon "button" at bounding box center [252, 30] width 13 height 13
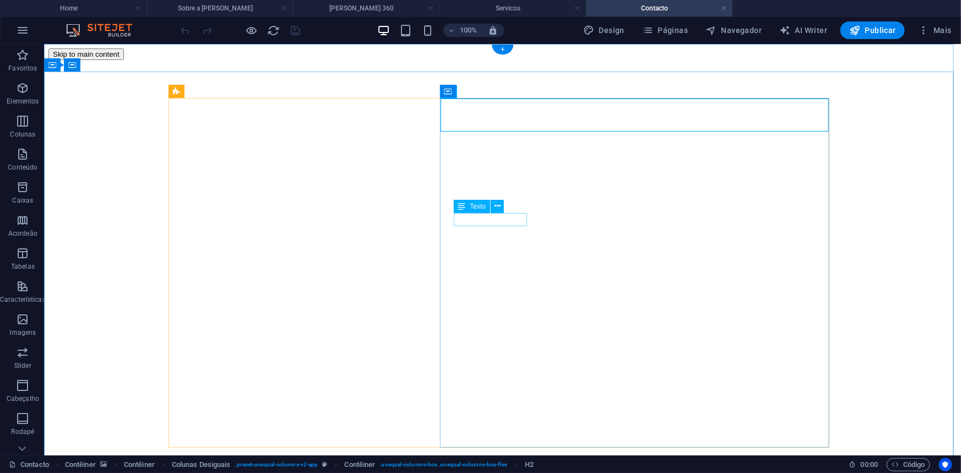
drag, startPoint x: 455, startPoint y: 218, endPoint x: 537, endPoint y: 220, distance: 82.0
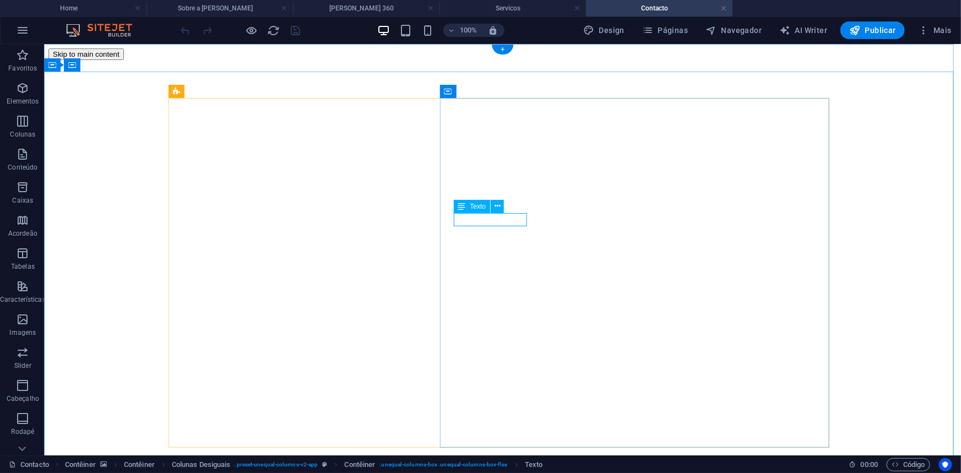
drag, startPoint x: 524, startPoint y: 216, endPoint x: 434, endPoint y: 220, distance: 90.4
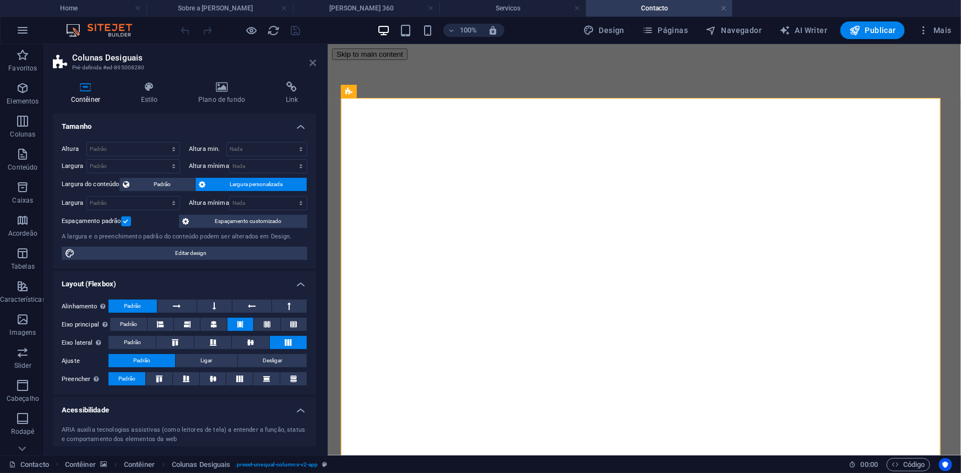
click at [310, 64] on icon at bounding box center [312, 62] width 7 height 9
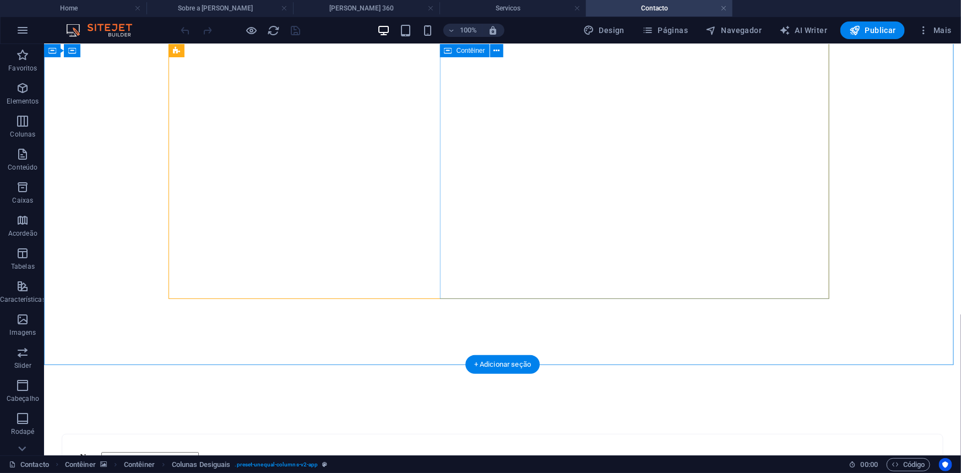
scroll to position [100, 0]
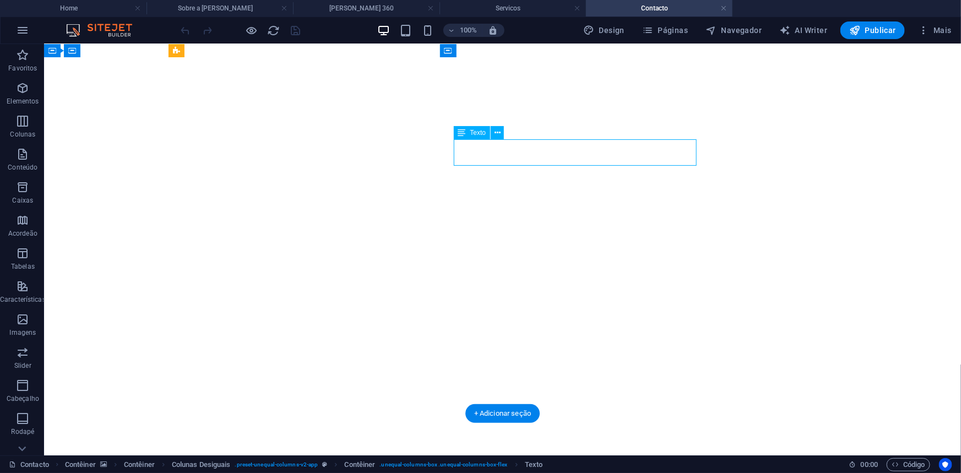
drag, startPoint x: 633, startPoint y: 156, endPoint x: 549, endPoint y: 154, distance: 84.3
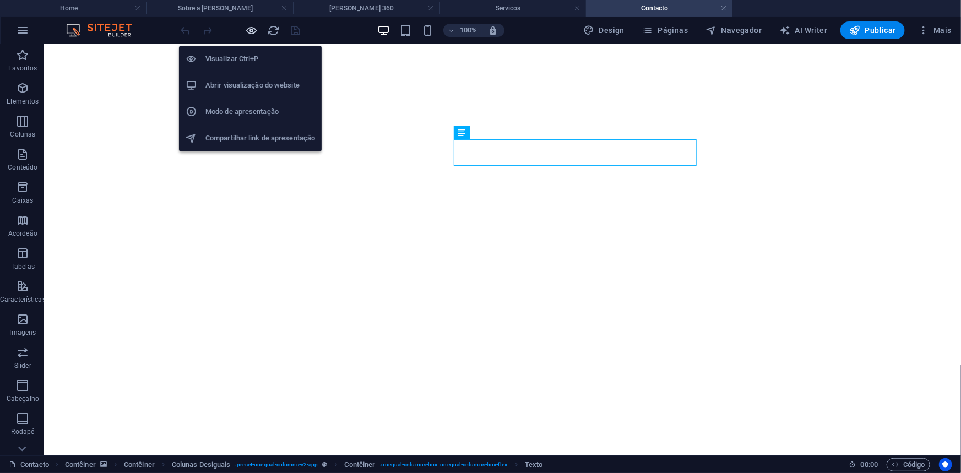
click at [250, 30] on icon "button" at bounding box center [252, 30] width 13 height 13
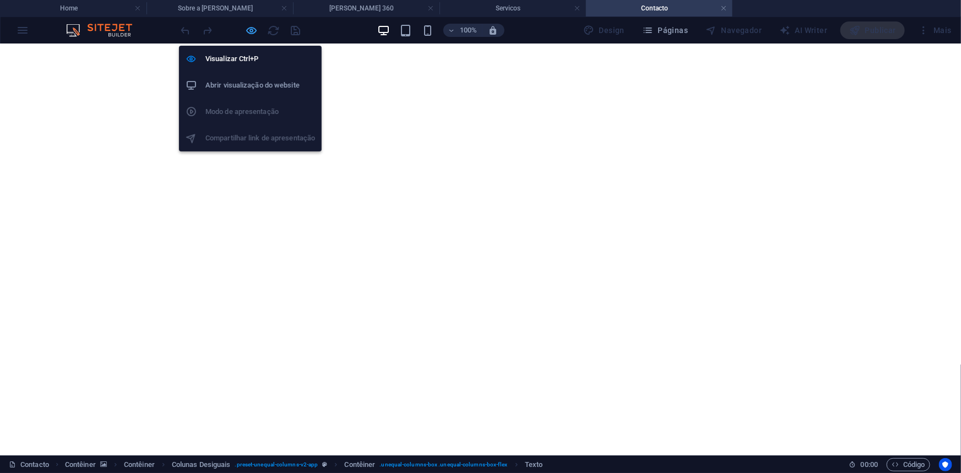
click at [254, 30] on icon "button" at bounding box center [252, 30] width 13 height 13
